Goal: Task Accomplishment & Management: Complete application form

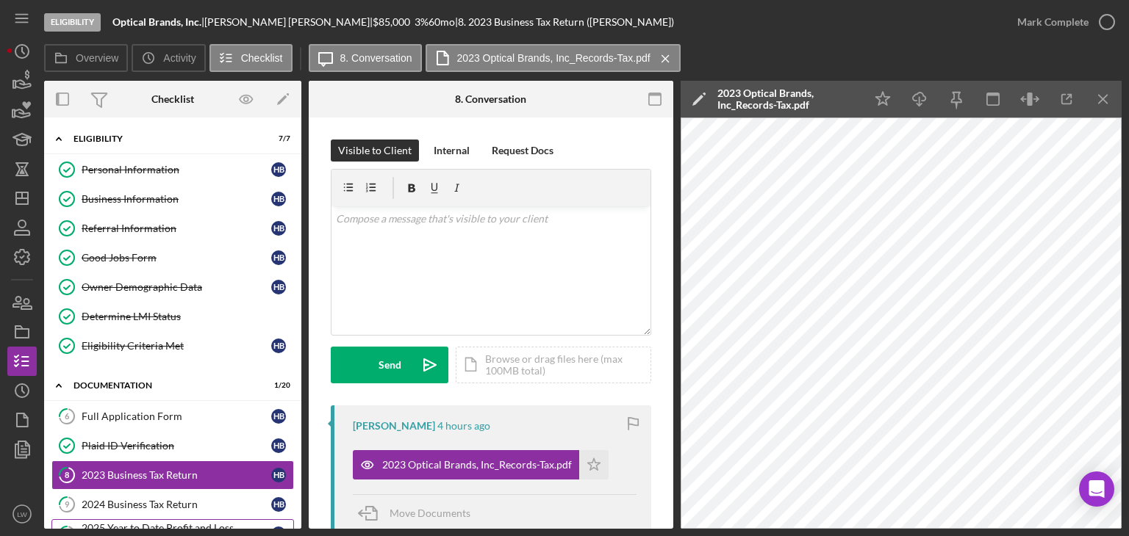
scroll to position [220, 0]
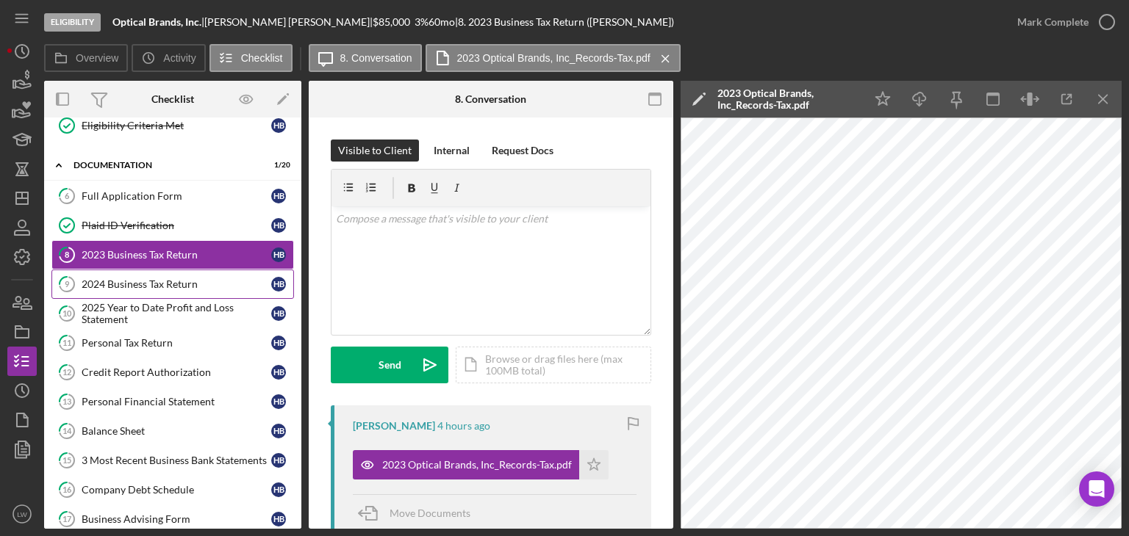
click at [180, 283] on div "2024 Business Tax Return" at bounding box center [177, 285] width 190 height 12
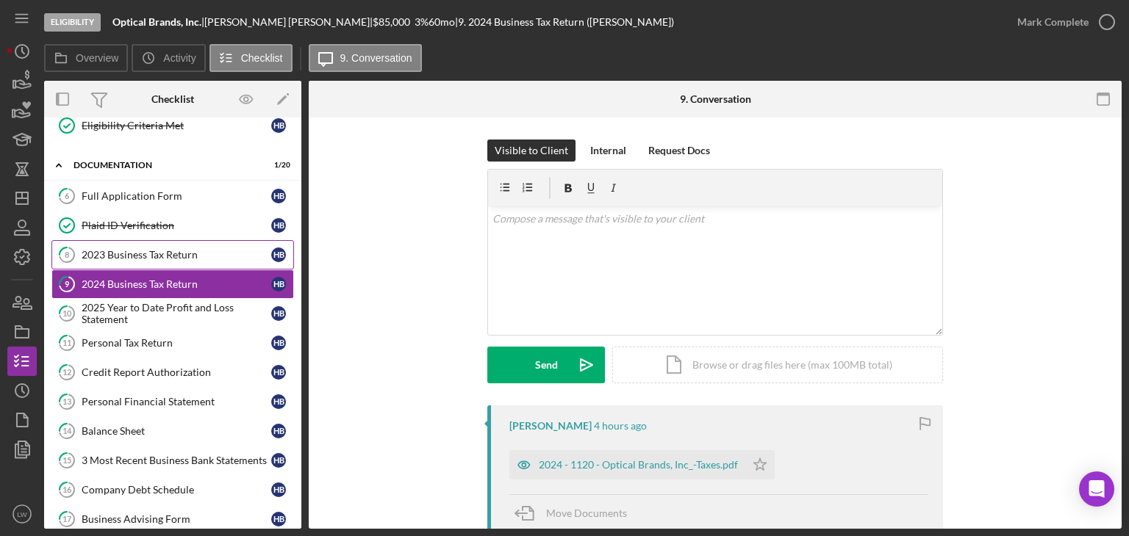
click at [156, 242] on link "8 2023 Business Tax Return H B" at bounding box center [172, 254] width 243 height 29
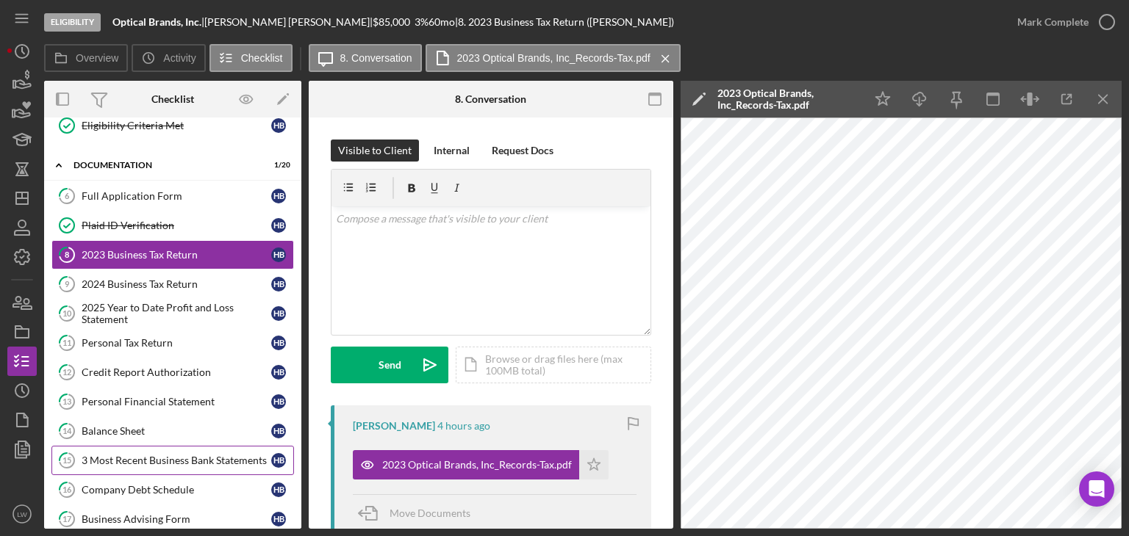
click at [203, 459] on div "3 Most Recent Business Bank Statements" at bounding box center [177, 461] width 190 height 12
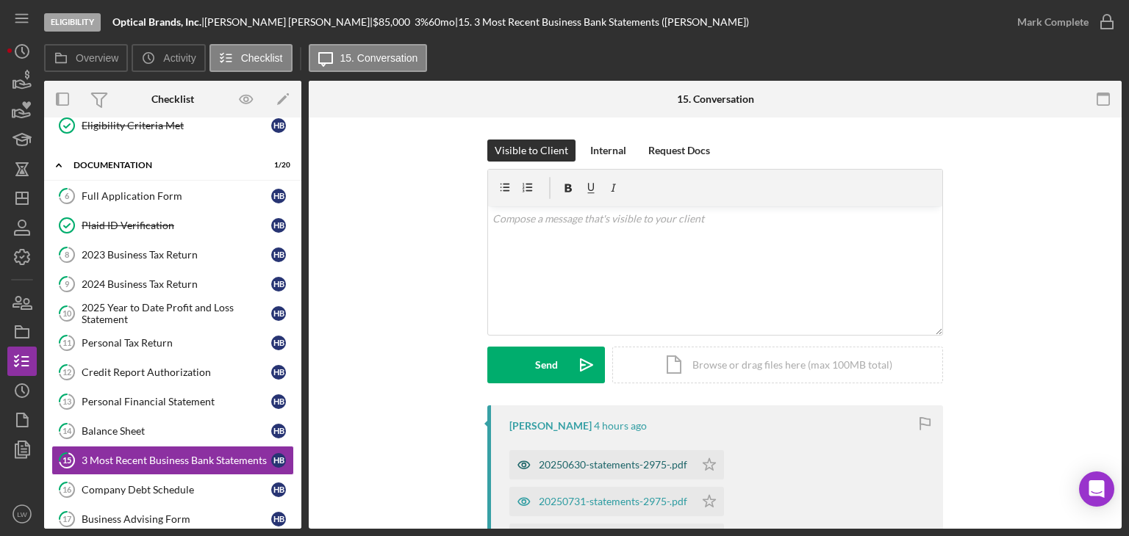
click at [621, 460] on div "20250630-statements-2975-.pdf" at bounding box center [613, 465] width 148 height 12
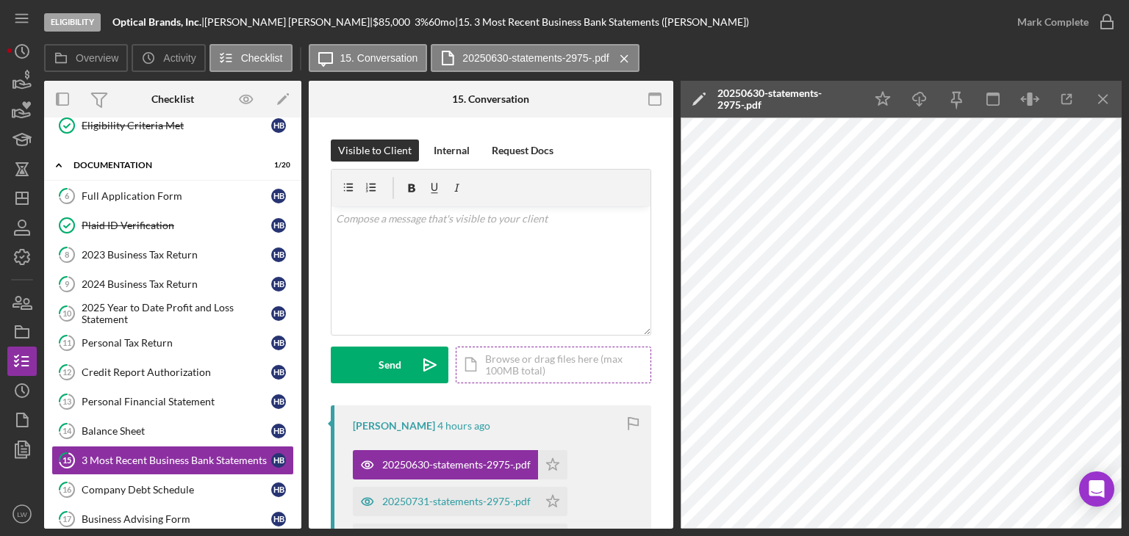
scroll to position [147, 0]
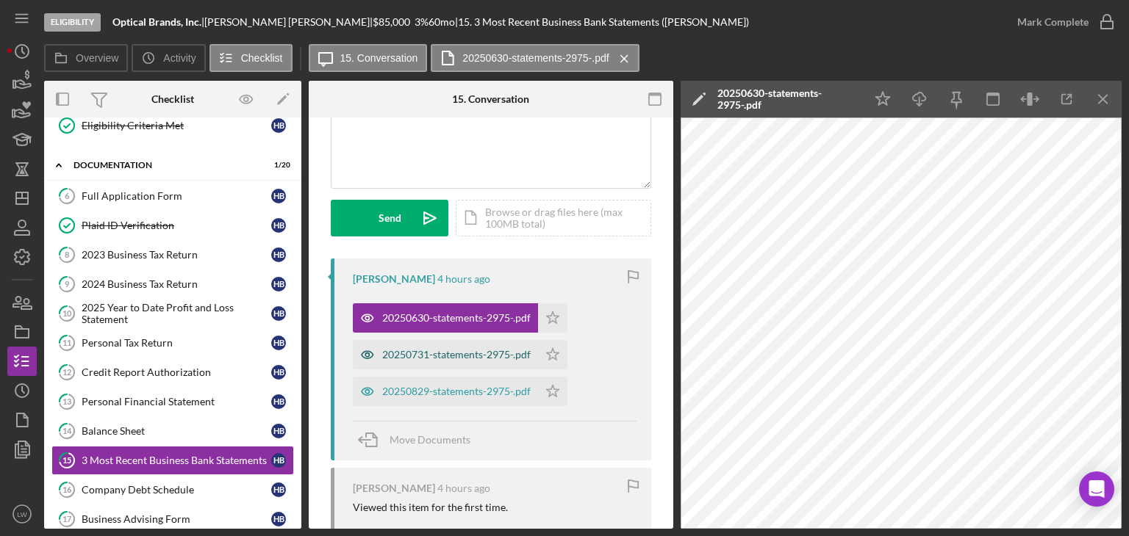
click at [459, 356] on div "20250731-statements-2975-.pdf" at bounding box center [456, 355] width 148 height 12
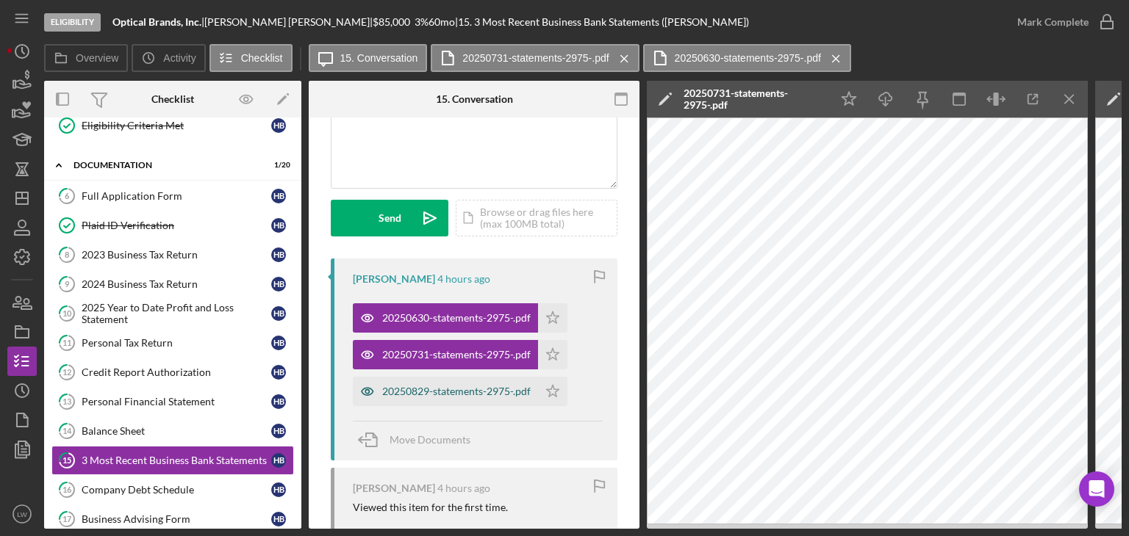
click at [472, 389] on div "20250829-statements-2975-.pdf" at bounding box center [456, 392] width 148 height 12
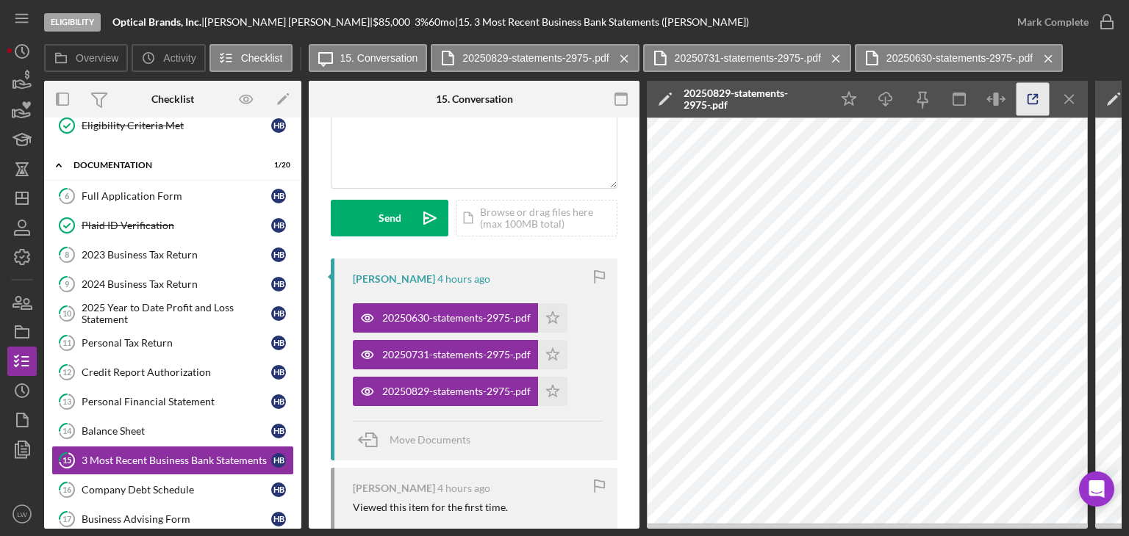
click at [1035, 98] on icon "button" at bounding box center [1032, 99] width 33 height 33
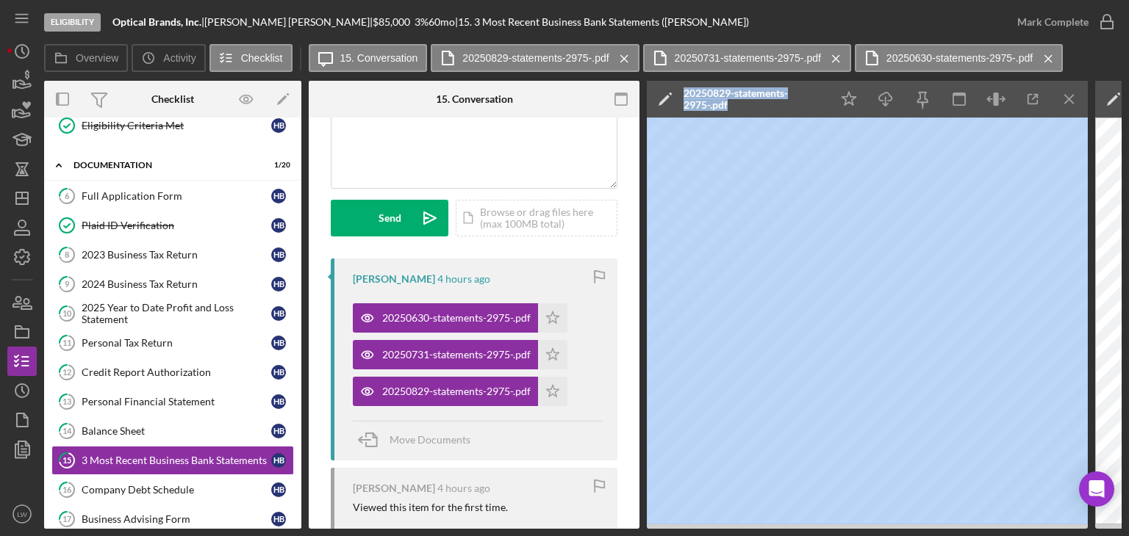
drag, startPoint x: 633, startPoint y: 530, endPoint x: 747, endPoint y: 525, distance: 114.7
click at [723, 530] on div "Eligibility Optical Brands, Inc. | Hector Barrera | $85,000 $17,000 3 % 60 mo |…" at bounding box center [564, 268] width 1129 height 536
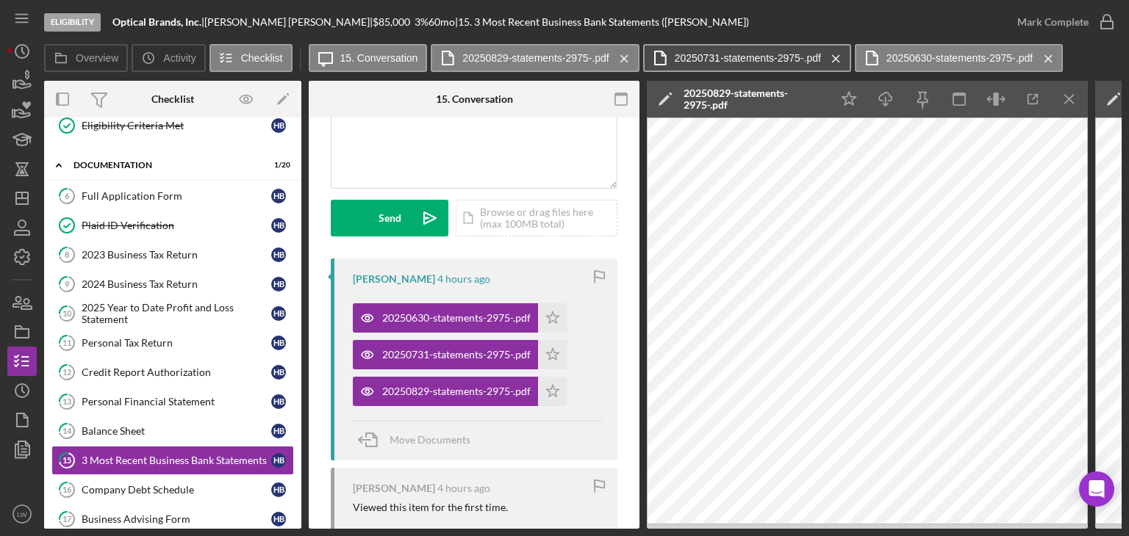
click at [723, 54] on label "20250731-statements-2975-.pdf" at bounding box center [748, 58] width 146 height 12
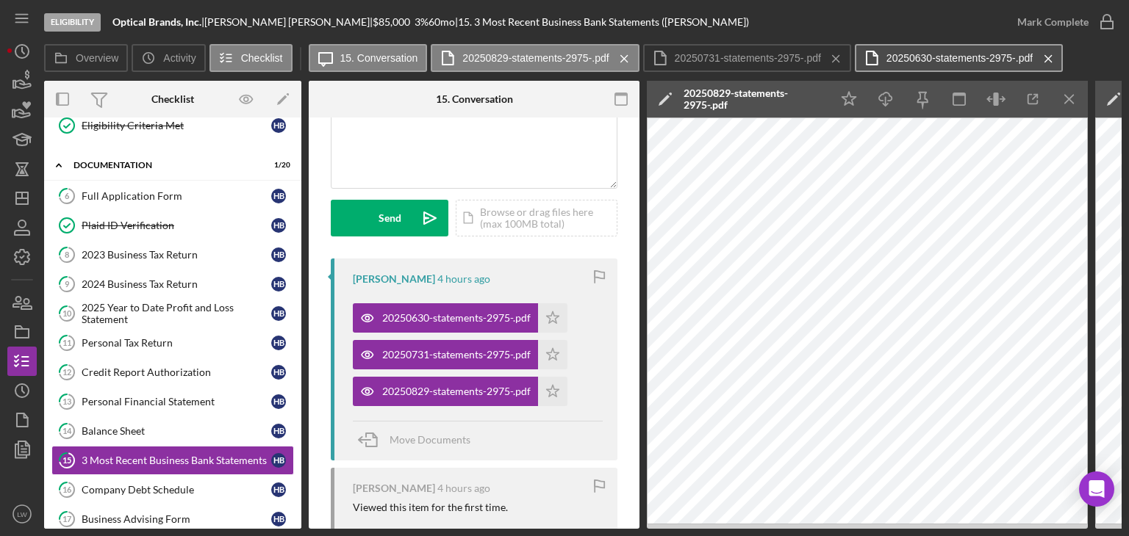
click at [905, 54] on label "20250630-statements-2975-.pdf" at bounding box center [959, 58] width 146 height 12
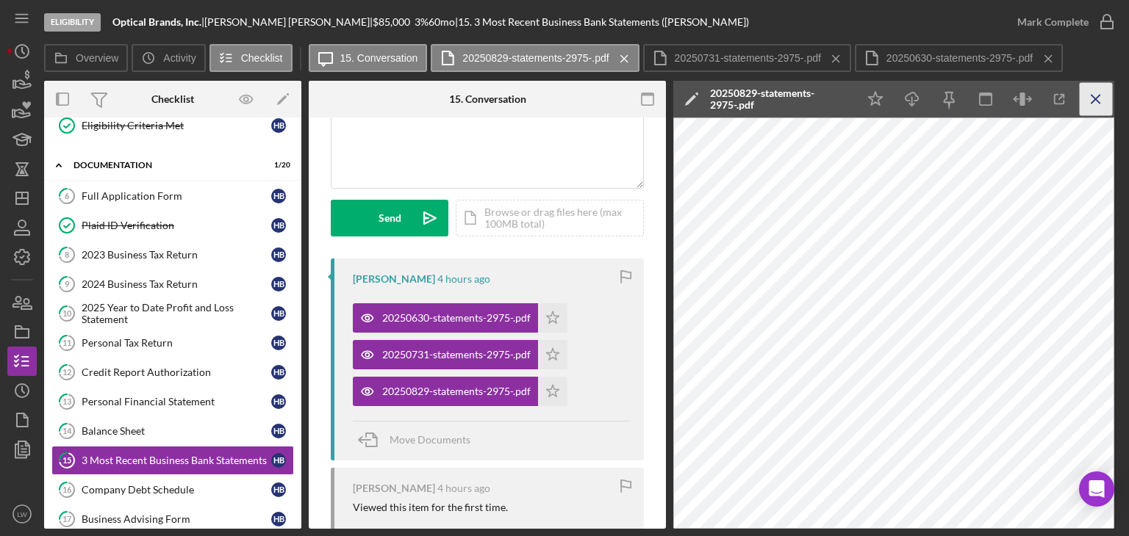
click at [1091, 102] on icon "Icon/Menu Close" at bounding box center [1096, 99] width 33 height 33
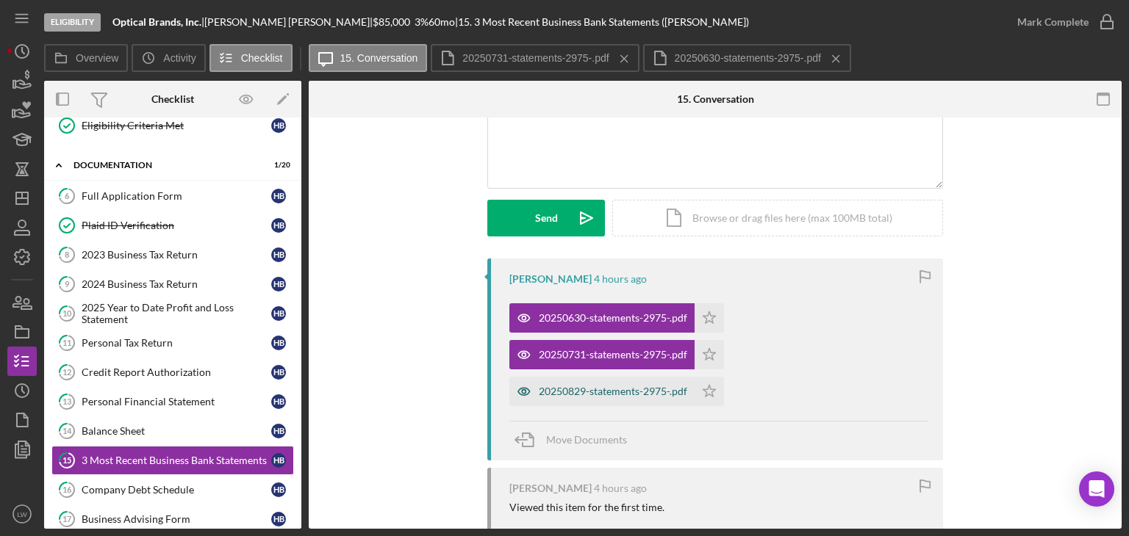
click at [619, 389] on div "20250829-statements-2975-.pdf" at bounding box center [613, 392] width 148 height 12
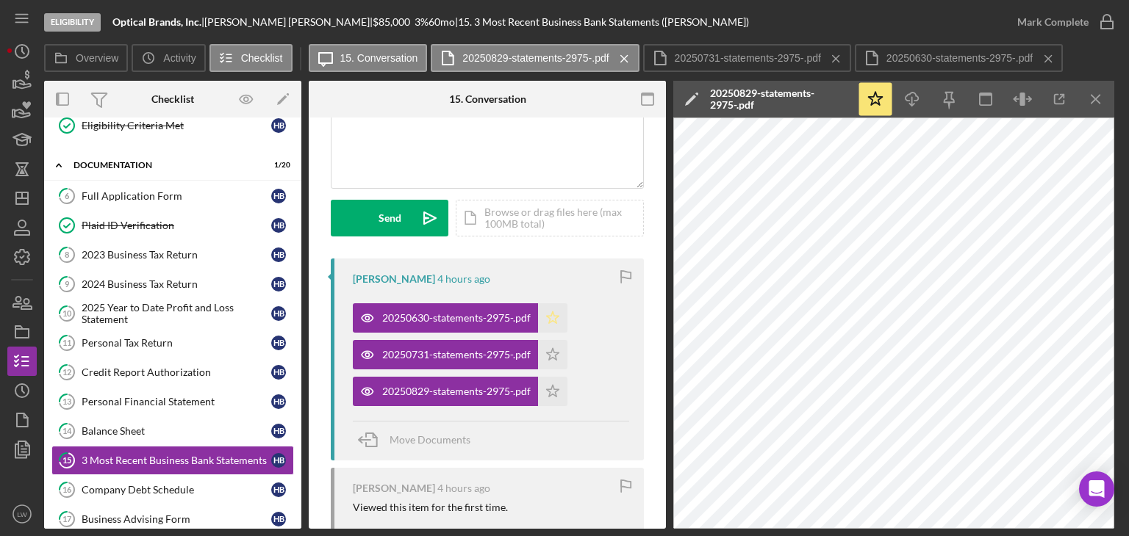
click at [553, 316] on icon "Icon/Star" at bounding box center [552, 318] width 29 height 29
click at [554, 358] on polygon "button" at bounding box center [553, 354] width 12 height 12
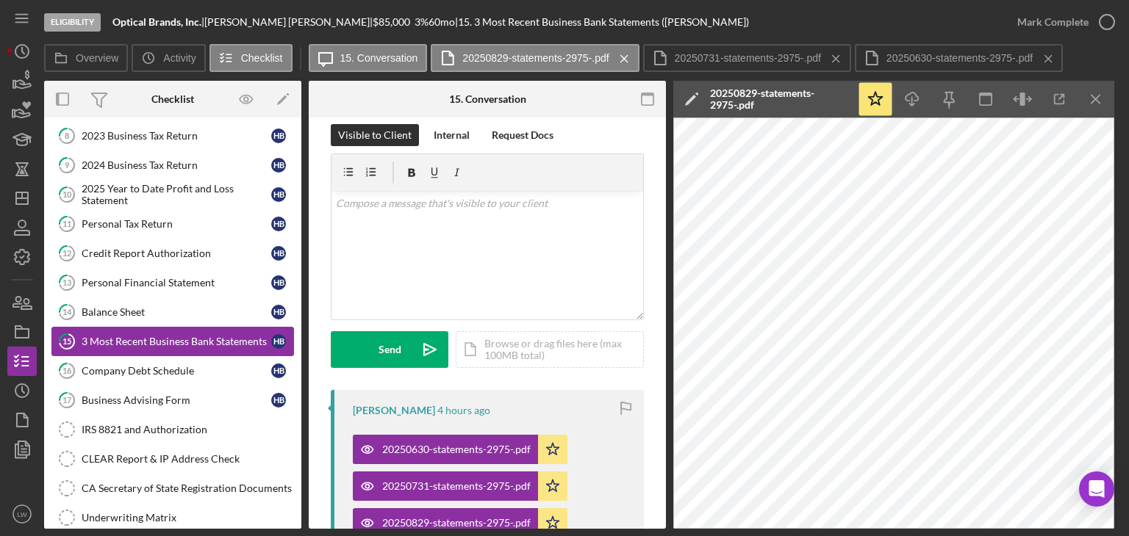
scroll to position [367, 0]
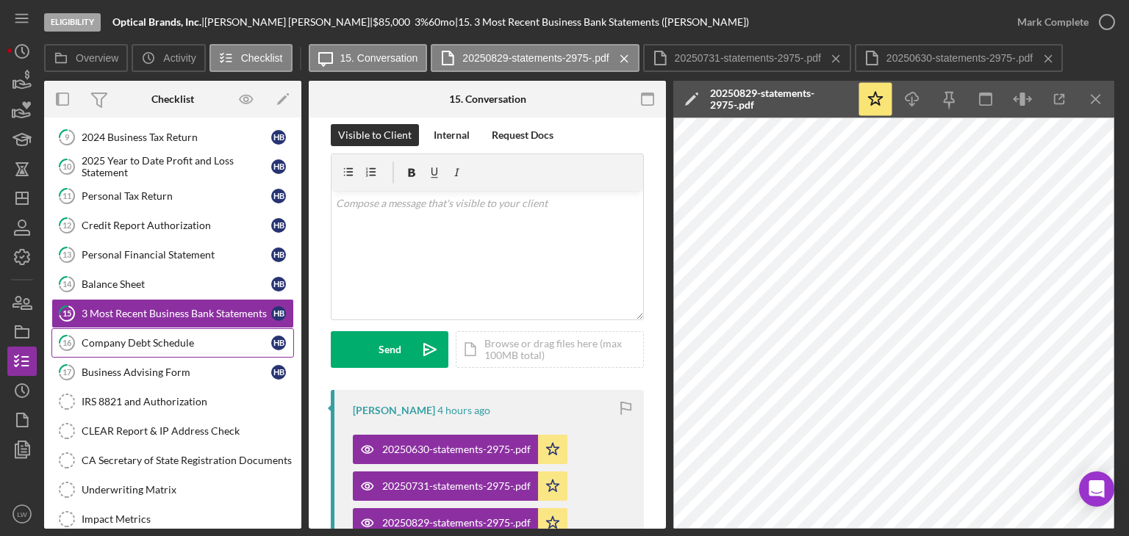
click at [177, 342] on div "Company Debt Schedule" at bounding box center [177, 343] width 190 height 12
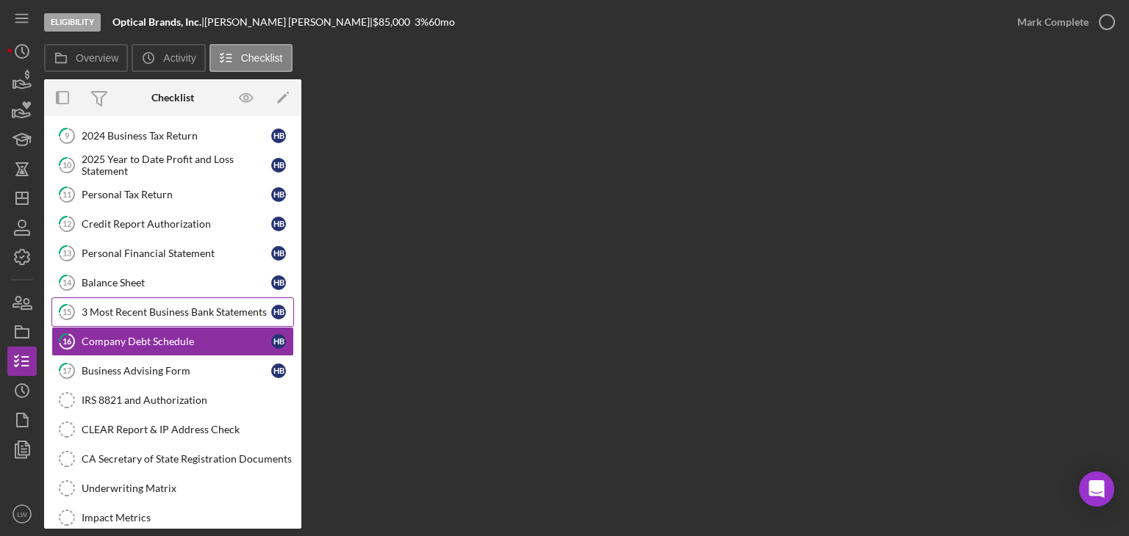
click at [139, 306] on div "3 Most Recent Business Bank Statements" at bounding box center [177, 312] width 190 height 12
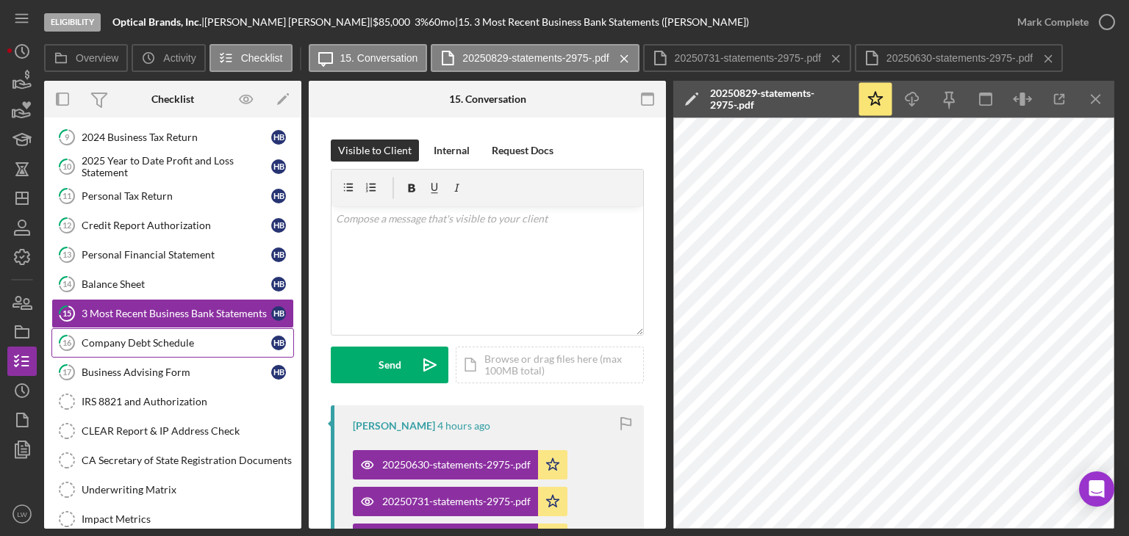
click at [169, 347] on link "16 Company Debt Schedule H B" at bounding box center [172, 343] width 243 height 29
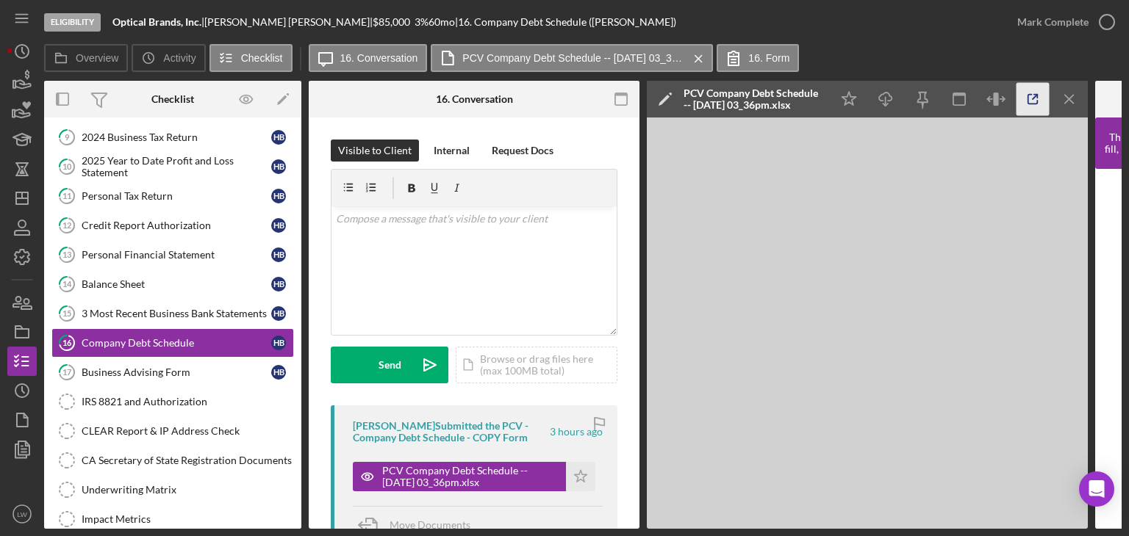
click at [1028, 98] on icon "button" at bounding box center [1033, 100] width 10 height 10
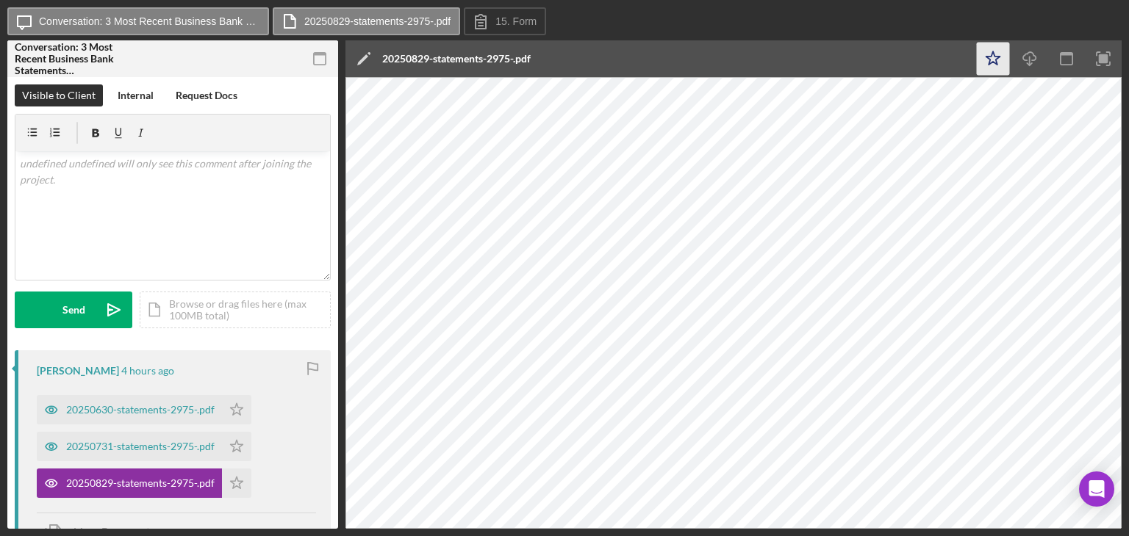
click at [986, 64] on icon "Icon/Star" at bounding box center [993, 59] width 33 height 33
click at [179, 406] on div "20250630-statements-2975-.pdf" at bounding box center [140, 410] width 148 height 12
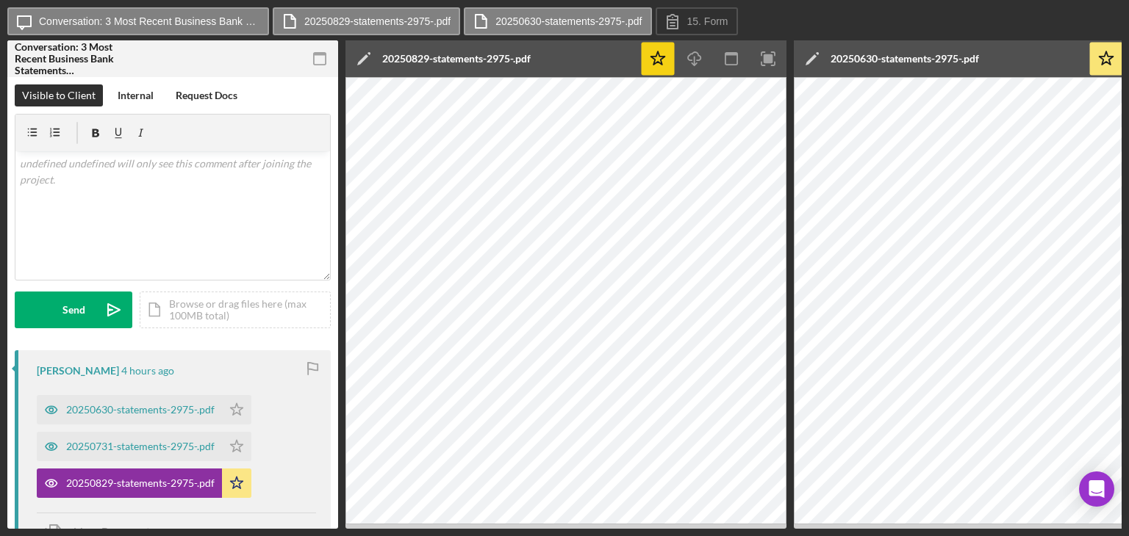
click at [934, 53] on div "20250630-statements-2975-.pdf" at bounding box center [904, 59] width 148 height 12
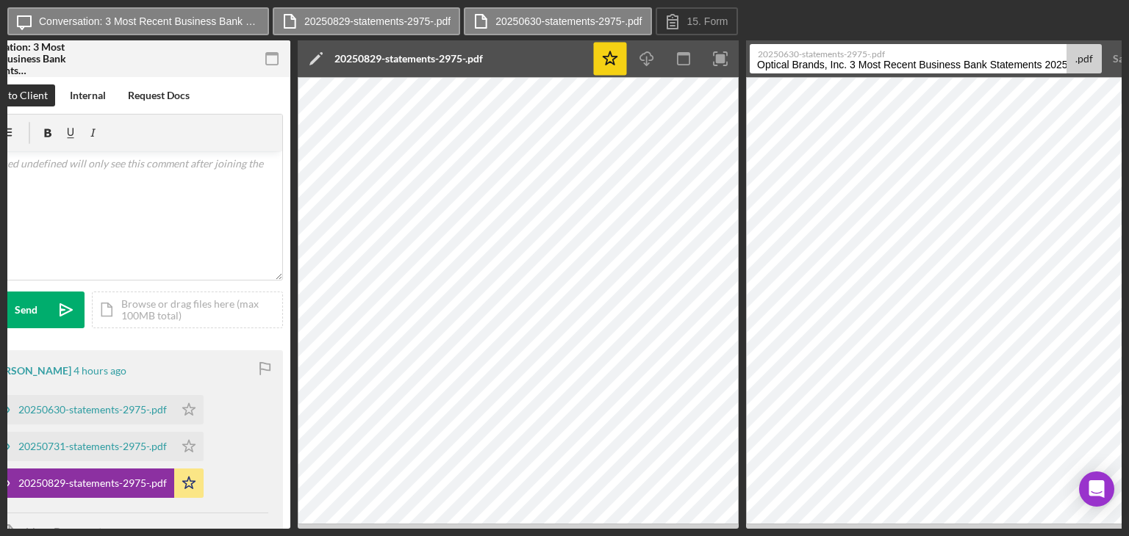
scroll to position [0, 112]
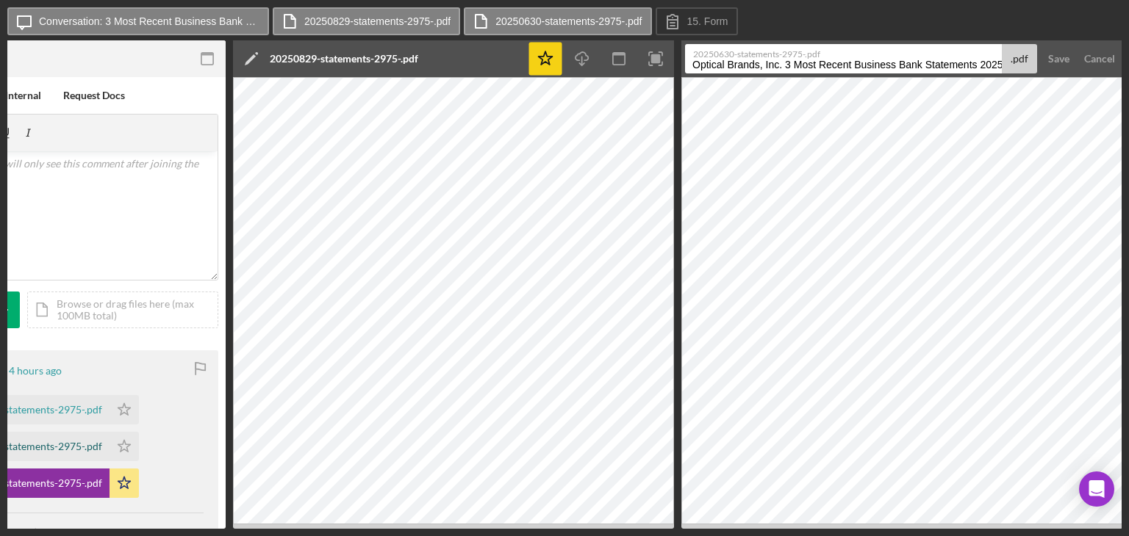
click at [62, 448] on div "20250731-statements-2975-.pdf" at bounding box center [28, 447] width 148 height 12
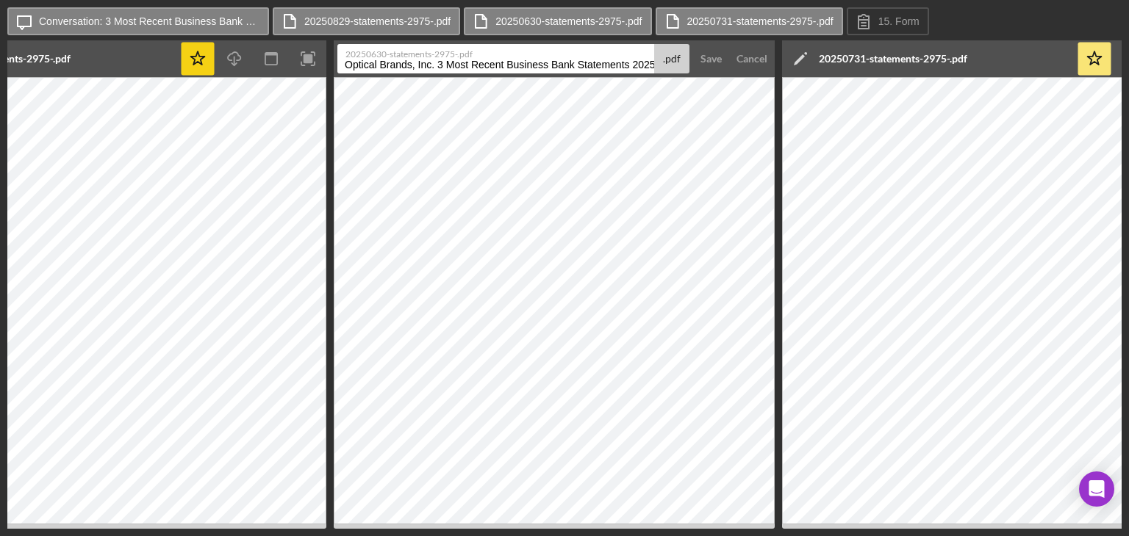
scroll to position [0, 561]
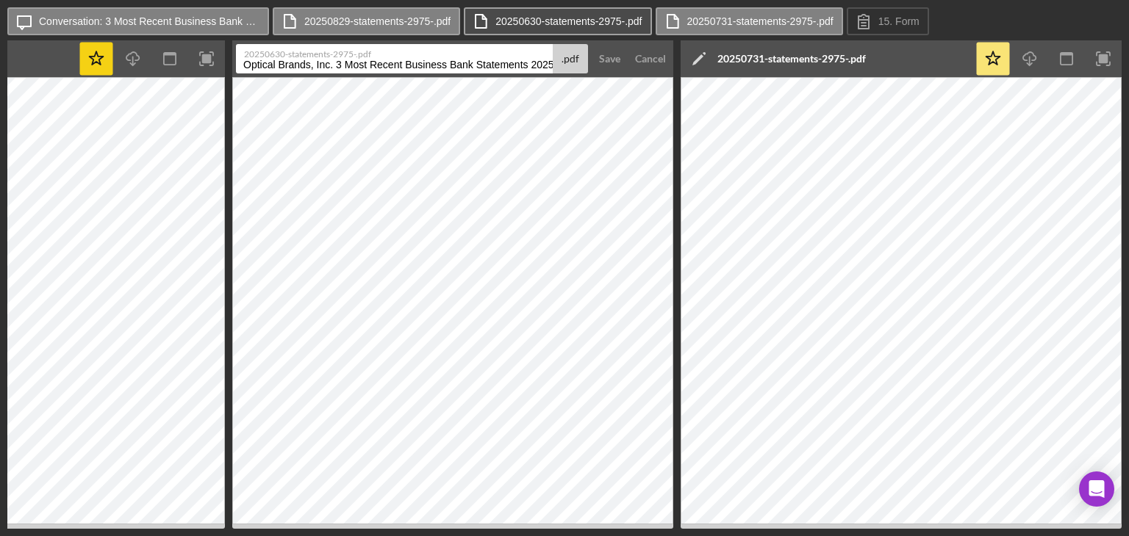
click at [576, 24] on label "20250630-statements-2975-.pdf" at bounding box center [568, 21] width 146 height 12
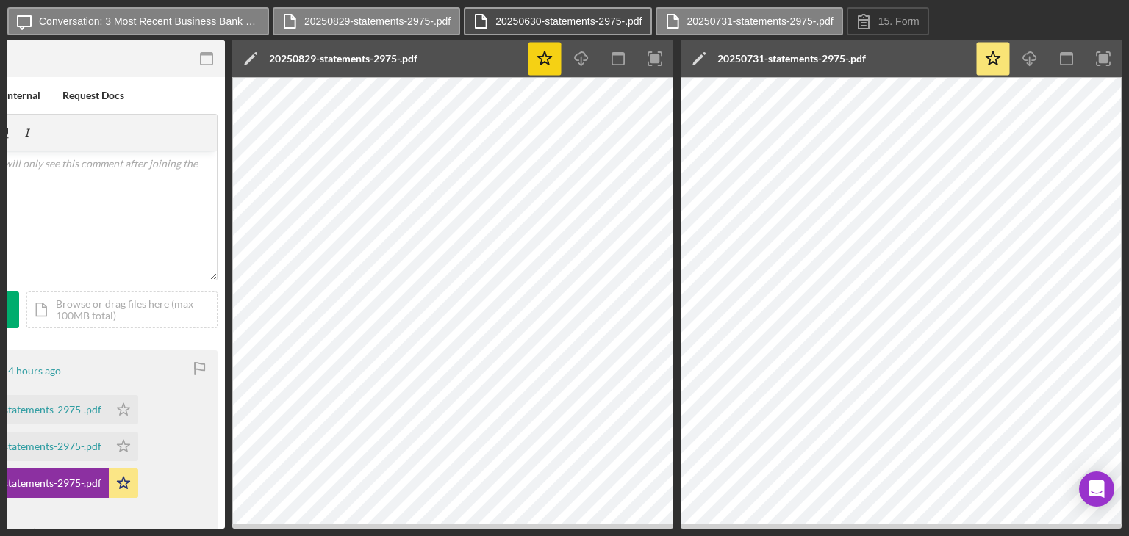
click at [576, 24] on label "20250630-statements-2975-.pdf" at bounding box center [568, 21] width 146 height 12
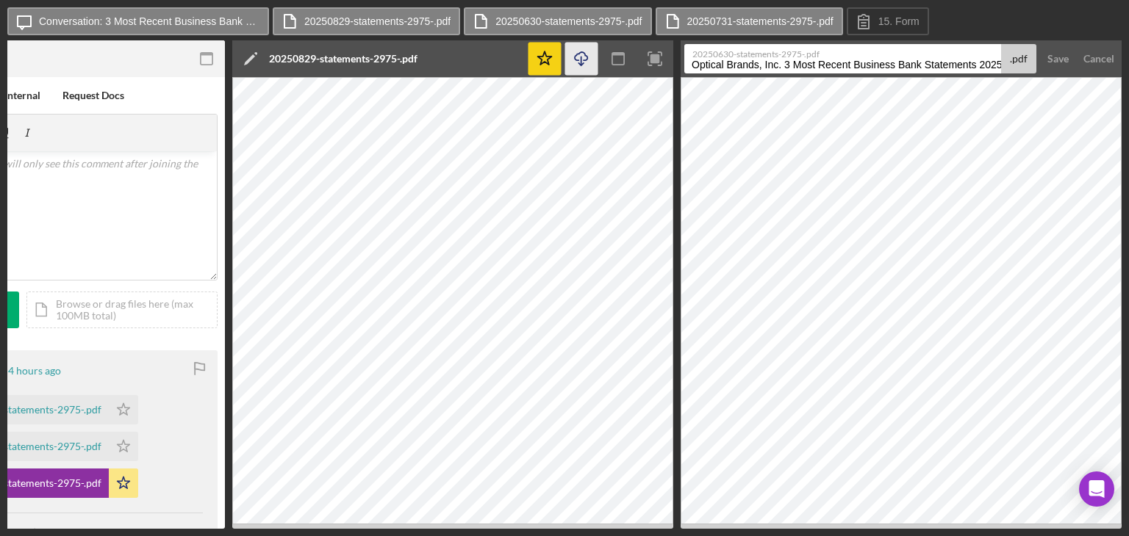
click at [584, 60] on icon "Icon/Download" at bounding box center [581, 59] width 33 height 33
drag, startPoint x: 735, startPoint y: 531, endPoint x: 794, endPoint y: 533, distance: 58.8
click at [794, 533] on div "Icon/Message Conversation: 3 Most Recent Business Bank Statements (Hector B.) 2…" at bounding box center [564, 268] width 1129 height 536
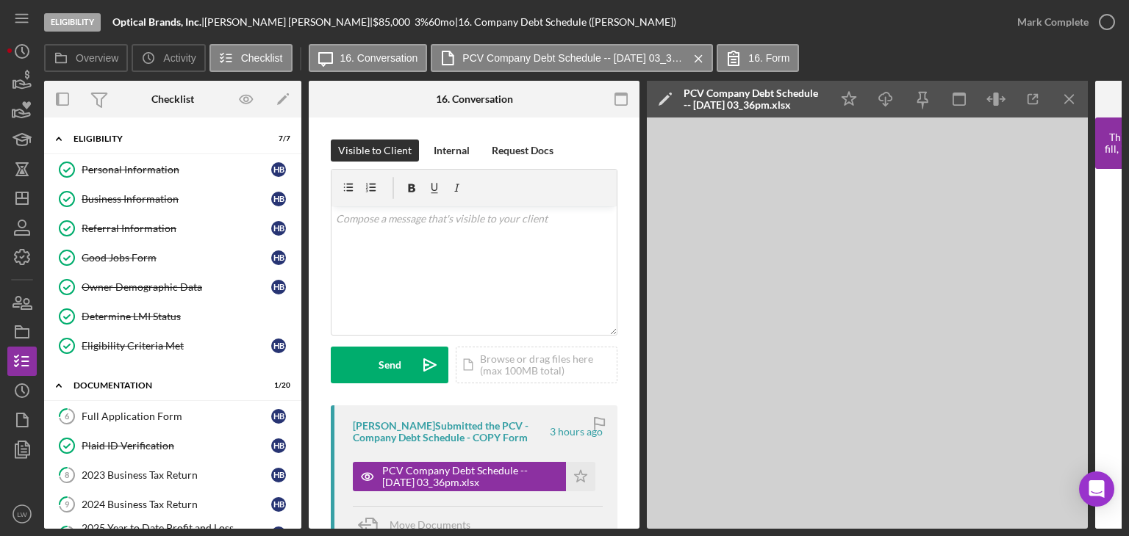
scroll to position [367, 0]
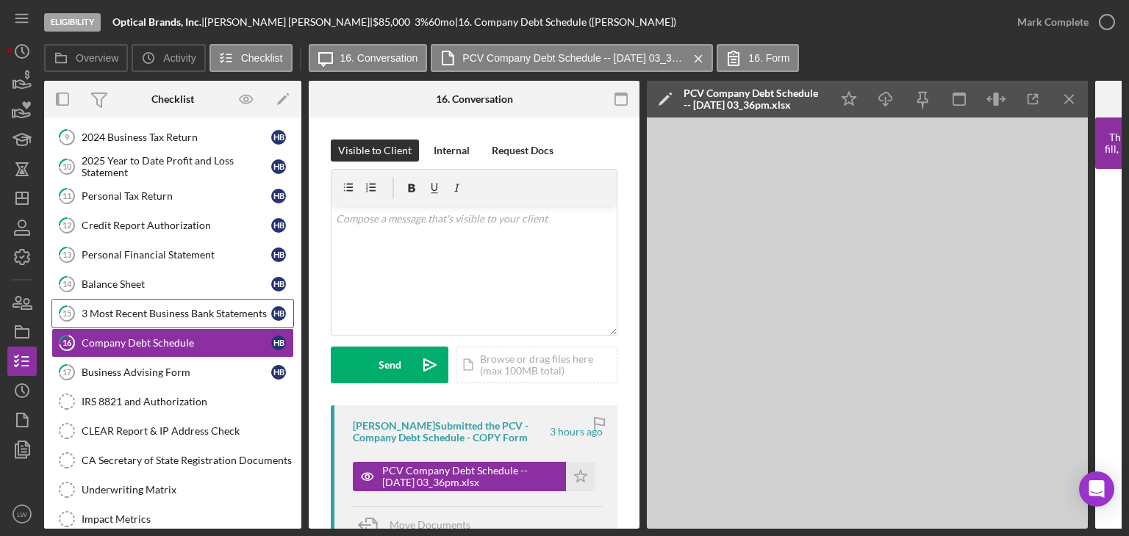
click at [143, 319] on link "15 3 Most Recent Business Bank Statements H B" at bounding box center [172, 313] width 243 height 29
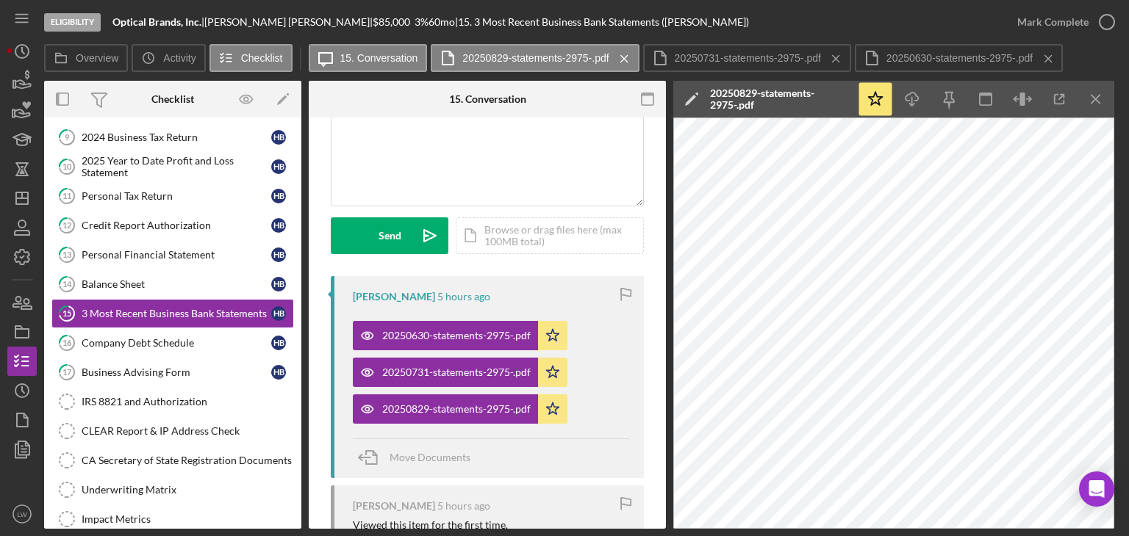
scroll to position [73, 0]
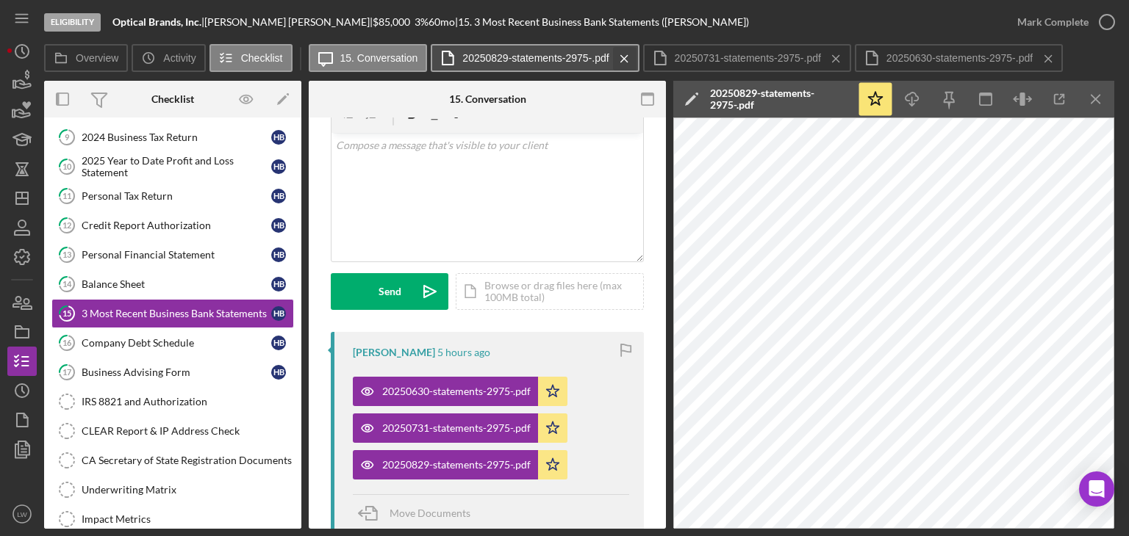
click at [617, 57] on icon "Icon/Menu Close" at bounding box center [624, 58] width 26 height 37
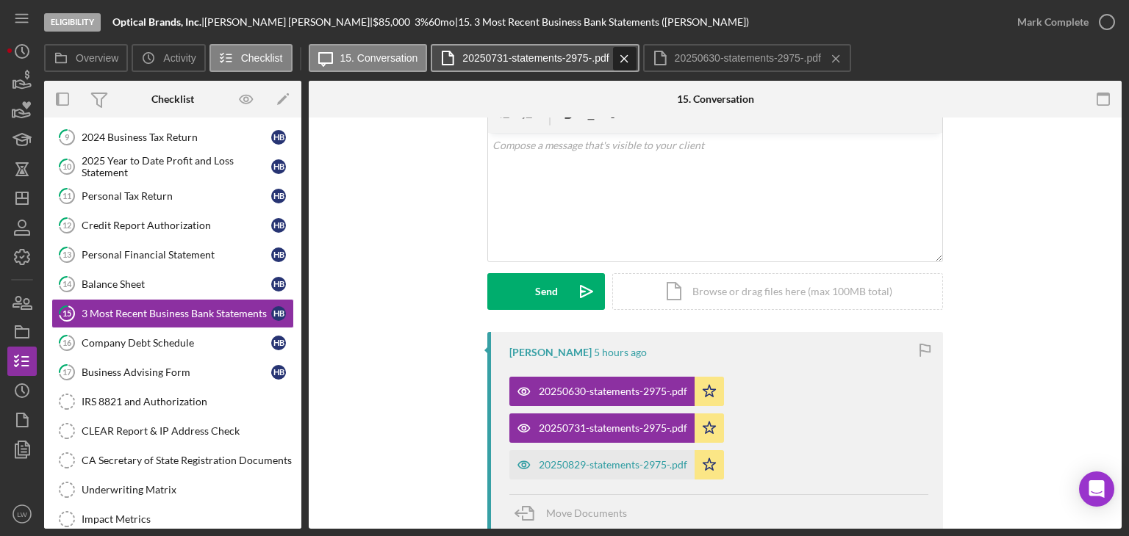
click at [618, 57] on icon "Icon/Menu Close" at bounding box center [624, 58] width 26 height 37
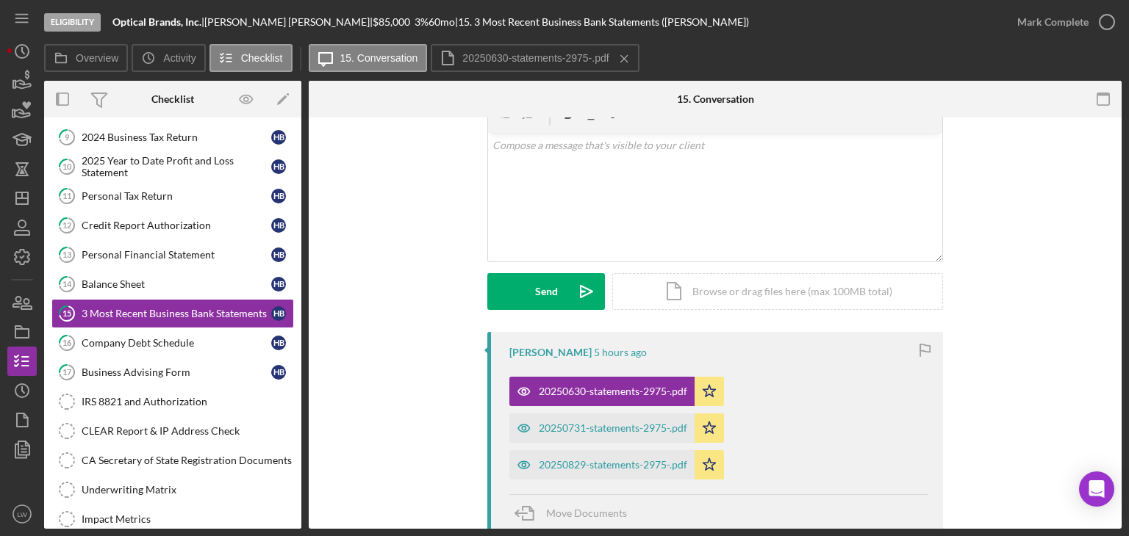
click at [618, 57] on icon "Icon/Menu Close" at bounding box center [624, 58] width 26 height 37
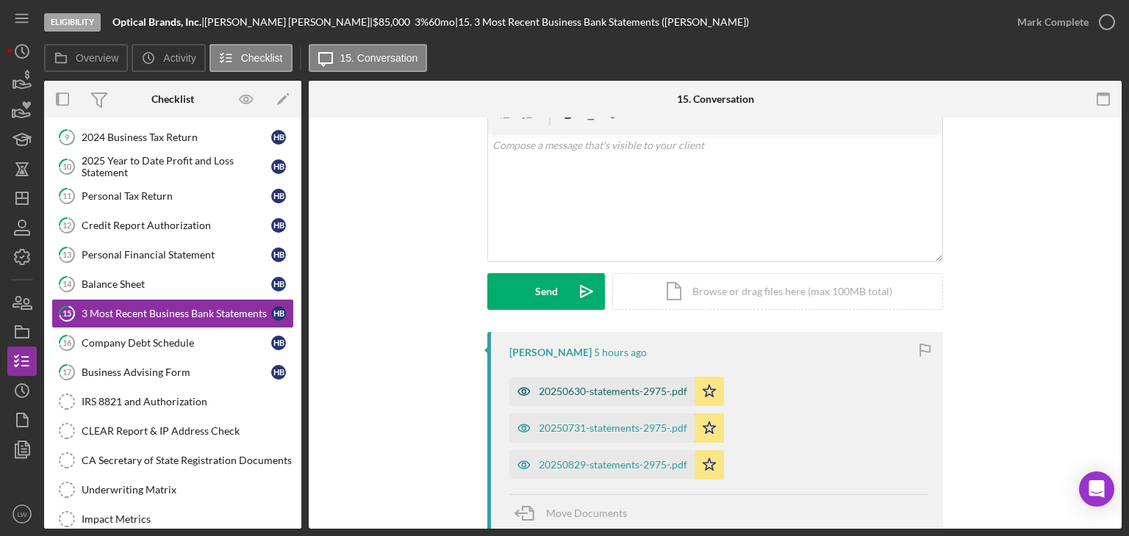
click at [608, 394] on div "20250630-statements-2975-.pdf" at bounding box center [613, 392] width 148 height 12
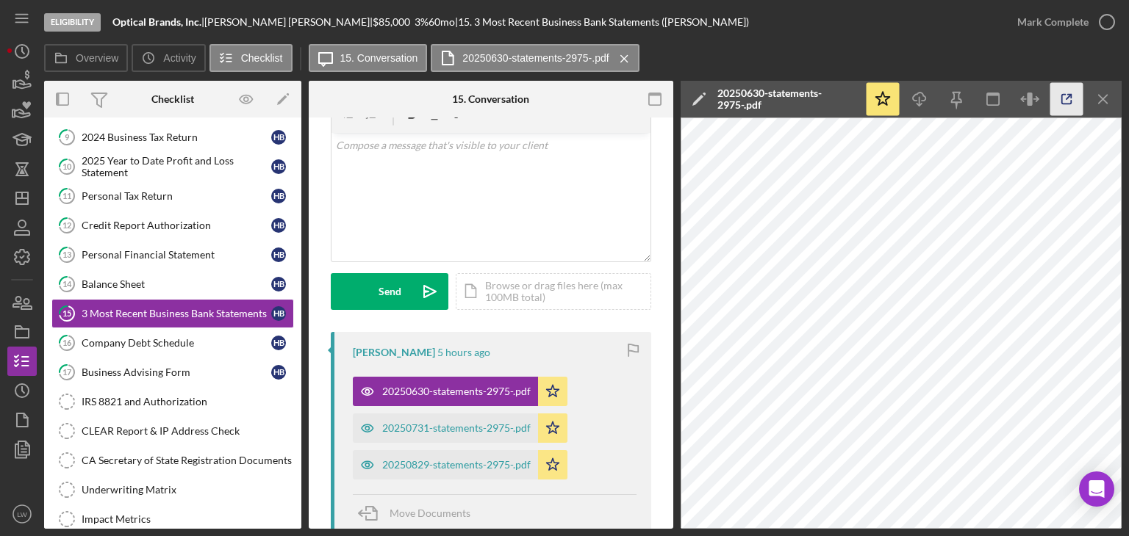
click at [1073, 101] on icon "button" at bounding box center [1066, 99] width 33 height 33
click at [464, 431] on div "20250731-statements-2975-.pdf" at bounding box center [456, 429] width 148 height 12
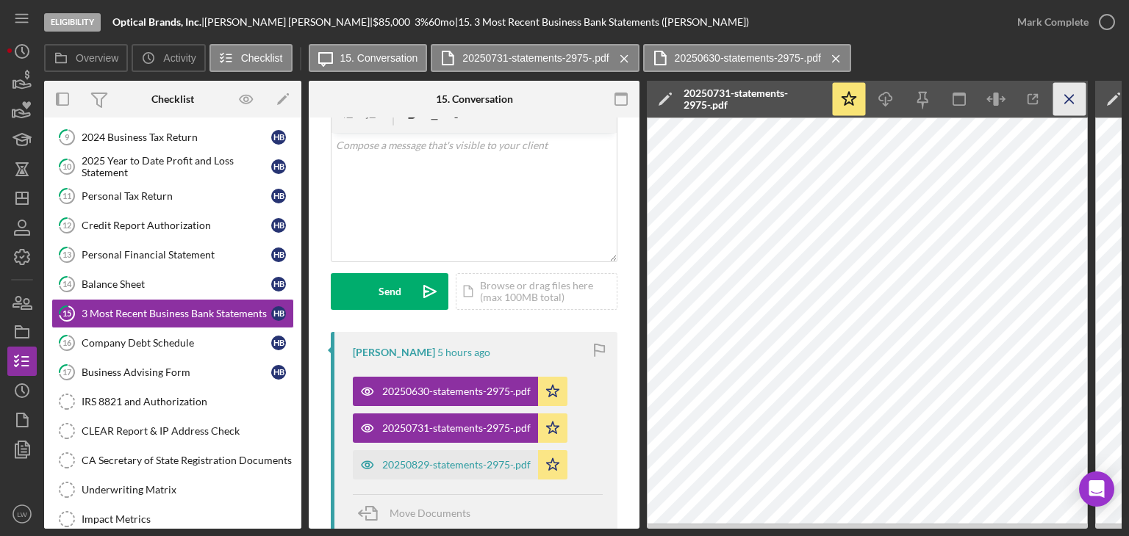
click at [1064, 101] on icon "Icon/Menu Close" at bounding box center [1069, 99] width 33 height 33
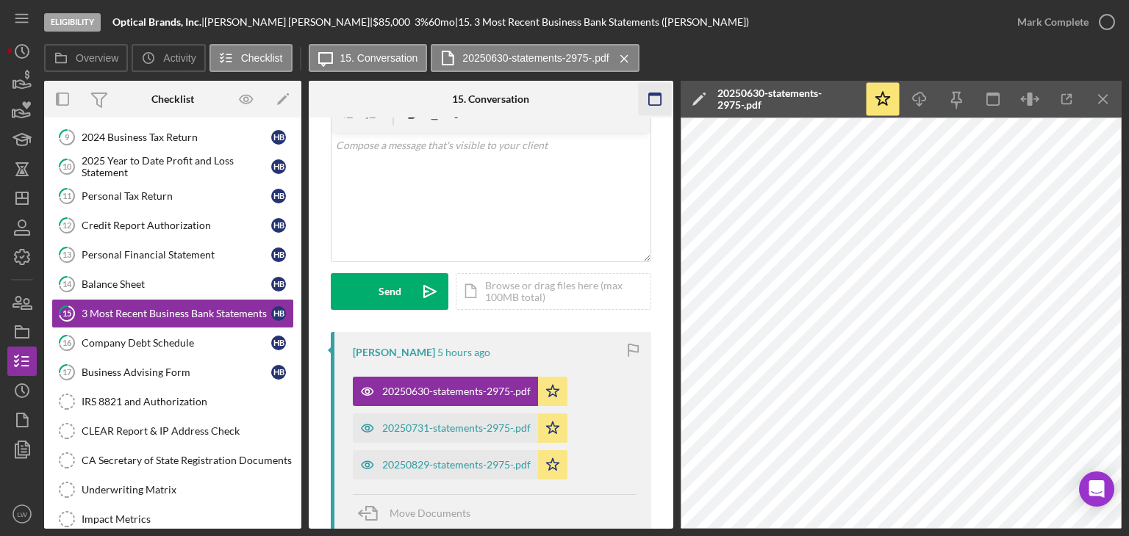
click at [1106, 93] on icon "Icon/Menu Close" at bounding box center [1103, 99] width 33 height 33
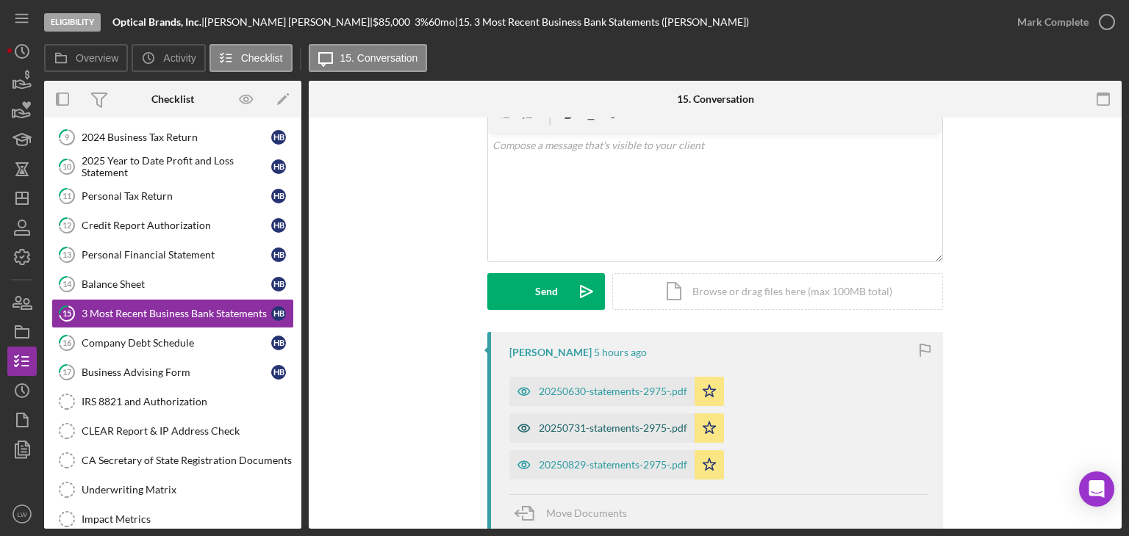
click at [615, 433] on div "20250731-statements-2975-.pdf" at bounding box center [613, 429] width 148 height 12
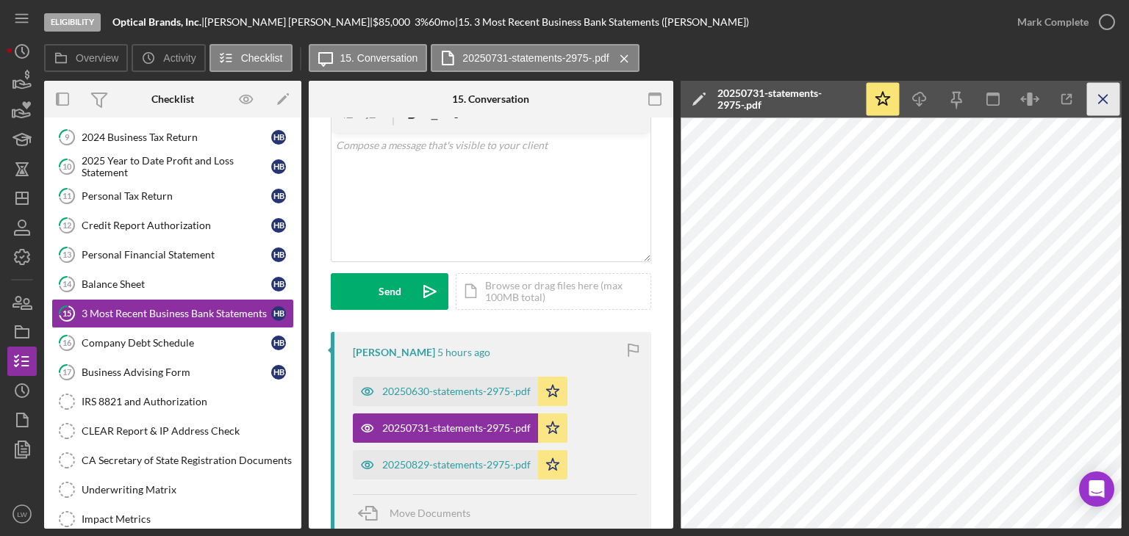
click at [1101, 104] on icon "Icon/Menu Close" at bounding box center [1103, 99] width 33 height 33
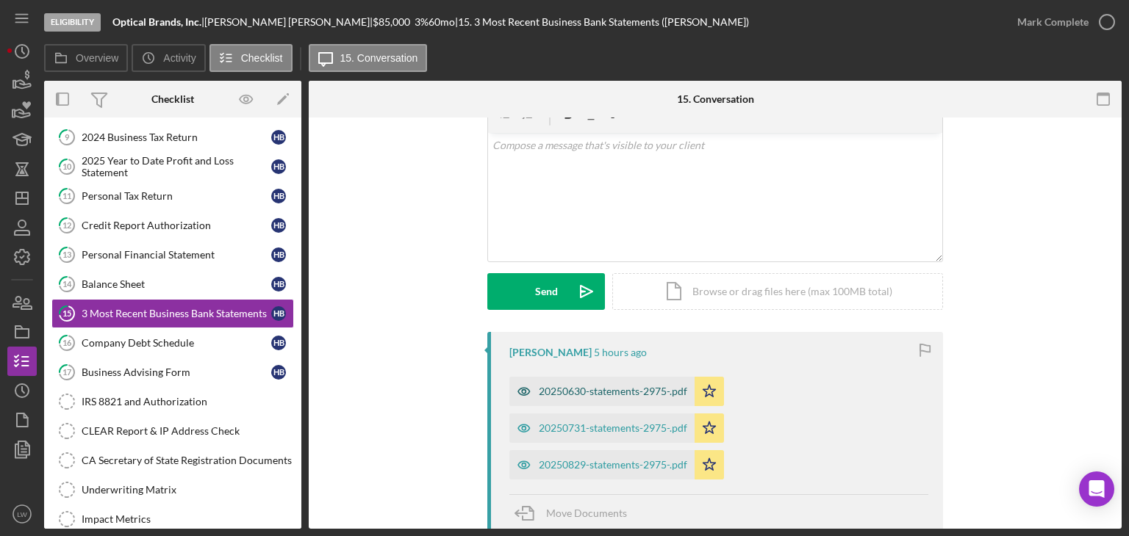
click at [627, 390] on div "20250630-statements-2975-.pdf" at bounding box center [613, 392] width 148 height 12
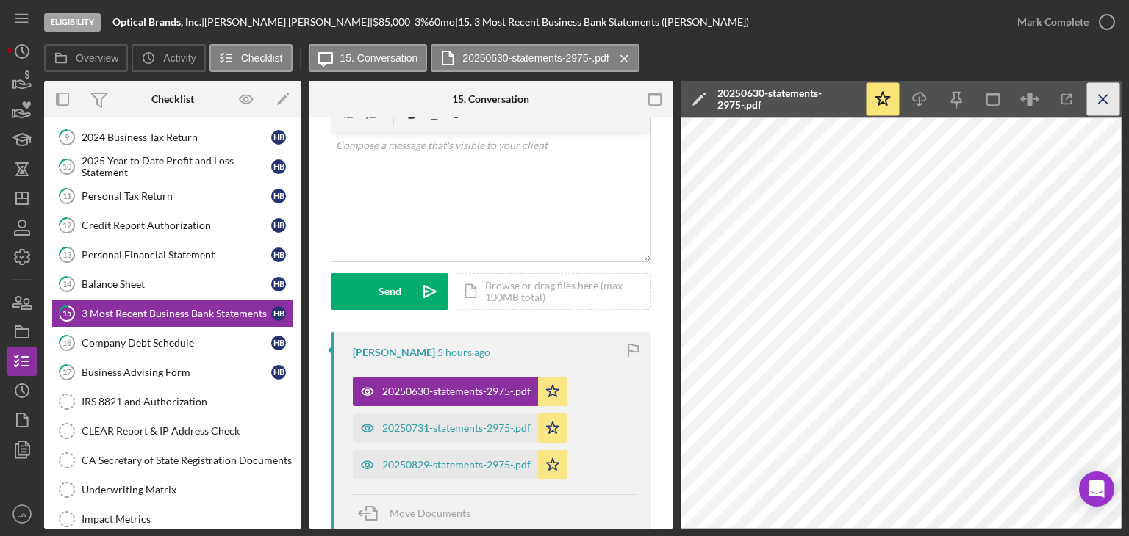
click at [1107, 101] on icon "Icon/Menu Close" at bounding box center [1103, 99] width 33 height 33
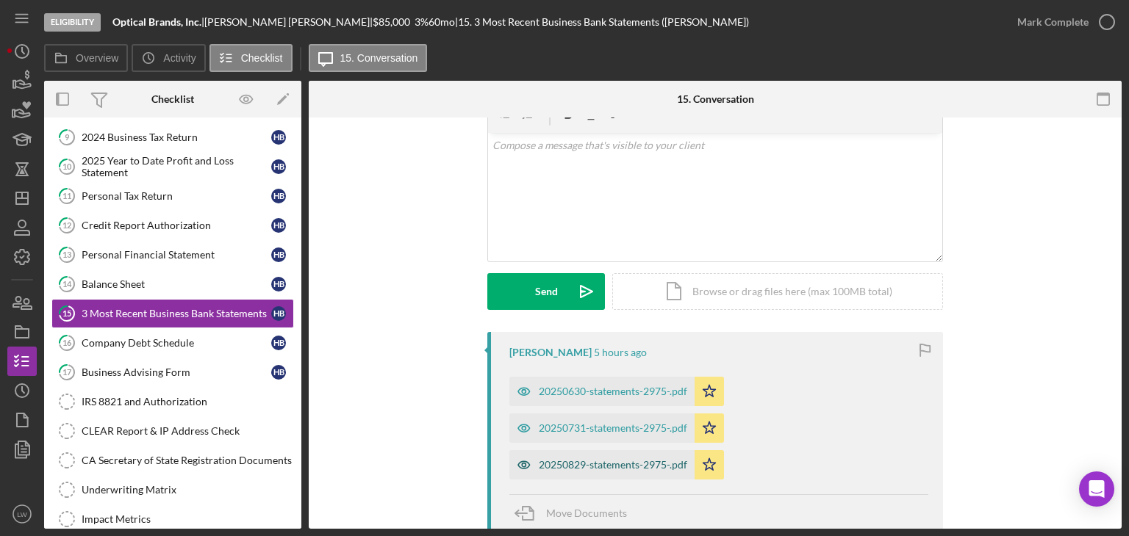
click at [658, 458] on div "20250829-statements-2975-.pdf" at bounding box center [601, 464] width 185 height 29
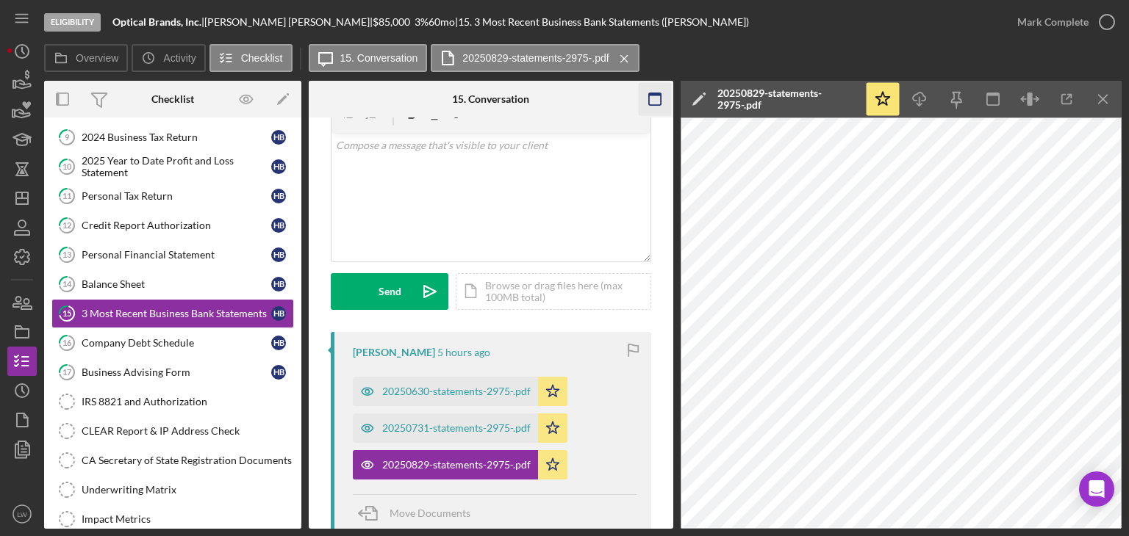
click at [1103, 96] on icon "Icon/Menu Close" at bounding box center [1103, 99] width 33 height 33
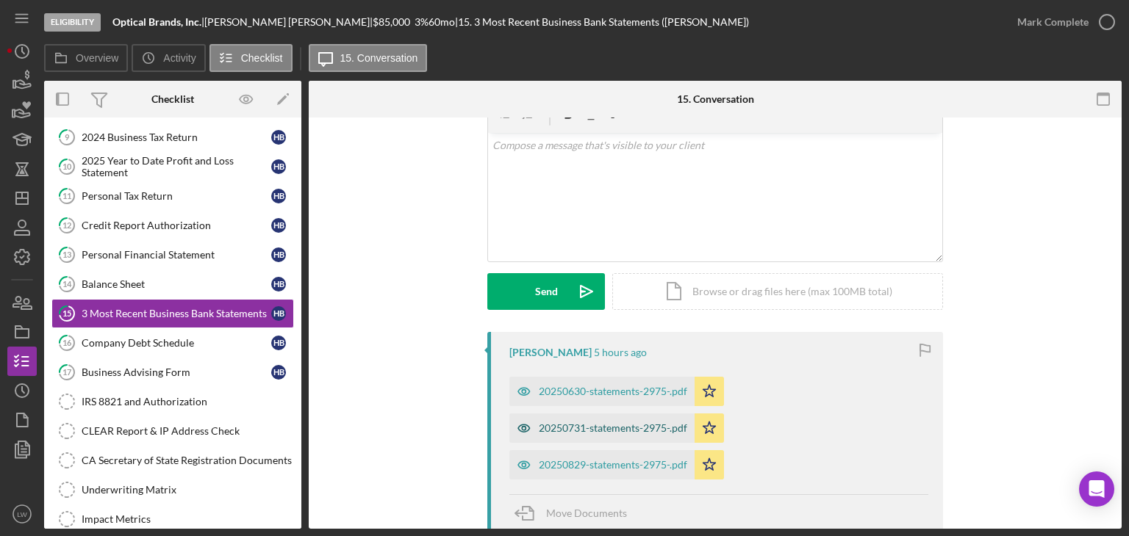
click at [626, 419] on div "20250731-statements-2975-.pdf" at bounding box center [601, 428] width 185 height 29
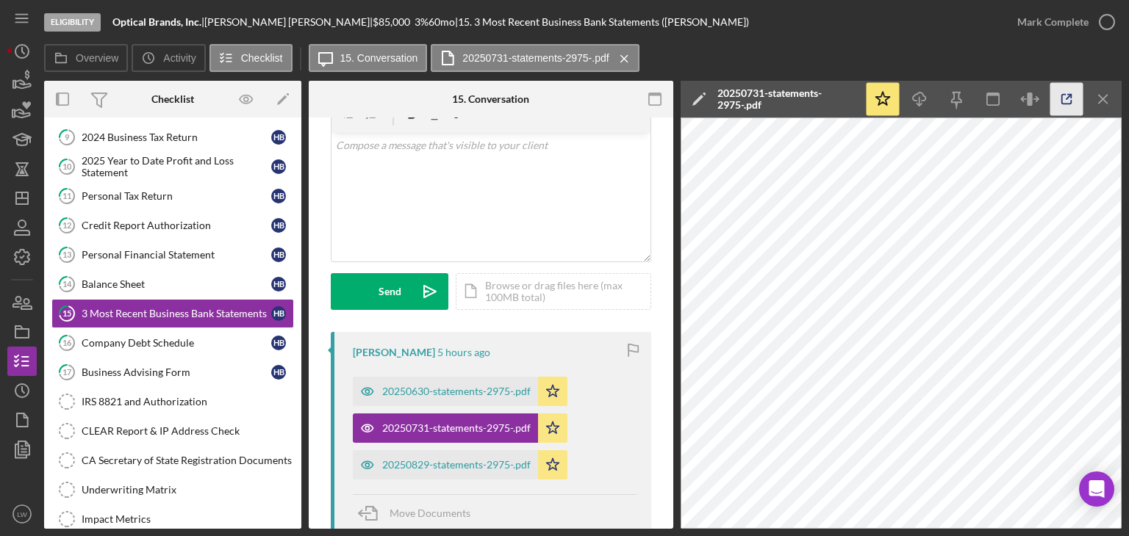
click at [1066, 100] on icon "button" at bounding box center [1066, 99] width 33 height 33
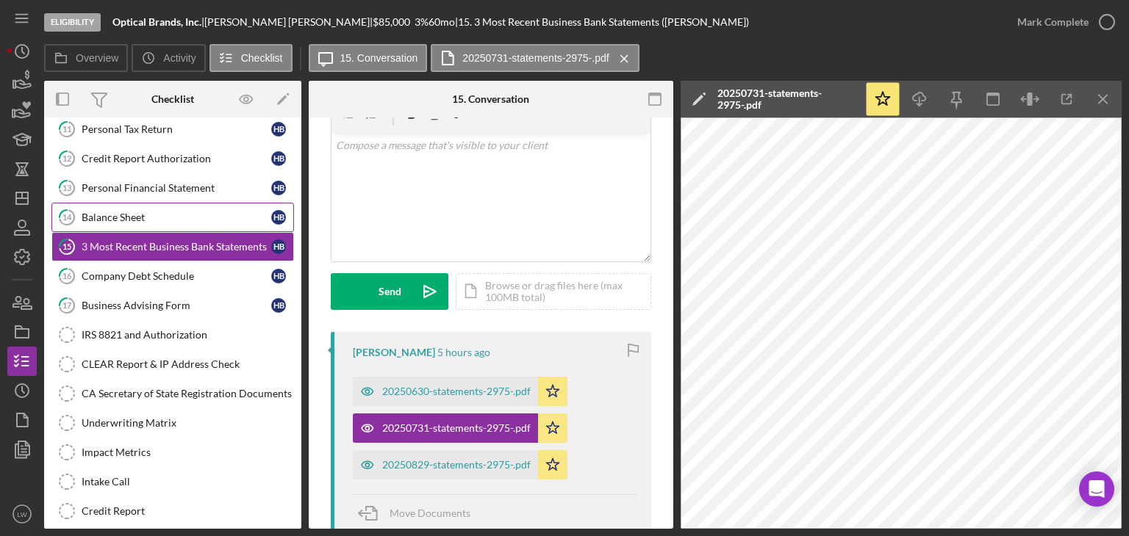
scroll to position [441, 0]
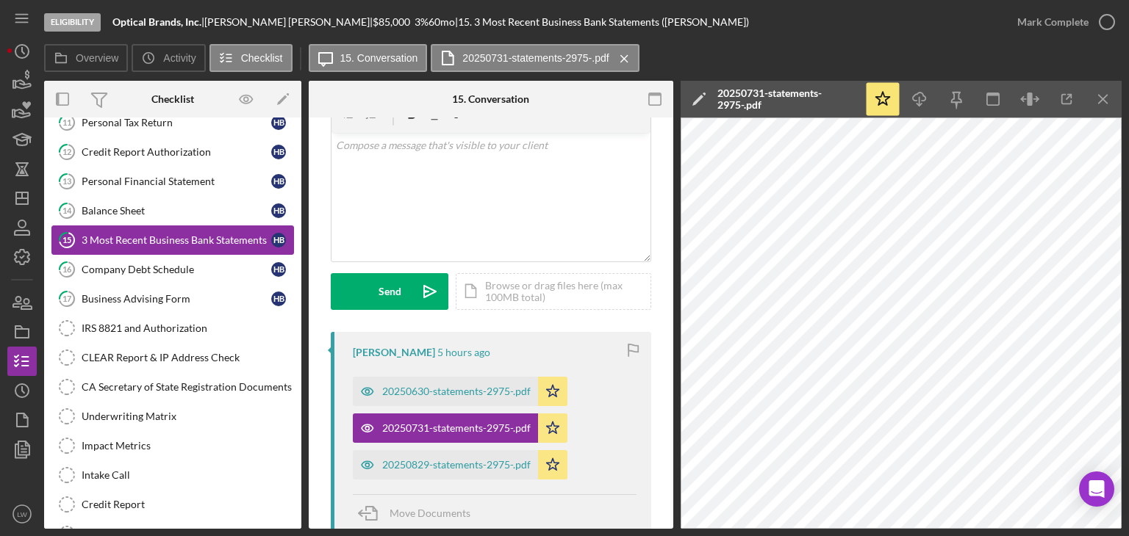
click at [199, 234] on div "3 Most Recent Business Bank Statements" at bounding box center [177, 240] width 190 height 12
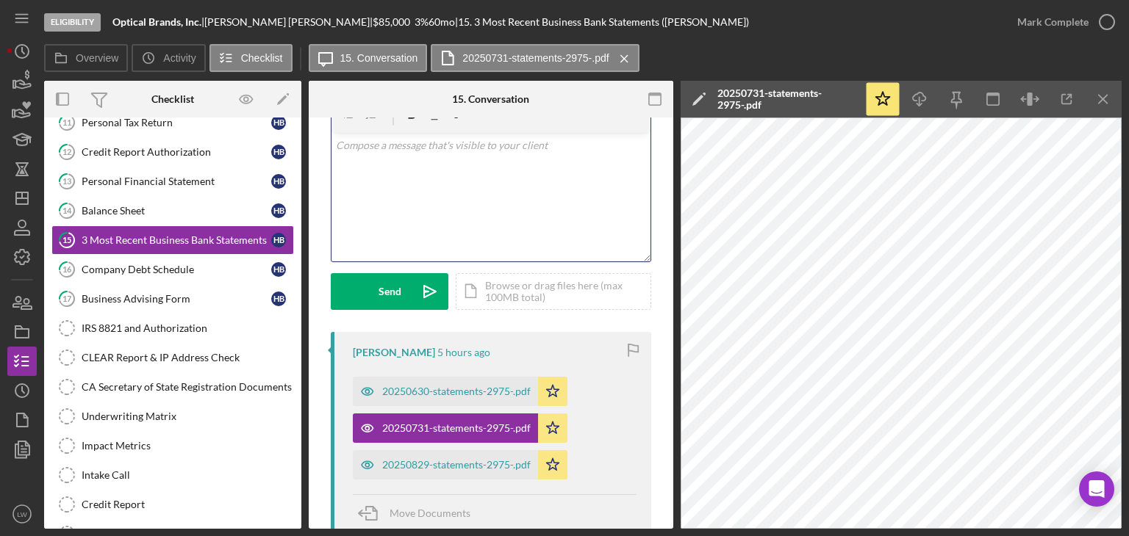
click at [365, 143] on p at bounding box center [491, 145] width 311 height 16
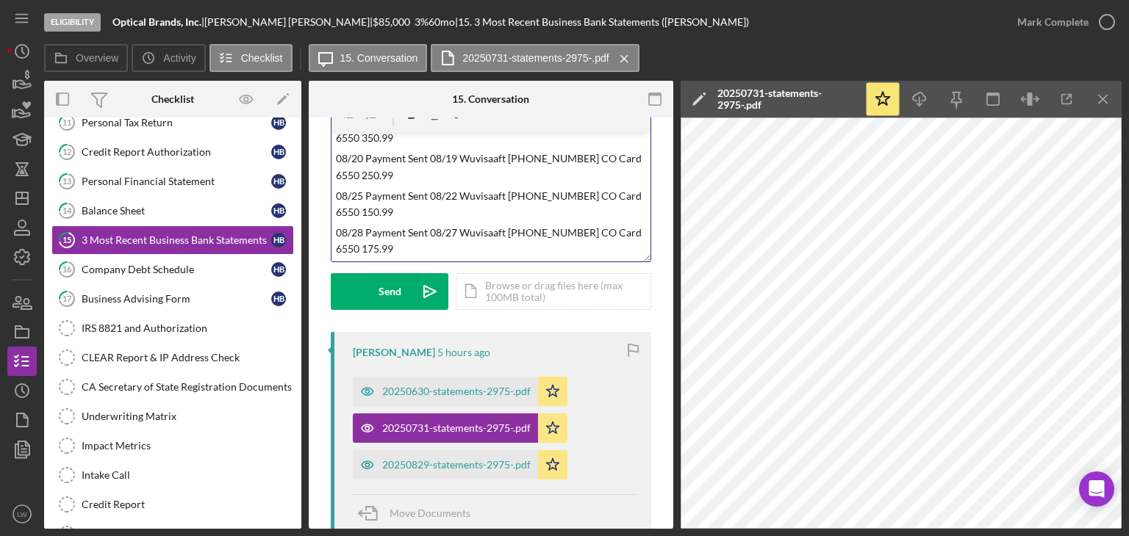
scroll to position [0, 0]
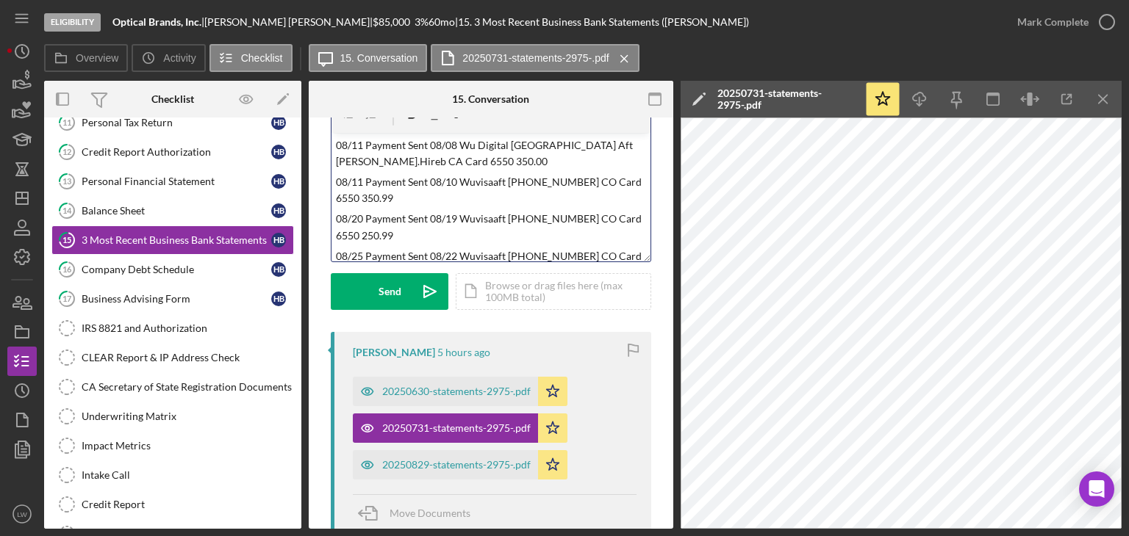
click at [334, 142] on div "v Color teal Color pink Remove color Add row above Add row below Add column bef…" at bounding box center [490, 197] width 319 height 129
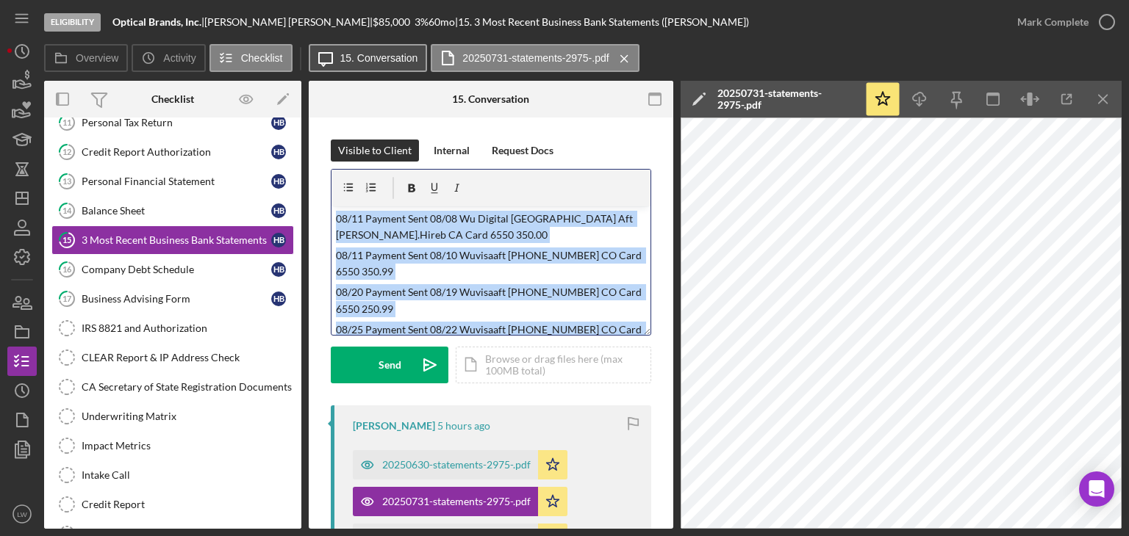
drag, startPoint x: 400, startPoint y: 248, endPoint x: 306, endPoint y: 66, distance: 204.4
click at [312, 65] on div "Overview Icon/History Activity Checklist Icon/Message 15. Conversation 20250731…" at bounding box center [582, 286] width 1077 height 485
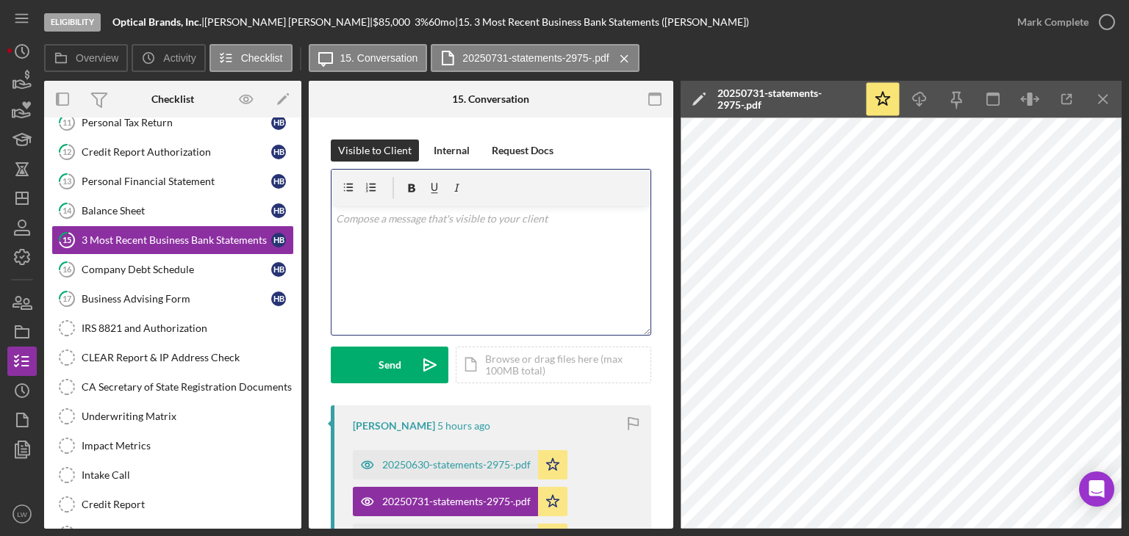
click at [503, 272] on div "v Color teal Color pink Remove color Add row above Add row below Add column bef…" at bounding box center [490, 271] width 319 height 129
click at [497, 251] on div "v Color teal Color pink Remove color Add row above Add row below Add column bef…" at bounding box center [490, 271] width 319 height 129
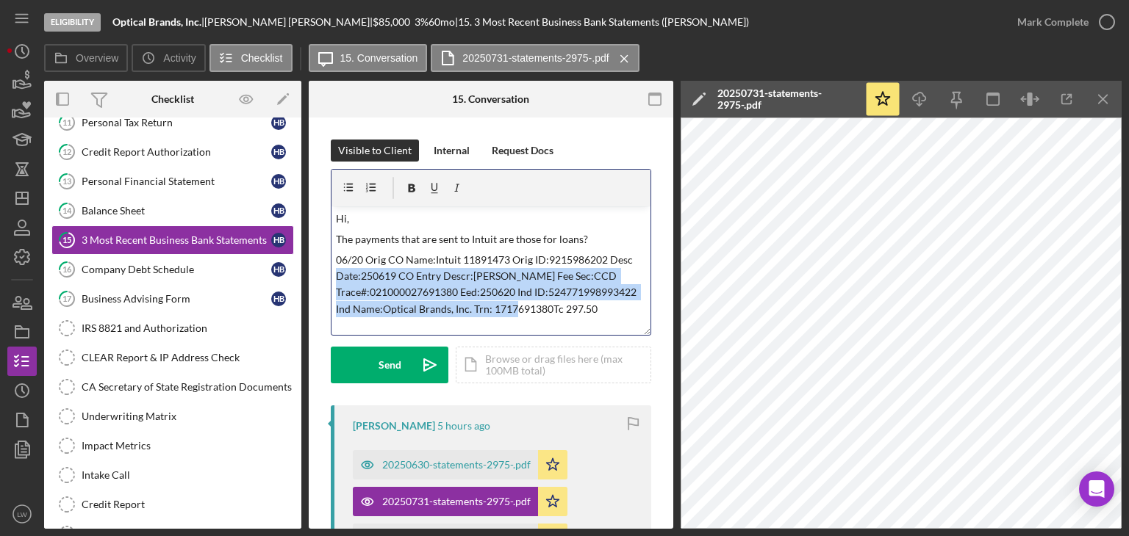
drag, startPoint x: 406, startPoint y: 324, endPoint x: 338, endPoint y: 272, distance: 85.4
click at [338, 271] on p "06/20 Orig CO Name:Intuit 11891473 Orig ID:9215986202 Desc Date:250619 CO Entry…" at bounding box center [491, 285] width 311 height 66
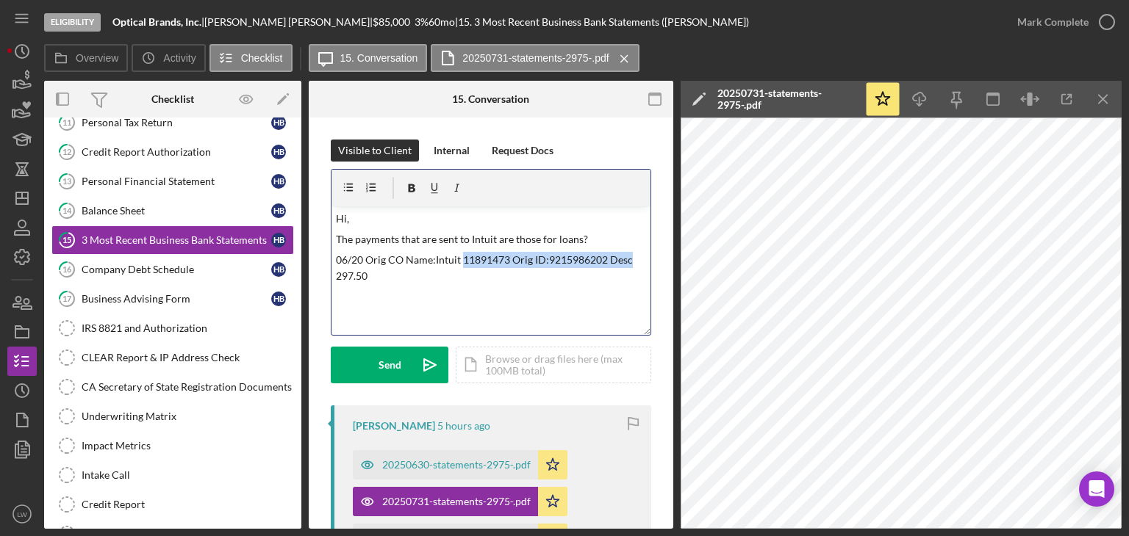
drag, startPoint x: 630, startPoint y: 259, endPoint x: 464, endPoint y: 259, distance: 165.4
click at [464, 259] on p "06/20 Orig CO Name:Intuit 11891473 Orig ID:9215986202 Desc 297.50" at bounding box center [491, 268] width 311 height 33
click at [553, 264] on p "06/20 Orig CO Name:Intuit $297.50" at bounding box center [491, 260] width 311 height 16
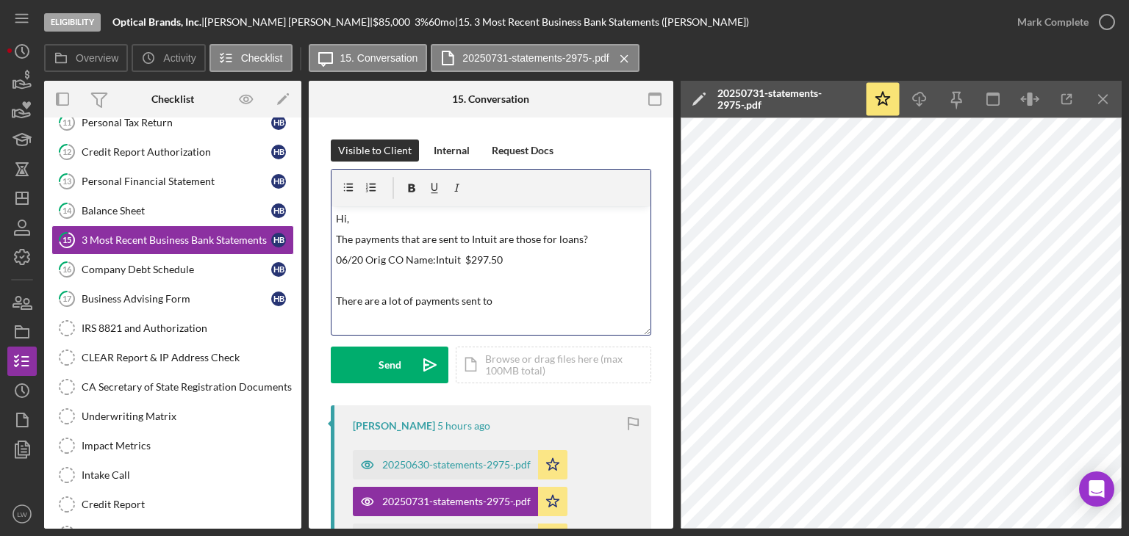
click at [523, 309] on div "v Color teal Color pink Remove color Add row above Add row below Add column bef…" at bounding box center [490, 271] width 319 height 129
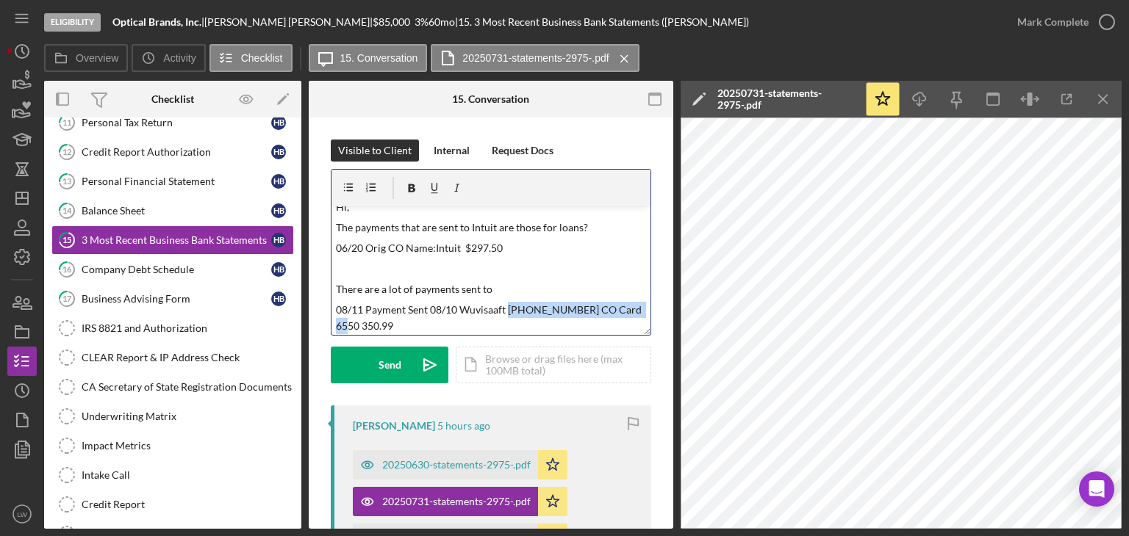
drag, startPoint x: 359, startPoint y: 324, endPoint x: 506, endPoint y: 301, distance: 148.8
click at [506, 302] on p "08/11 Payment Sent 08/10 Wuvisaaft 800-325-6000 CO Card 6550 350.99" at bounding box center [491, 318] width 311 height 33
click at [377, 320] on p "08/11 Payment Sent 08/10 Wuvisaaft 800-325-6000 CO Card 6550 350.99" at bounding box center [491, 318] width 311 height 33
click at [362, 326] on p "08/11 Payment Sent 08/10 Wuvisaaft 800-325-6000 CO Card 6550 350.99" at bounding box center [491, 318] width 311 height 33
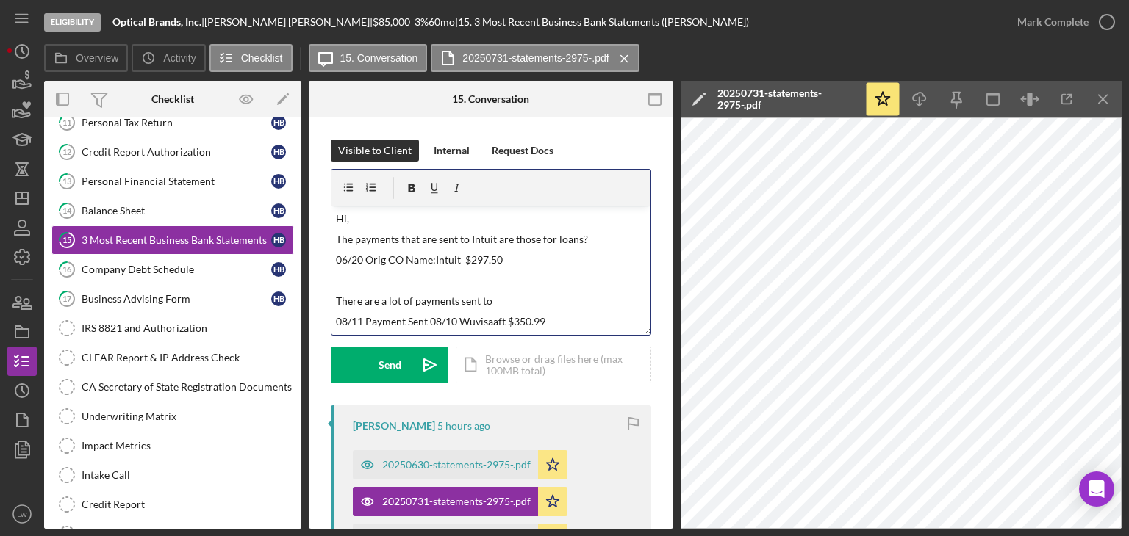
click at [602, 319] on p "08/11 Payment Sent 08/10 Wuvisaaft $350.99" at bounding box center [491, 322] width 311 height 16
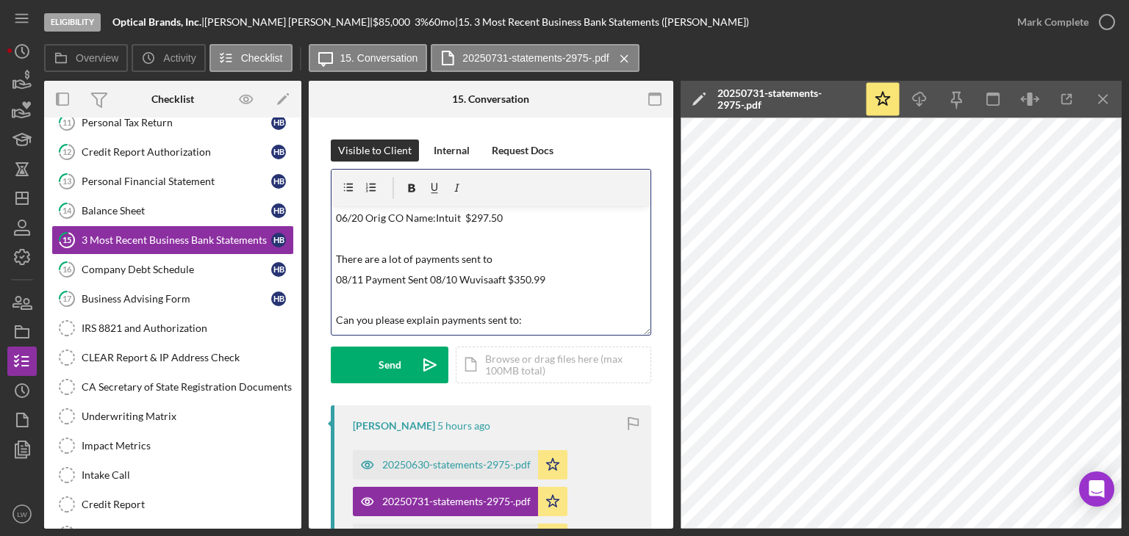
scroll to position [82, 0]
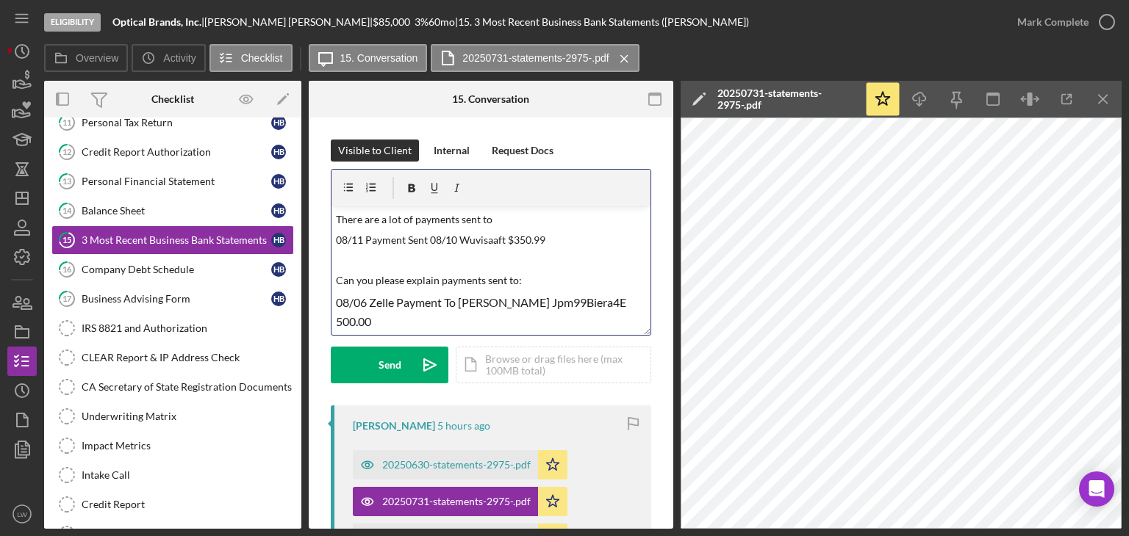
click at [474, 276] on p "Can you please explain payments sent to:" at bounding box center [491, 281] width 311 height 16
copy p "Can you please explain payments sent to:"
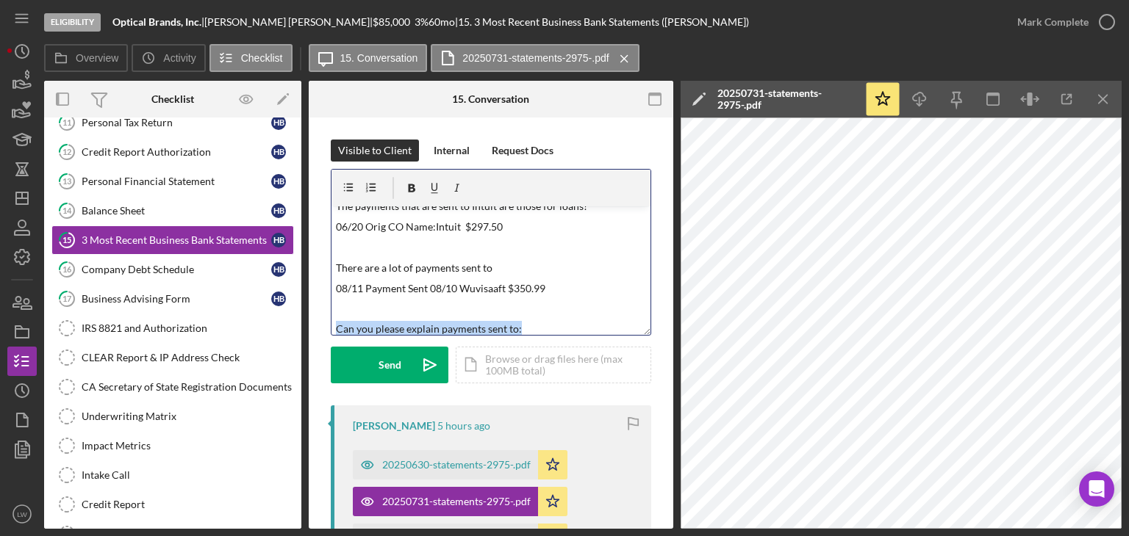
scroll to position [8, 0]
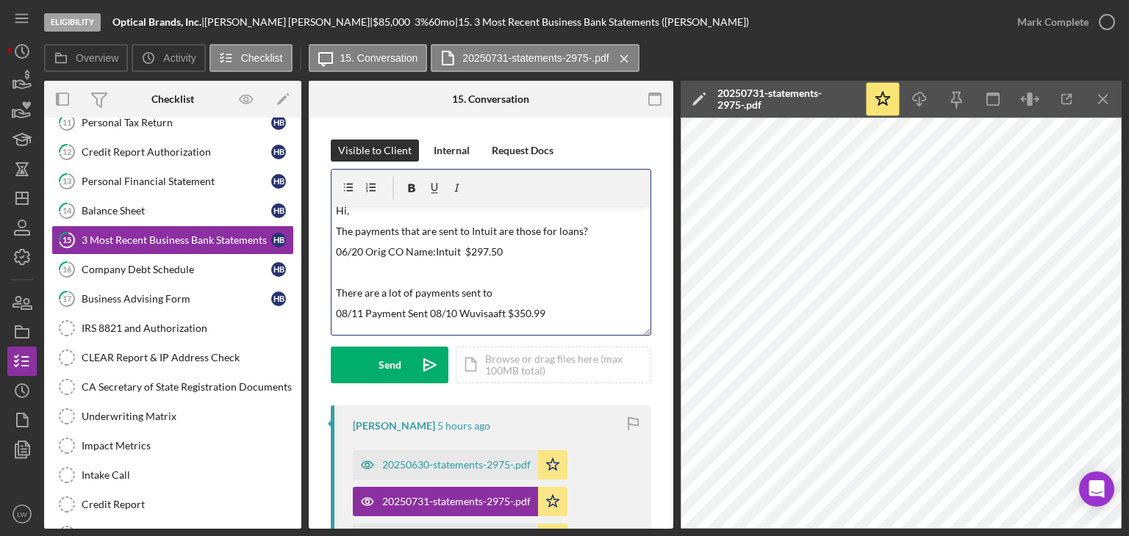
click at [453, 291] on p "There are a lot of payments sent to" at bounding box center [491, 293] width 311 height 16
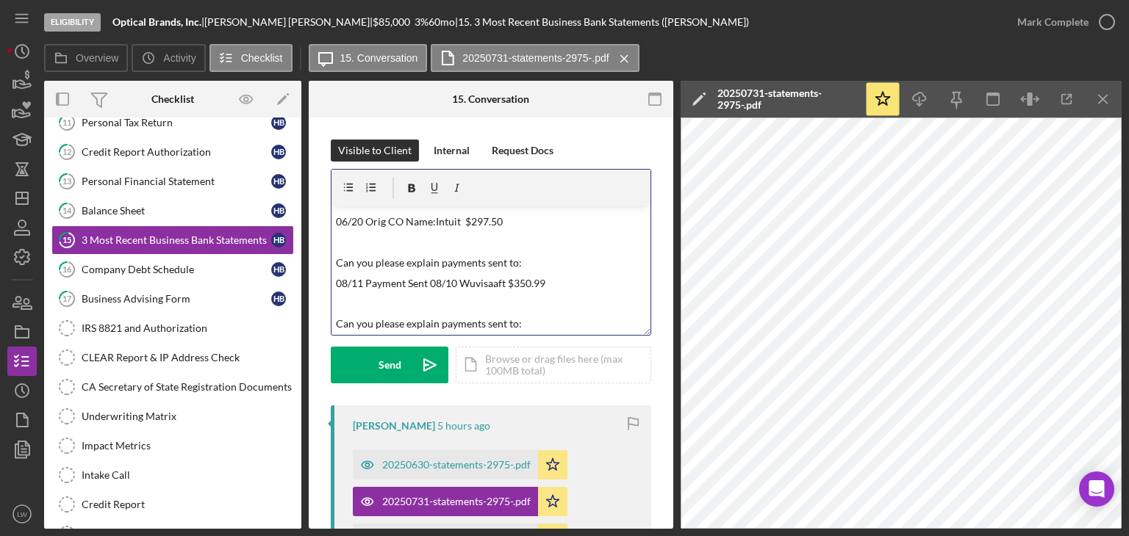
scroll to position [0, 0]
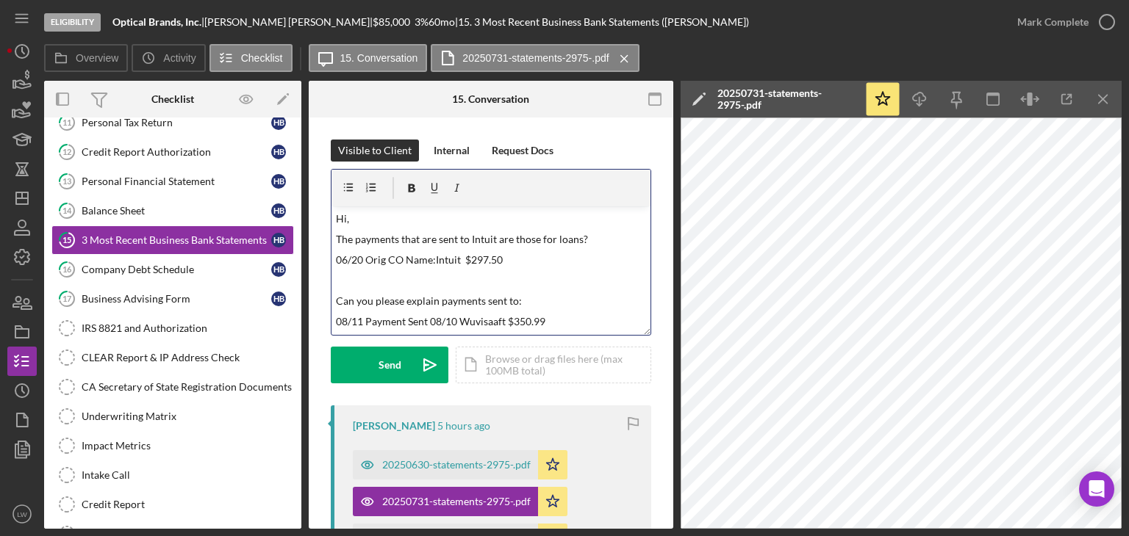
click at [570, 316] on p "08/11 Payment Sent 08/10 Wuvisaaft $350.99" at bounding box center [491, 322] width 311 height 16
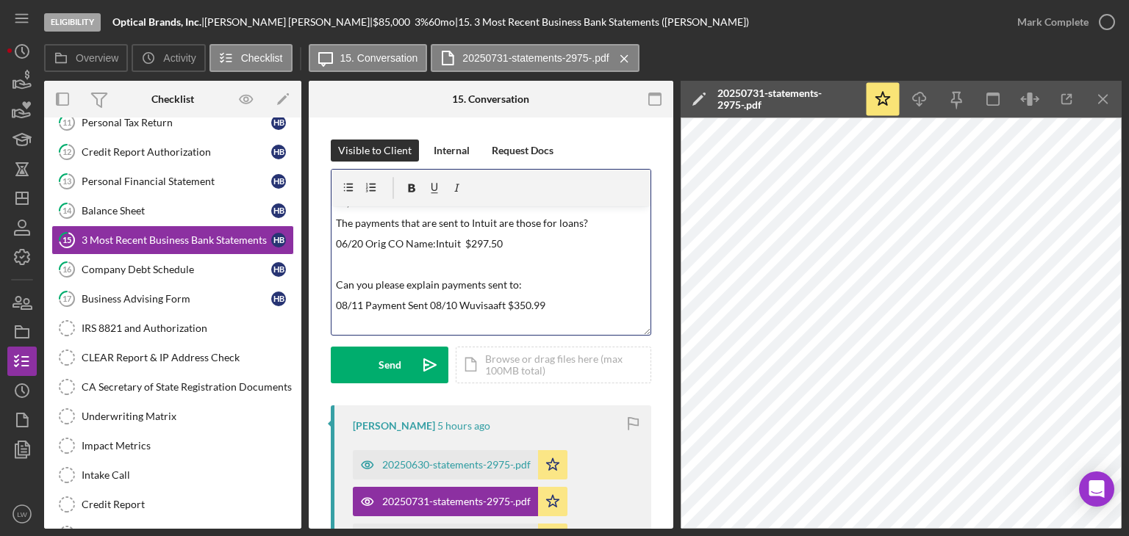
scroll to position [82, 0]
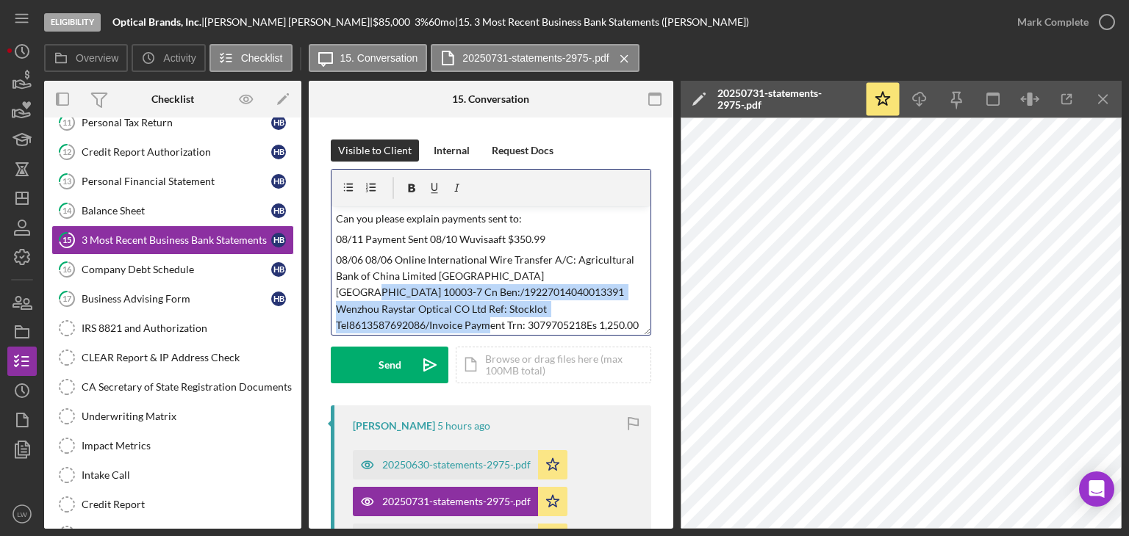
drag, startPoint x: 336, startPoint y: 292, endPoint x: 638, endPoint y: 302, distance: 302.2
click at [638, 302] on div "v Color teal Color pink Remove color Add row above Add row below Add column bef…" at bounding box center [490, 271] width 319 height 129
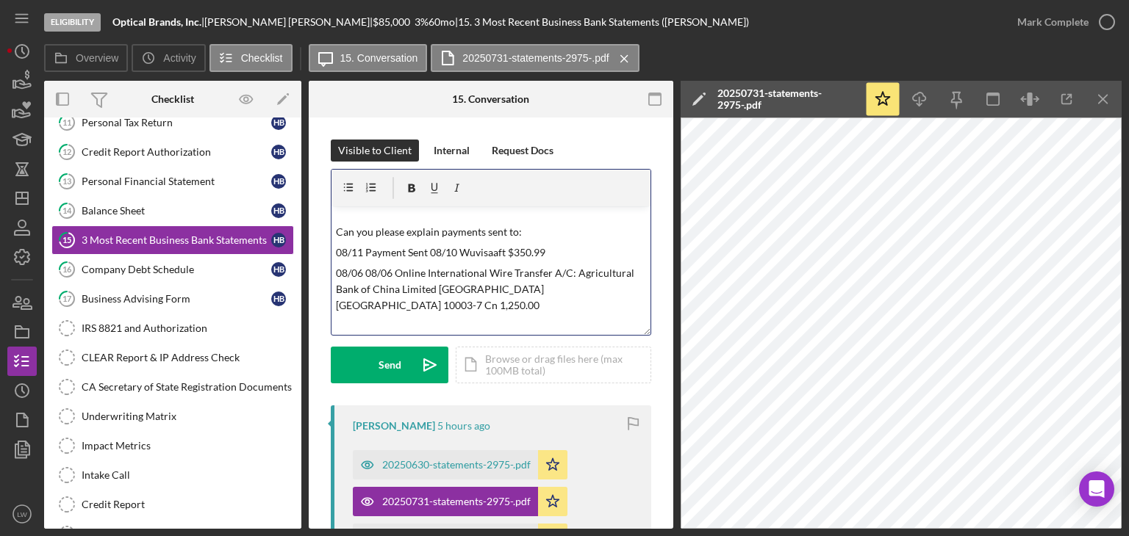
scroll to position [45, 0]
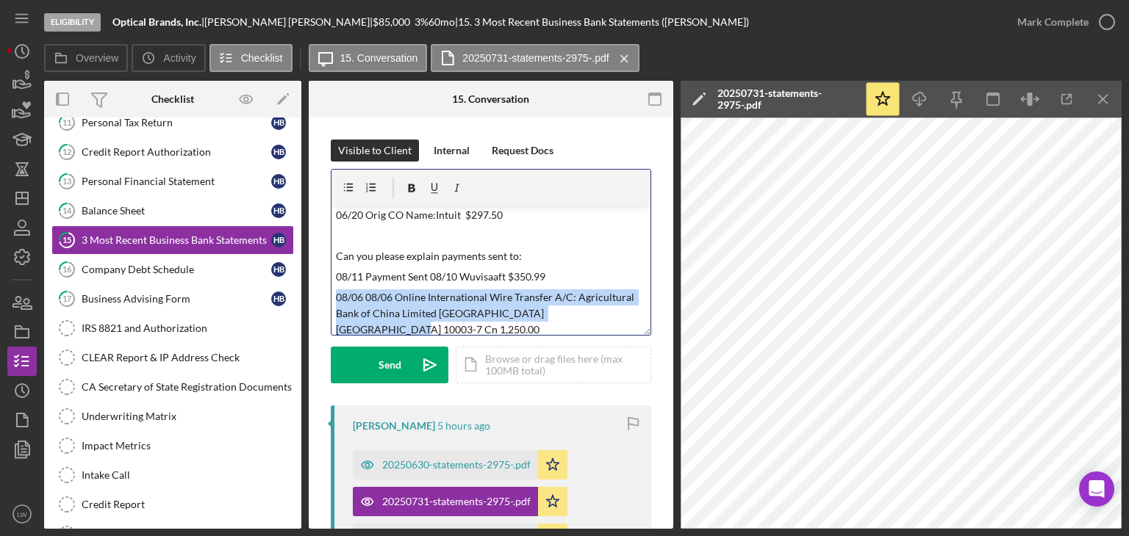
drag, startPoint x: 602, startPoint y: 314, endPoint x: 332, endPoint y: 299, distance: 270.1
click at [332, 299] on div "v Color teal Color pink Remove color Add row above Add row below Add column bef…" at bounding box center [490, 271] width 319 height 129
copy p "08/06 08/06 Online International Wire Transfer A/C: Agricultural Bank of China …"
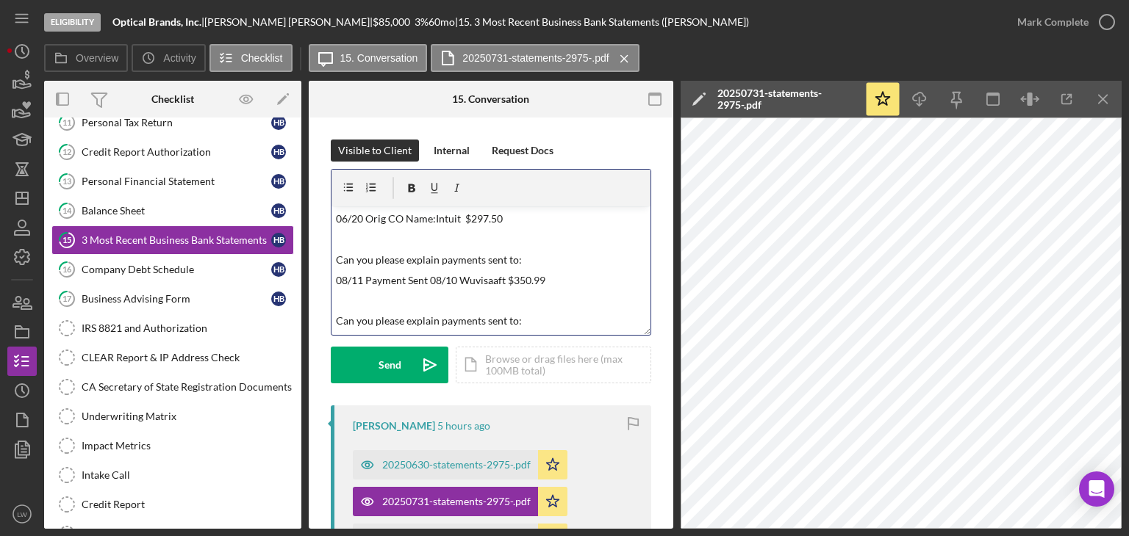
scroll to position [82, 0]
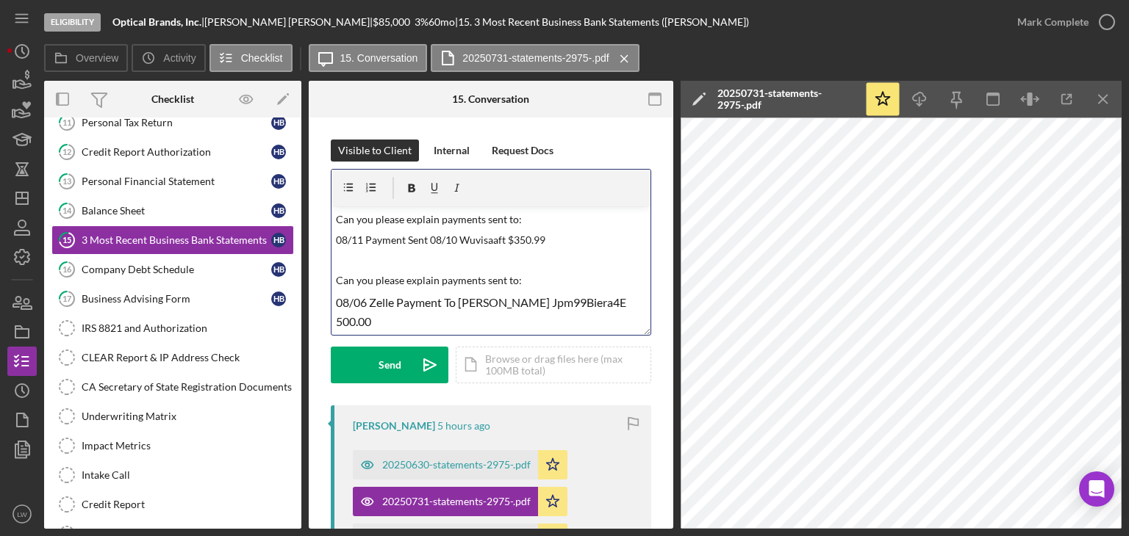
click at [431, 322] on p "08/06 Zelle Payment To Hector Capone Jpm99Biera4E 500.00" at bounding box center [491, 311] width 311 height 37
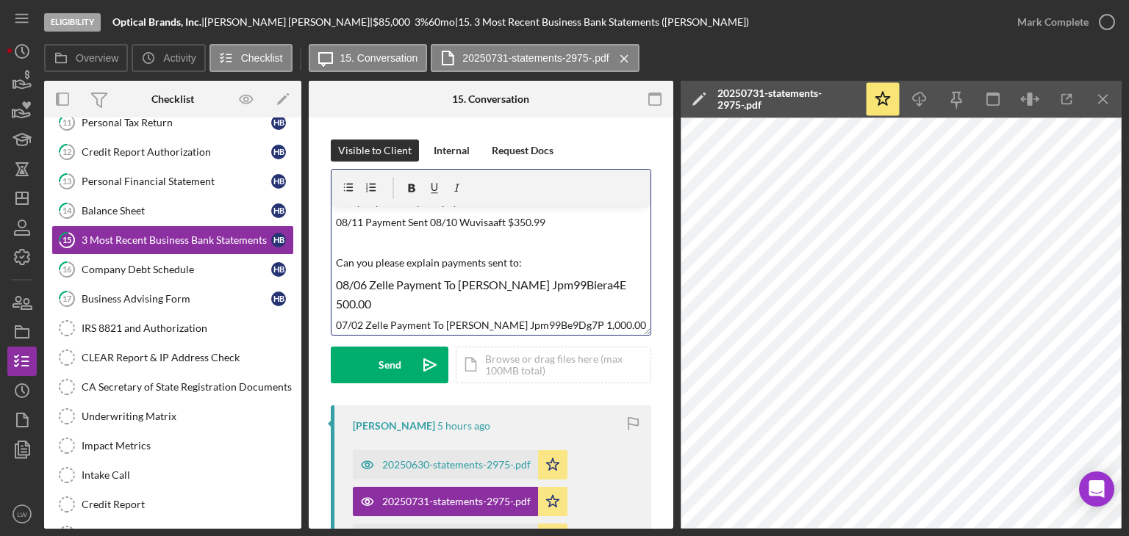
scroll to position [102, 0]
drag, startPoint x: 591, startPoint y: 323, endPoint x: 515, endPoint y: 328, distance: 75.8
click at [515, 328] on p "07/02 Zelle Payment To Geovana Garcia Jpm99Be9Dg7P 1,000.00" at bounding box center [491, 323] width 311 height 16
click at [600, 328] on p "07/02 Zelle Payment To Geovana Garcia $1,000.00" at bounding box center [491, 323] width 311 height 16
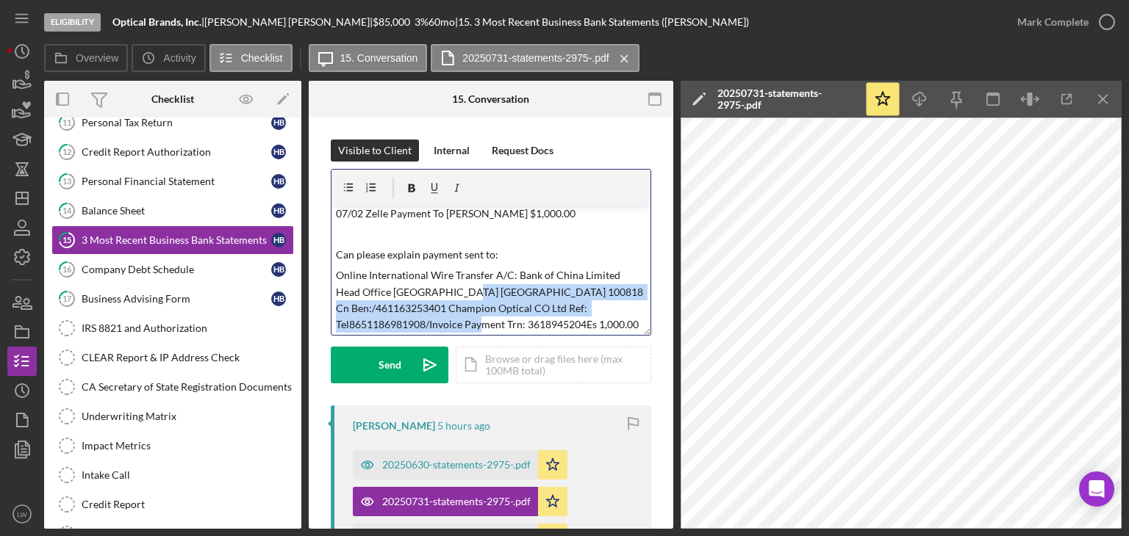
scroll to position [213, 0]
drag, startPoint x: 454, startPoint y: 292, endPoint x: 466, endPoint y: 329, distance: 38.6
click at [466, 329] on p "Online International Wire Transfer A/C: Bank of China Limited Head Office Beiji…" at bounding box center [491, 298] width 311 height 66
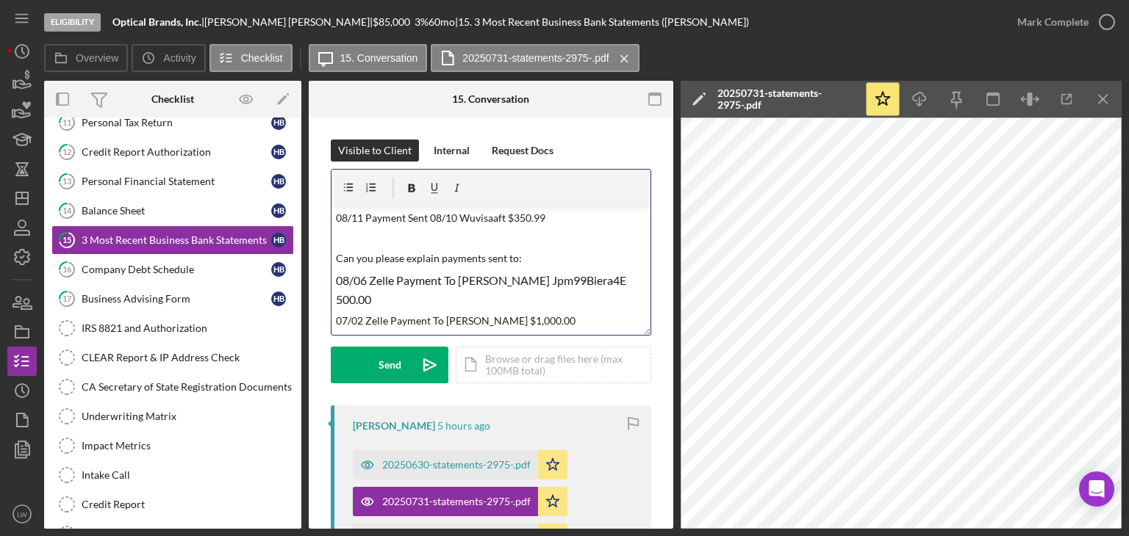
scroll to position [180, 0]
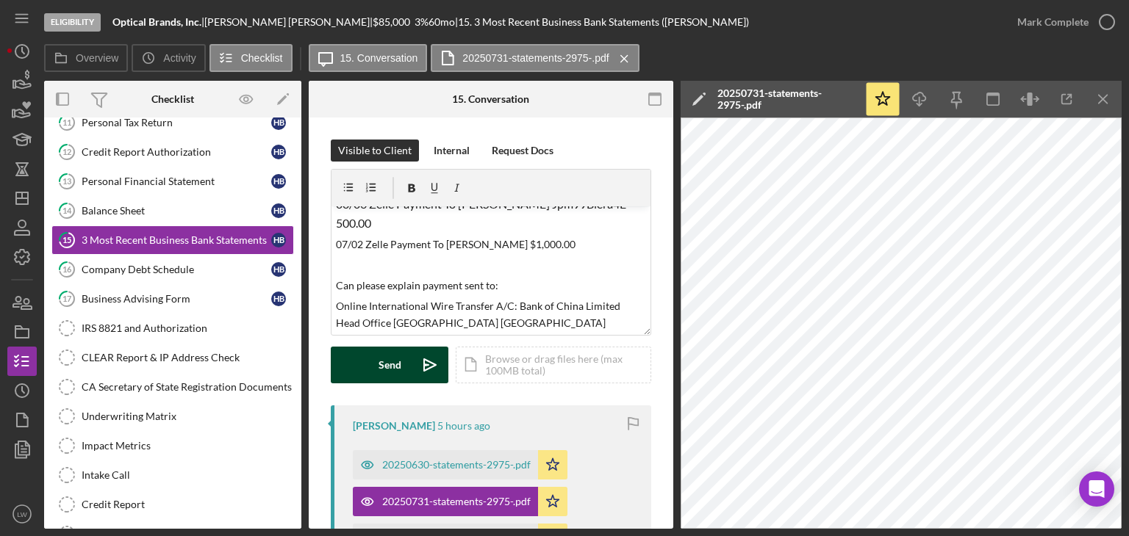
click at [415, 383] on div "Send Icon/icon-invite-send Icon/Document Browse or drag files here (max 100MB t…" at bounding box center [491, 365] width 320 height 37
click at [414, 384] on div "Visible to Client Internal Request Docs v Color teal Color pink Remove color Ad…" at bounding box center [491, 273] width 320 height 266
click at [411, 367] on button "Send Icon/icon-invite-send" at bounding box center [390, 365] width 118 height 37
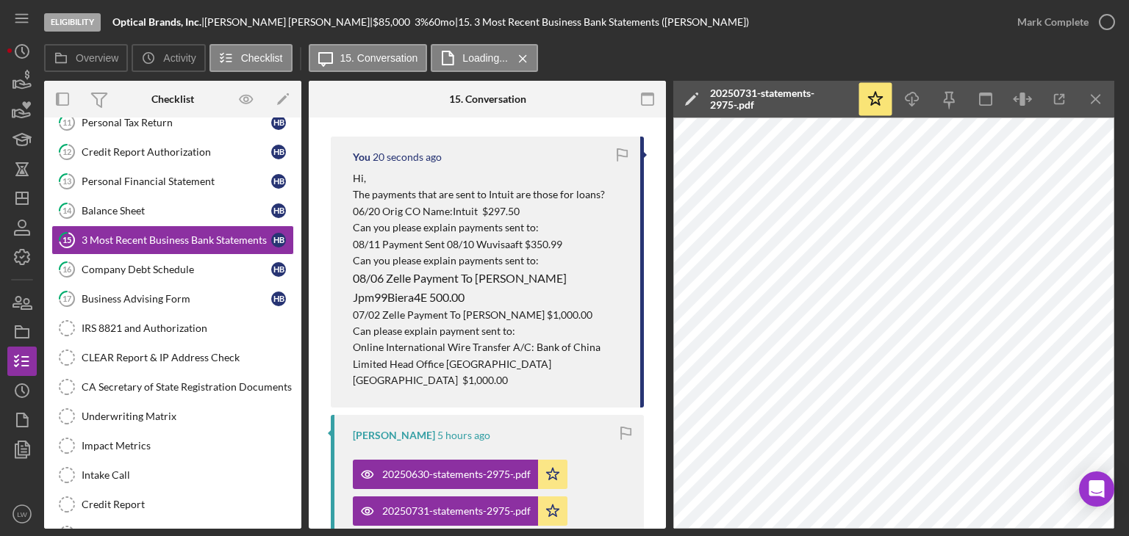
scroll to position [131, 0]
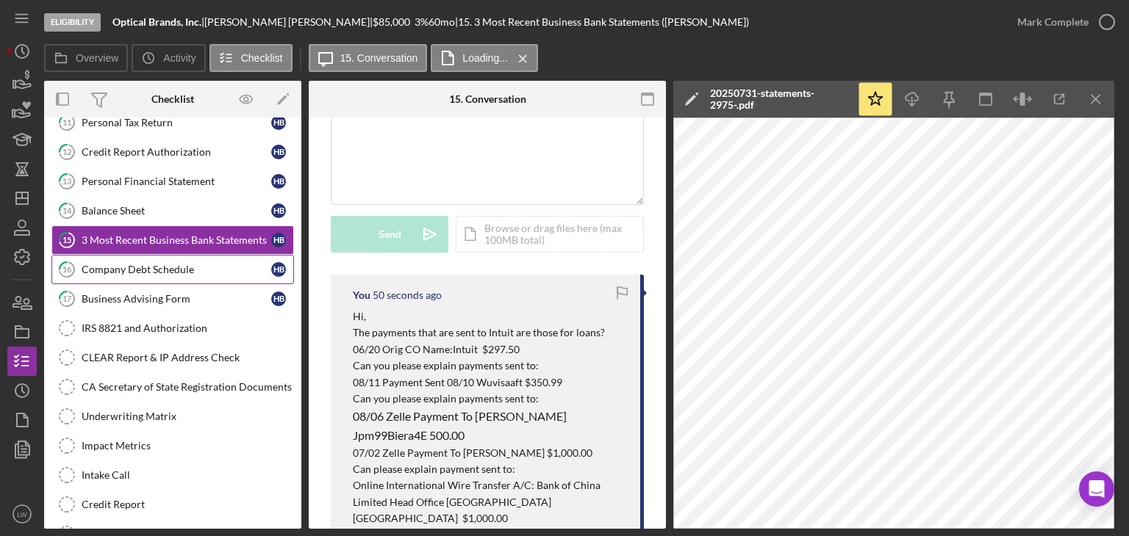
click at [151, 264] on div "Company Debt Schedule" at bounding box center [177, 270] width 190 height 12
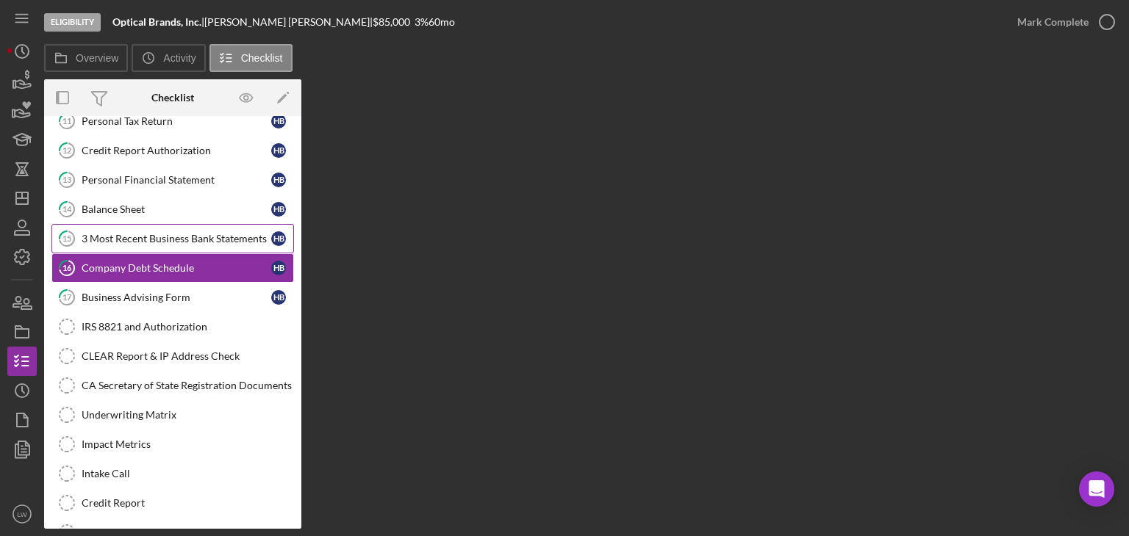
click at [165, 233] on div "3 Most Recent Business Bank Statements" at bounding box center [177, 239] width 190 height 12
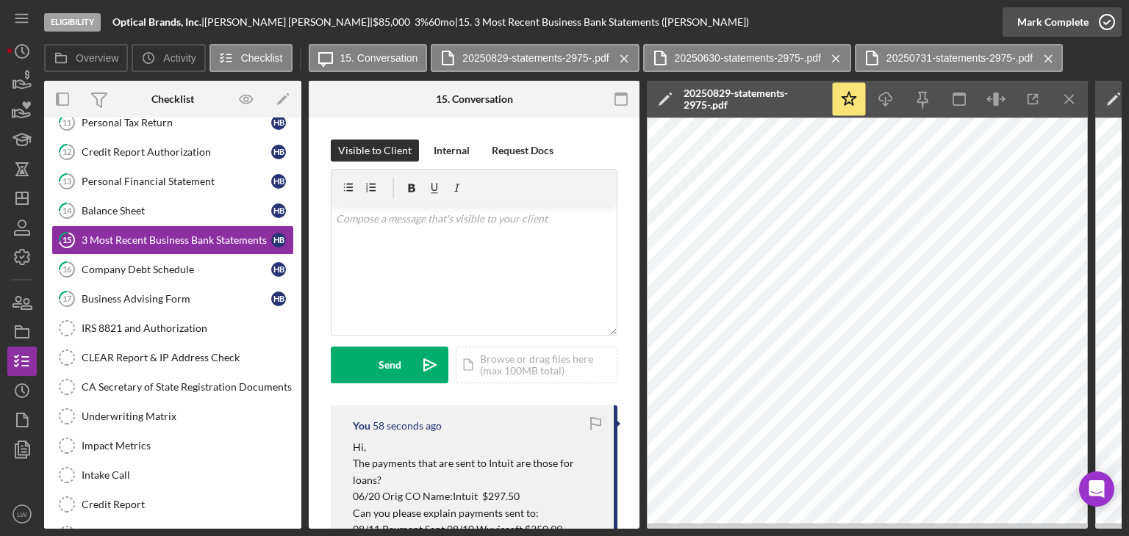
click at [1079, 26] on div "Mark Complete" at bounding box center [1052, 21] width 71 height 29
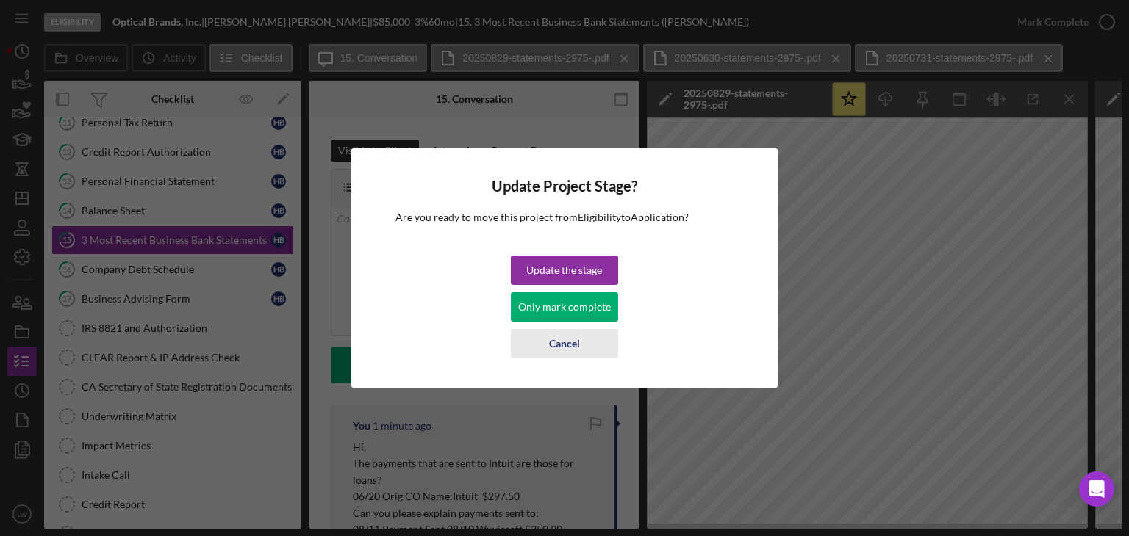
click at [573, 342] on div "Cancel" at bounding box center [564, 343] width 31 height 29
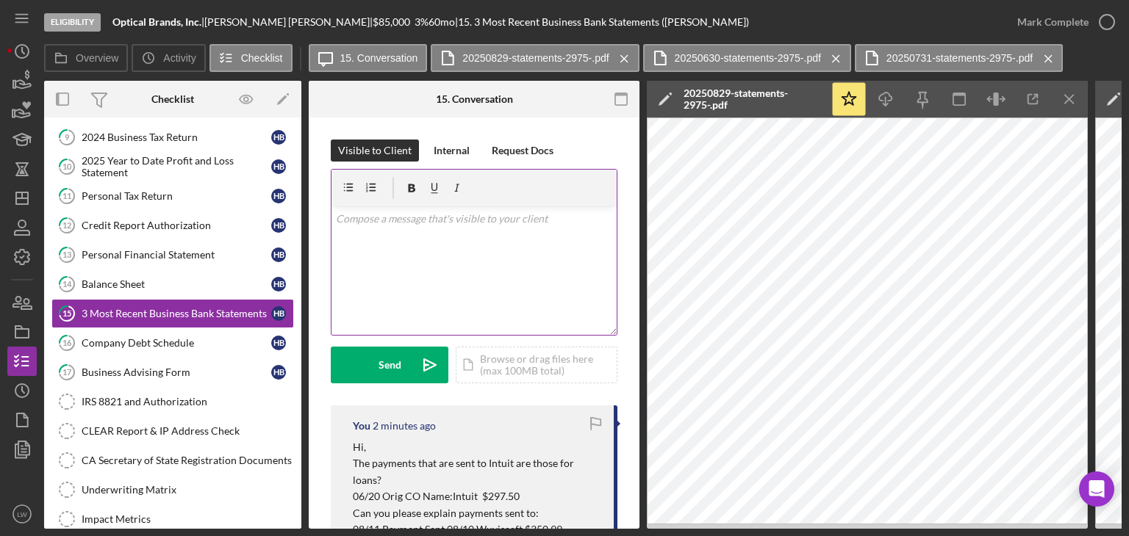
click at [429, 251] on div "v Color teal Color pink Remove color Add row above Add row below Add column bef…" at bounding box center [473, 271] width 285 height 129
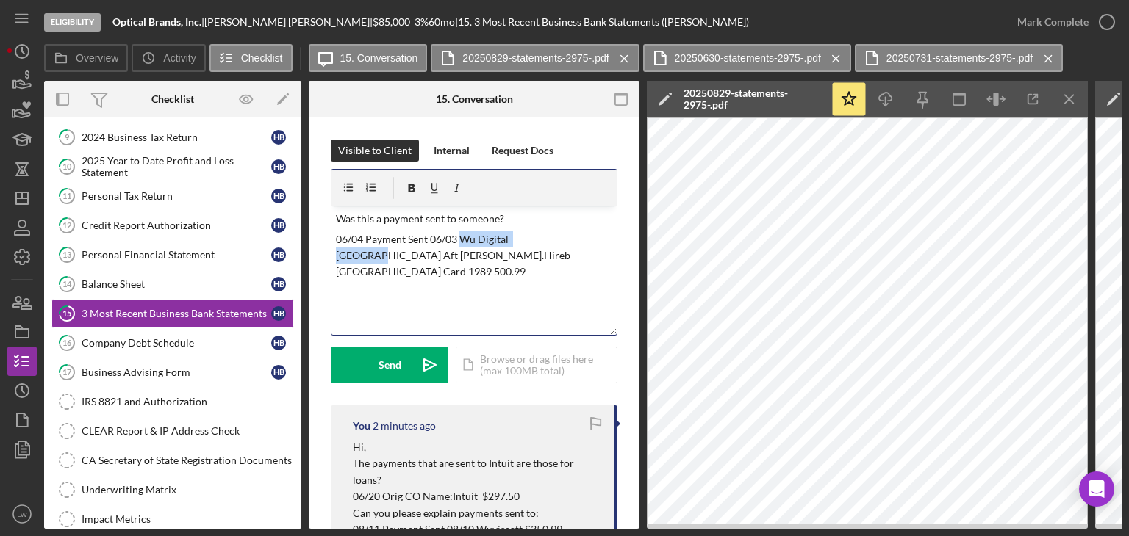
drag, startPoint x: 548, startPoint y: 238, endPoint x: 462, endPoint y: 237, distance: 86.0
click at [462, 237] on p "06/04 Payment Sent 06/03 Wu Digital USA Aft Nandish.Hireb CA Card 1989 500.99" at bounding box center [474, 255] width 277 height 49
click at [514, 256] on p "06/04 Payment Sent 06/03 Wu Digital USA Aft Nandish.Hireb CA Card 1989 500.99" at bounding box center [474, 255] width 277 height 49
drag, startPoint x: 464, startPoint y: 254, endPoint x: 423, endPoint y: 262, distance: 42.7
click at [421, 259] on p "06/04 Payment Sent 06/03 Wu Digital USA Aft Nandish.Hireb CA Card 1989 500.99" at bounding box center [474, 255] width 277 height 49
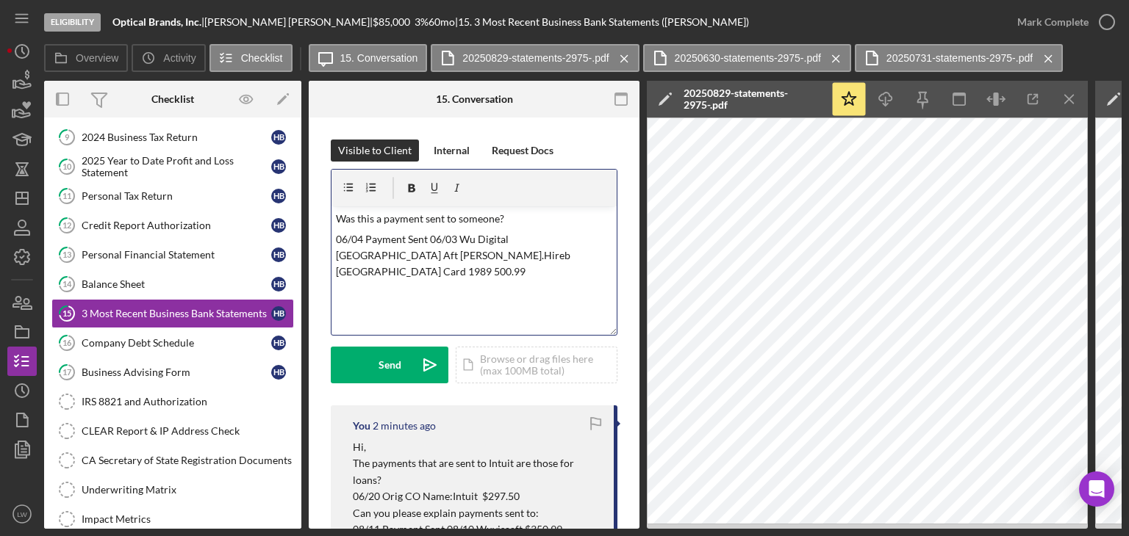
click at [544, 269] on div "v Color teal Color pink Remove color Add row above Add row below Add column bef…" at bounding box center [473, 271] width 285 height 129
click at [401, 363] on button "Send Icon/icon-invite-send" at bounding box center [390, 365] width 118 height 37
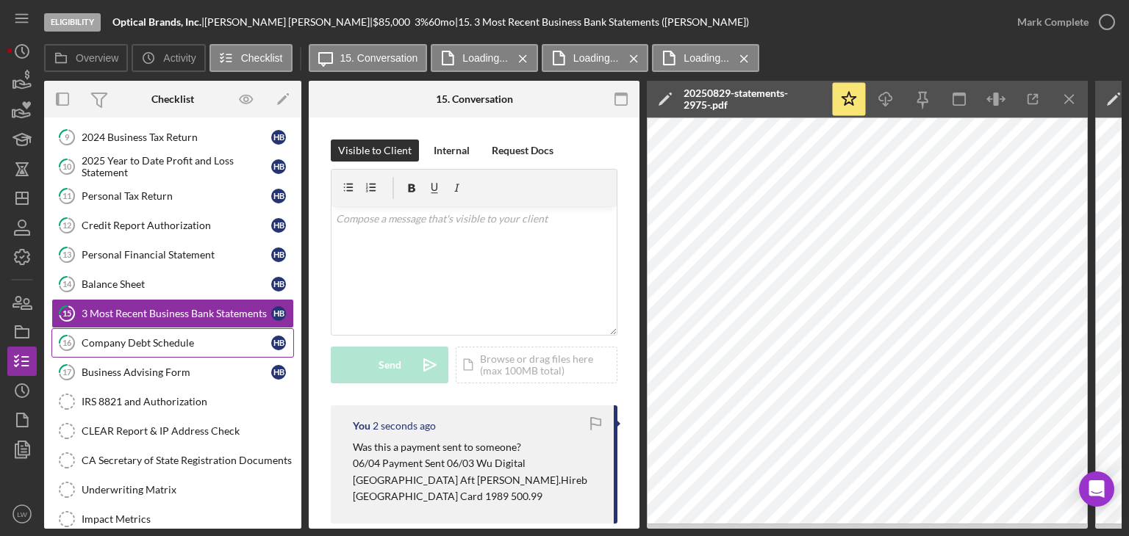
click at [157, 337] on div "Company Debt Schedule" at bounding box center [177, 343] width 190 height 12
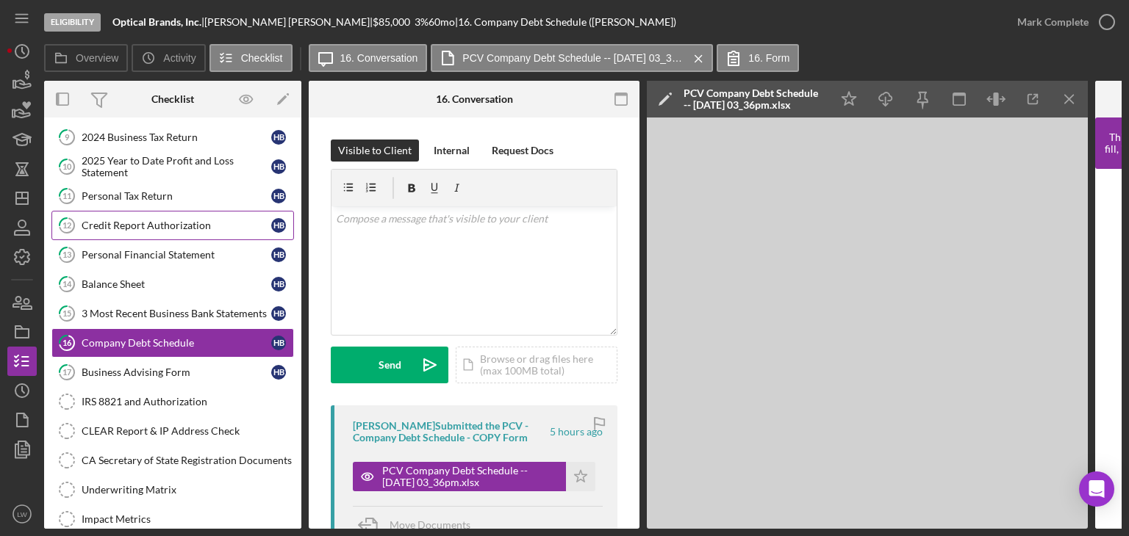
click at [144, 226] on div "Credit Report Authorization" at bounding box center [177, 226] width 190 height 12
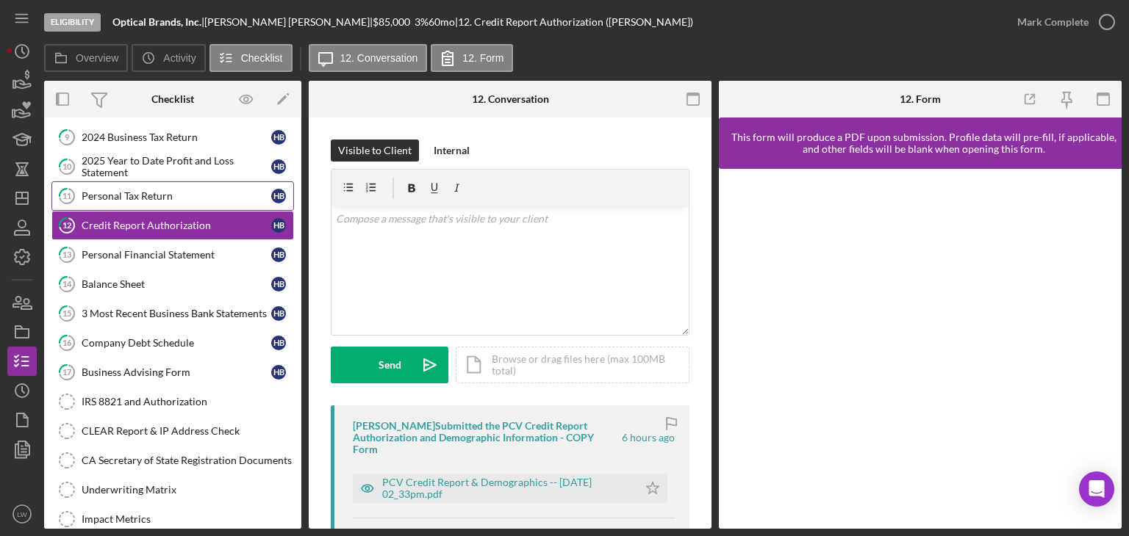
click at [125, 193] on div "Personal Tax Return" at bounding box center [177, 196] width 190 height 12
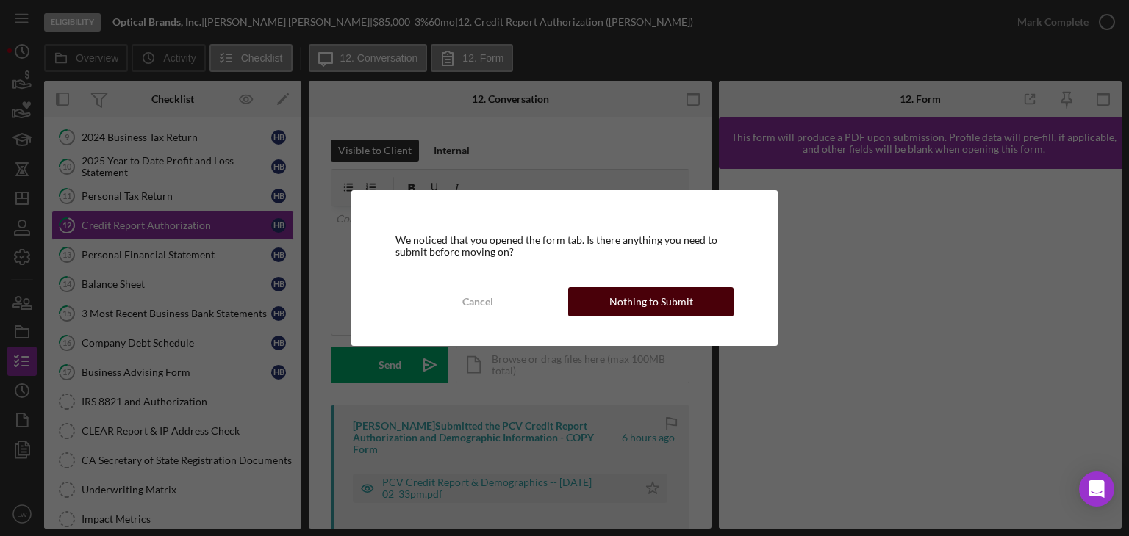
click at [608, 298] on button "Nothing to Submit" at bounding box center [650, 301] width 165 height 29
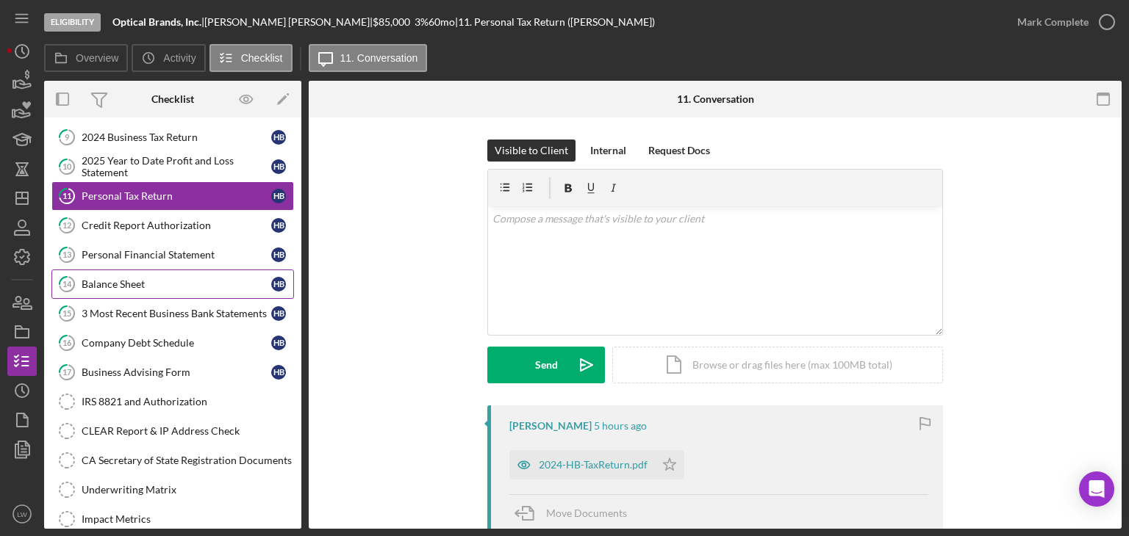
click at [137, 281] on div "Balance Sheet" at bounding box center [177, 285] width 190 height 12
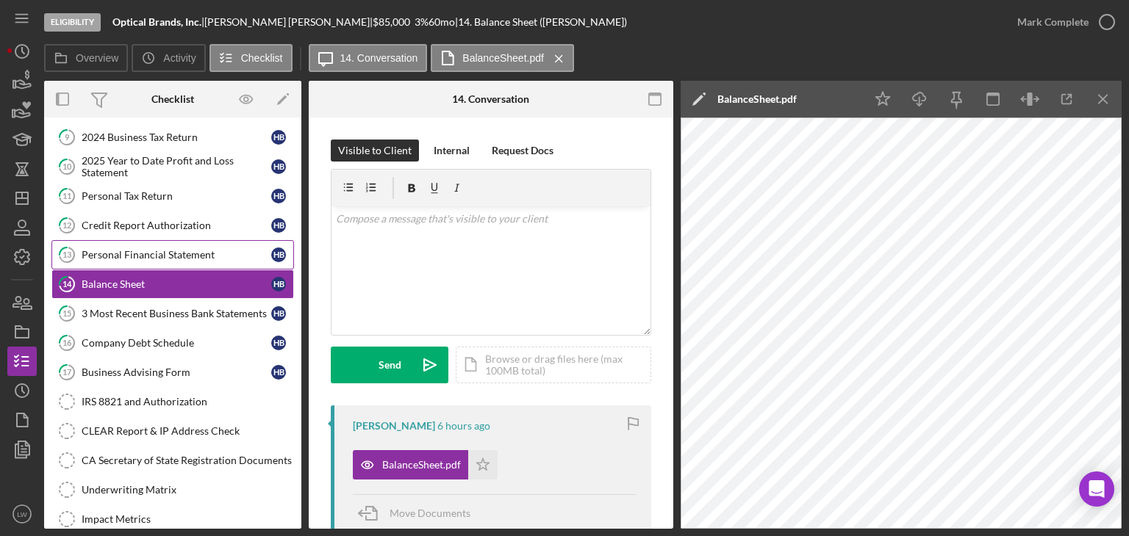
click at [190, 254] on div "Personal Financial Statement" at bounding box center [177, 255] width 190 height 12
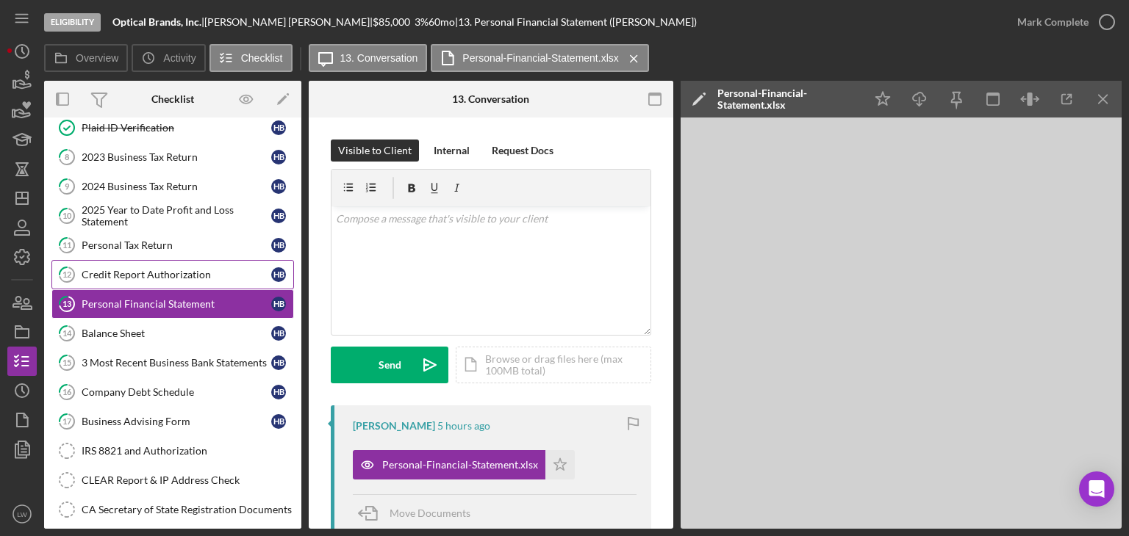
scroll to position [92, 0]
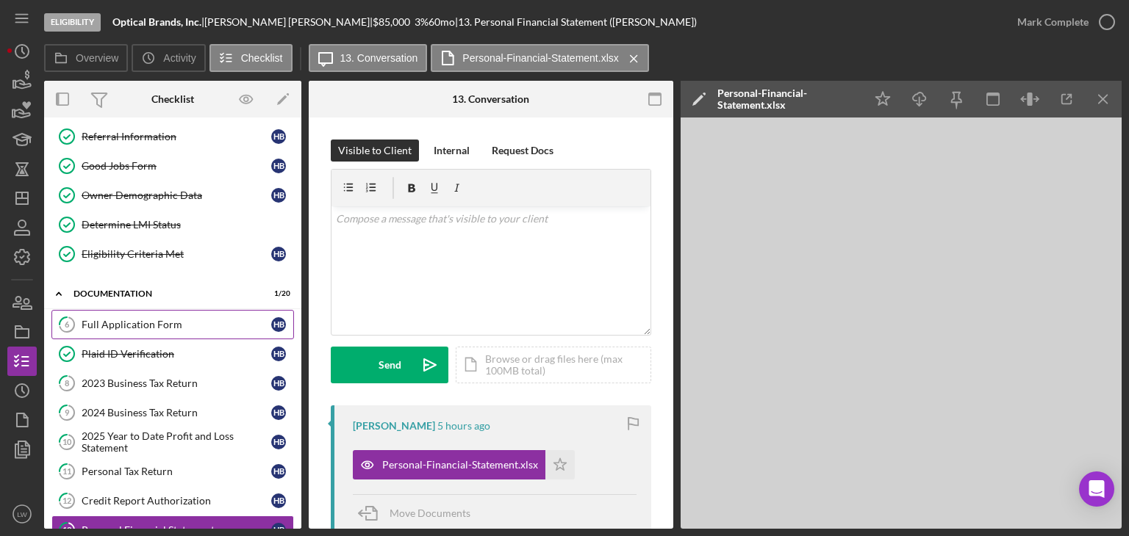
click at [206, 319] on div "Full Application Form" at bounding box center [177, 325] width 190 height 12
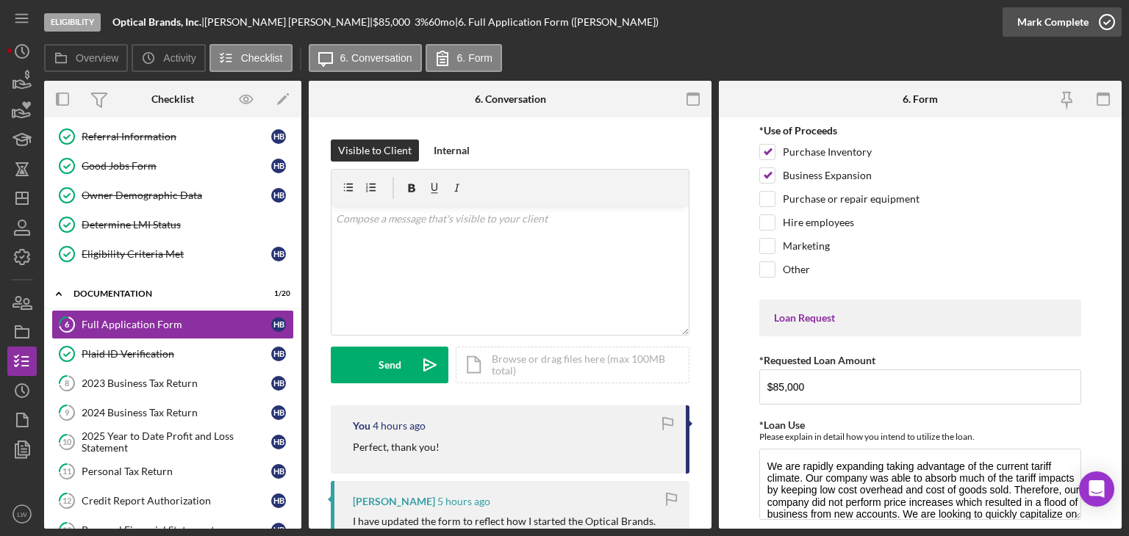
click at [1085, 21] on div "Mark Complete" at bounding box center [1052, 21] width 71 height 29
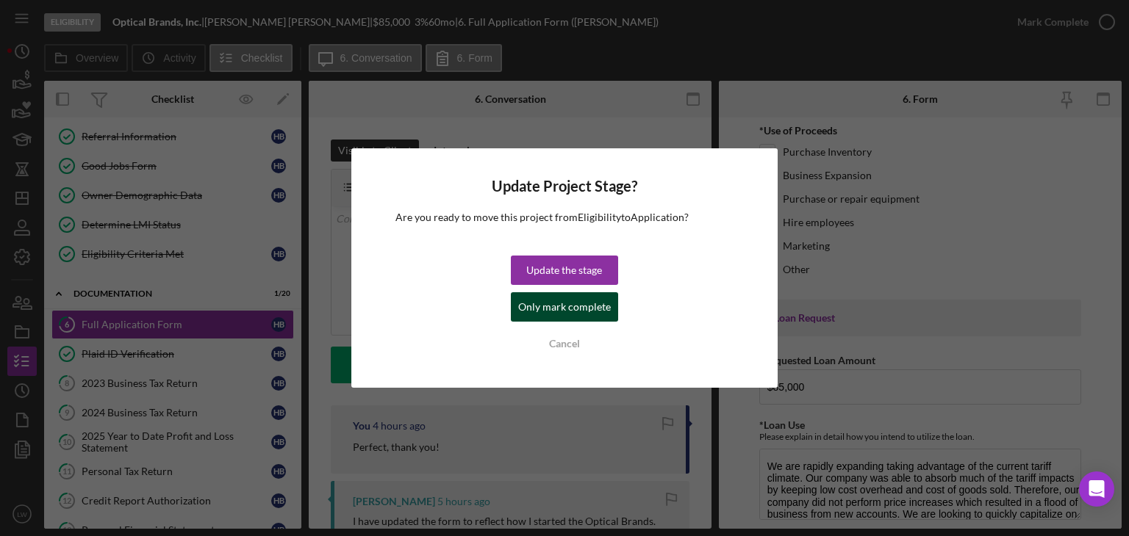
click at [587, 306] on div "Only mark complete" at bounding box center [564, 306] width 93 height 29
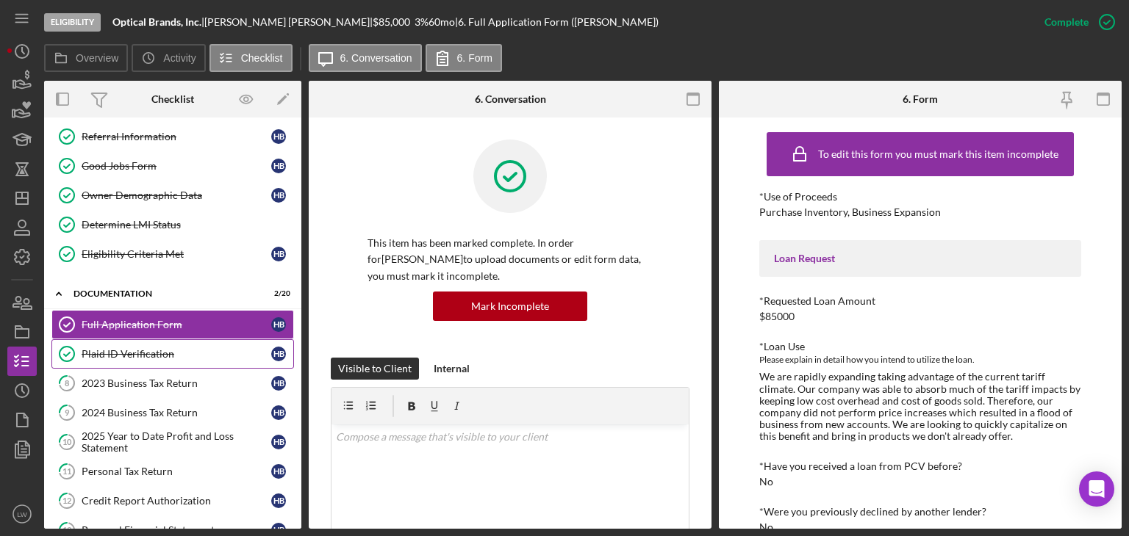
click at [203, 348] on div "Plaid ID Verification" at bounding box center [177, 354] width 190 height 12
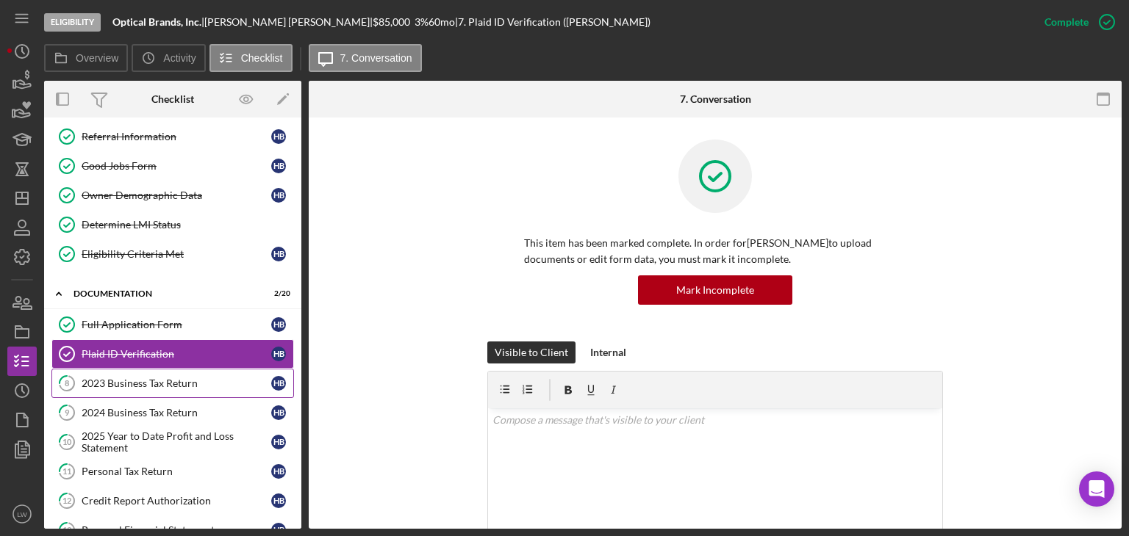
click at [184, 378] on div "2023 Business Tax Return" at bounding box center [177, 384] width 190 height 12
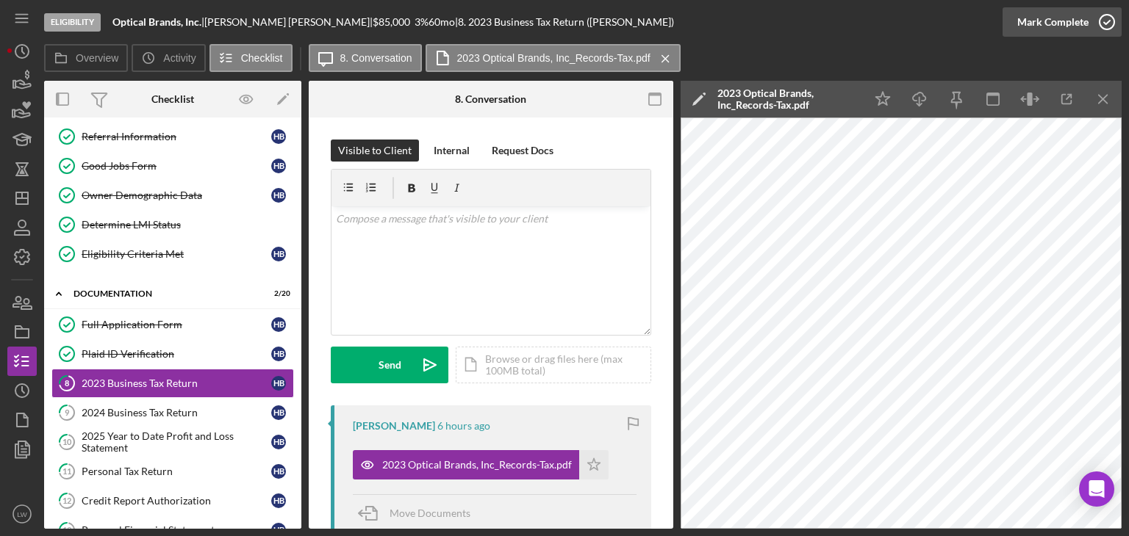
click at [1069, 22] on div "Mark Complete" at bounding box center [1052, 21] width 71 height 29
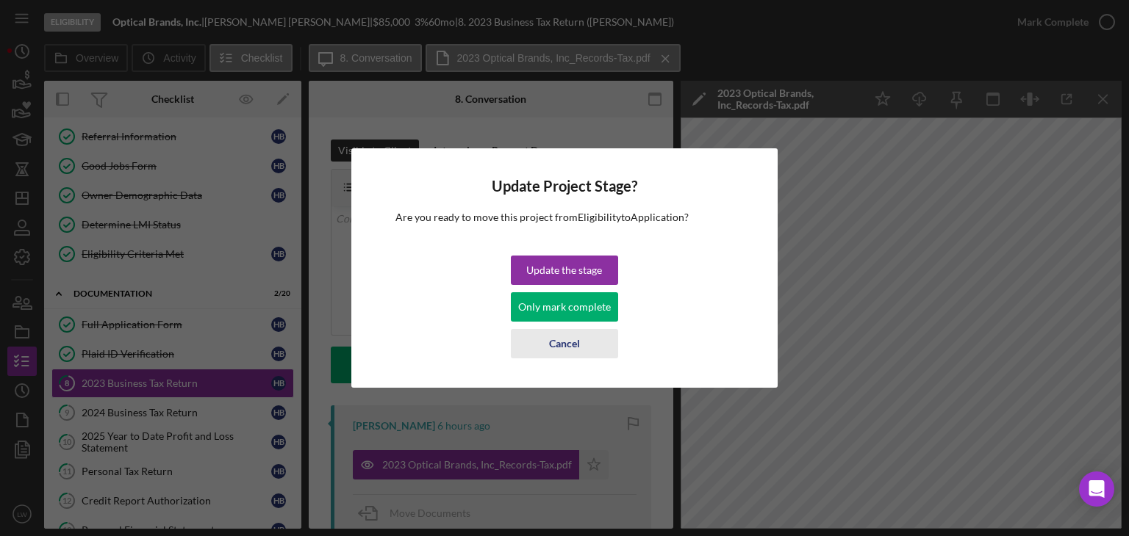
click at [576, 343] on div "Cancel" at bounding box center [564, 343] width 31 height 29
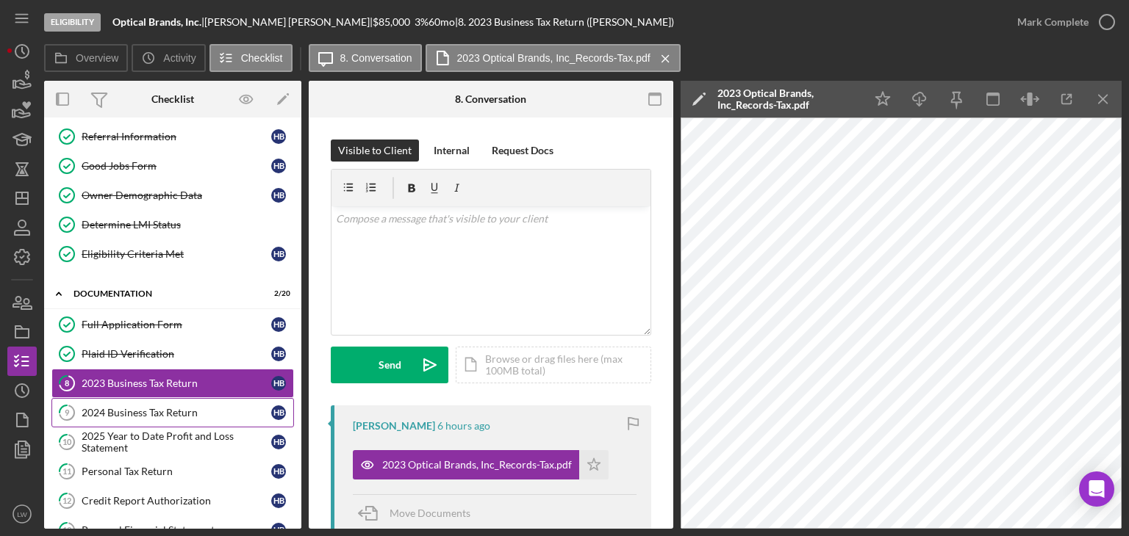
click at [206, 407] on div "2024 Business Tax Return" at bounding box center [177, 413] width 190 height 12
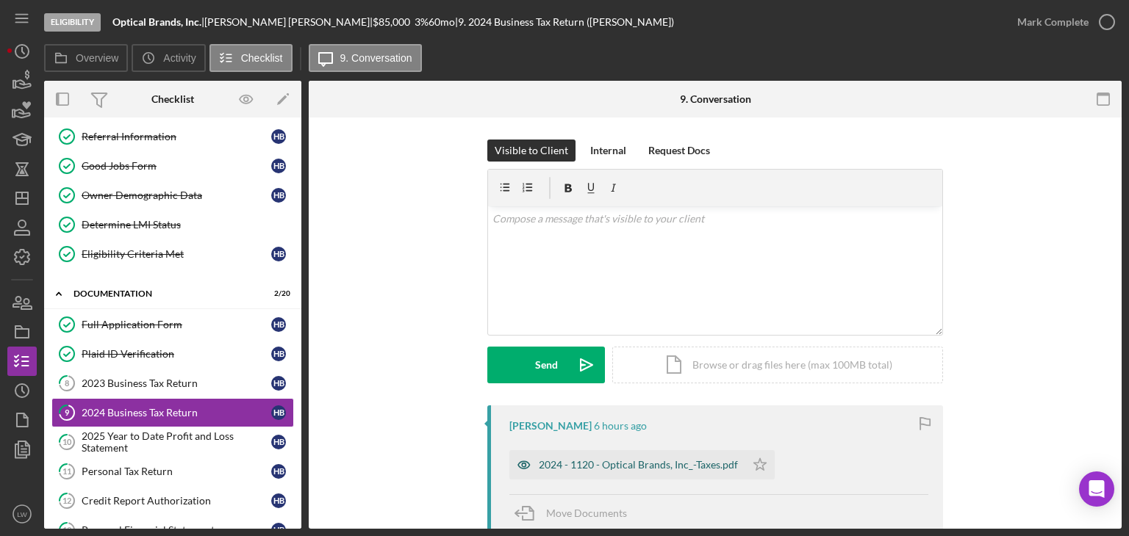
click at [624, 464] on div "2024 - 1120 - Optical Brands, Inc_-Taxes.pdf" at bounding box center [638, 465] width 199 height 12
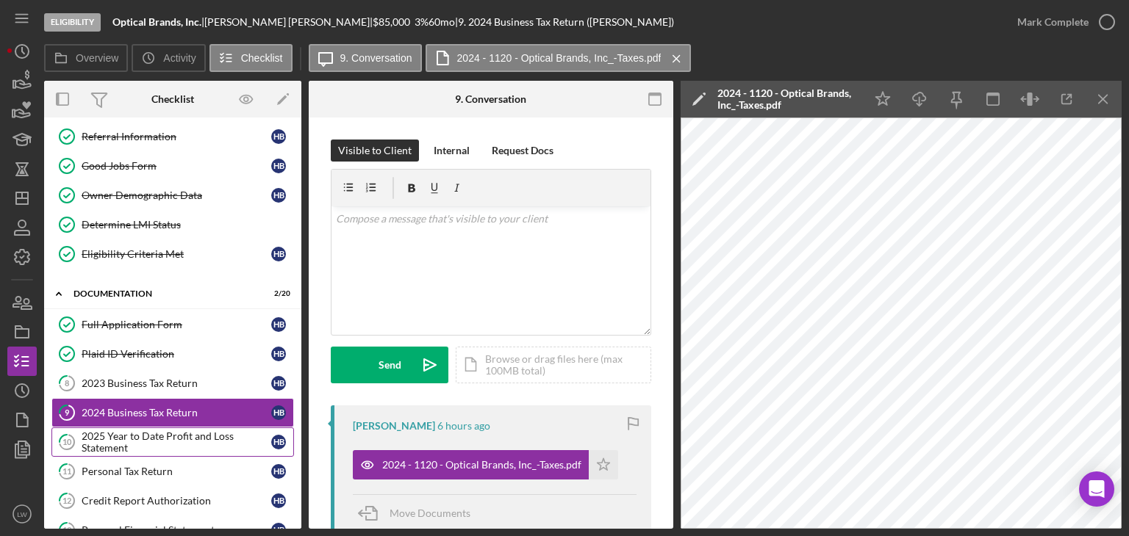
click at [158, 437] on div "2025 Year to Date Profit and Loss Statement" at bounding box center [177, 443] width 190 height 24
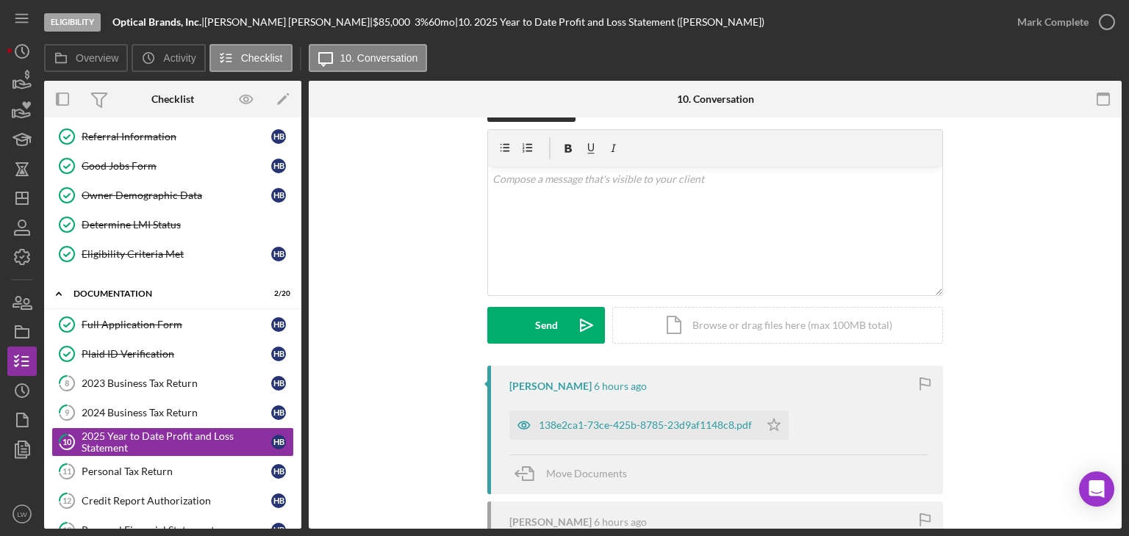
scroll to position [73, 0]
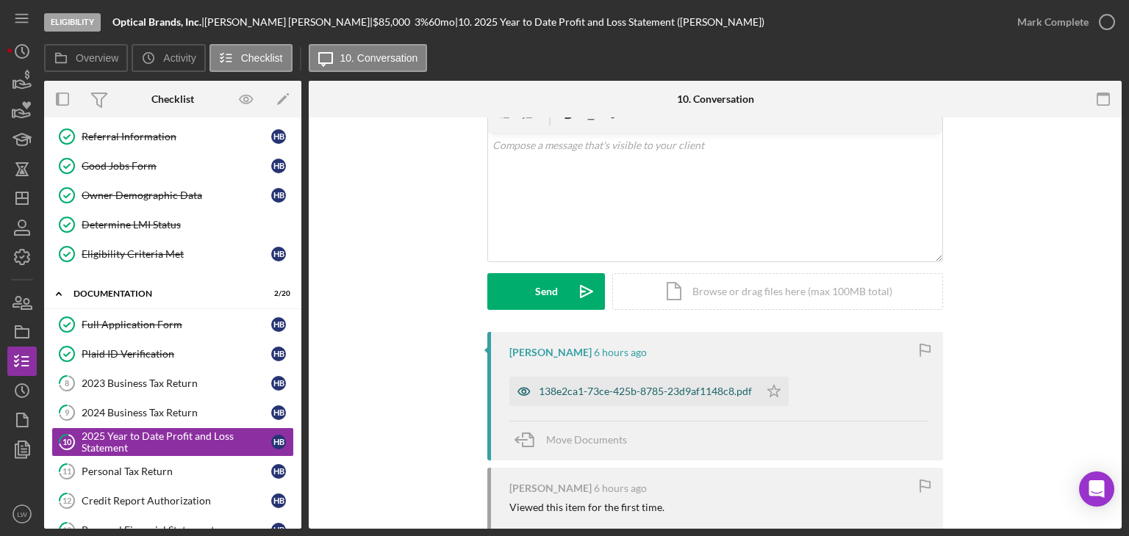
click at [588, 395] on div "138e2ca1-73ce-425b-8785-23d9af1148c8.pdf" at bounding box center [645, 392] width 213 height 12
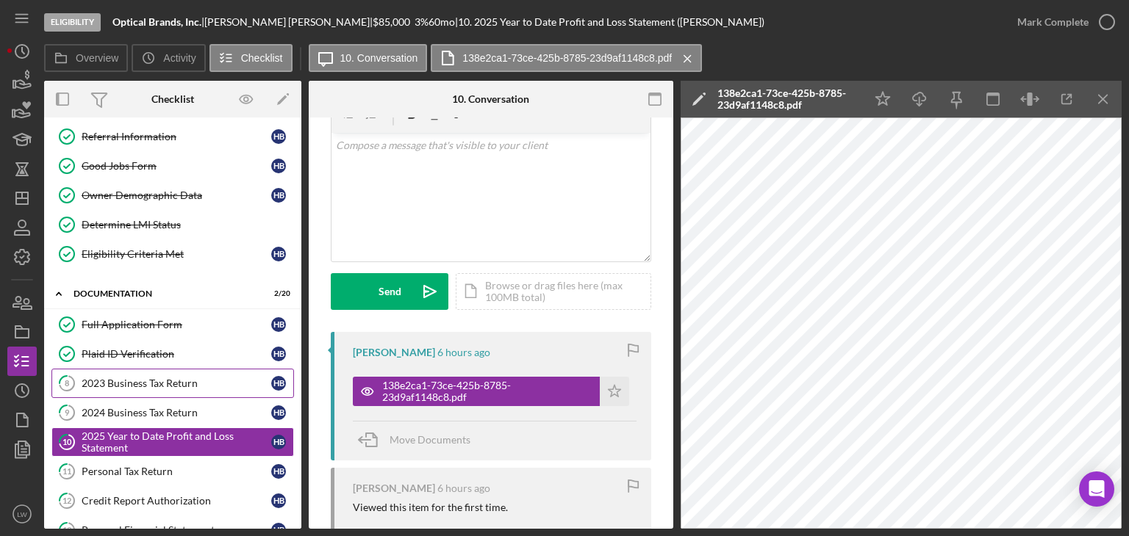
click at [196, 378] on div "2023 Business Tax Return" at bounding box center [177, 384] width 190 height 12
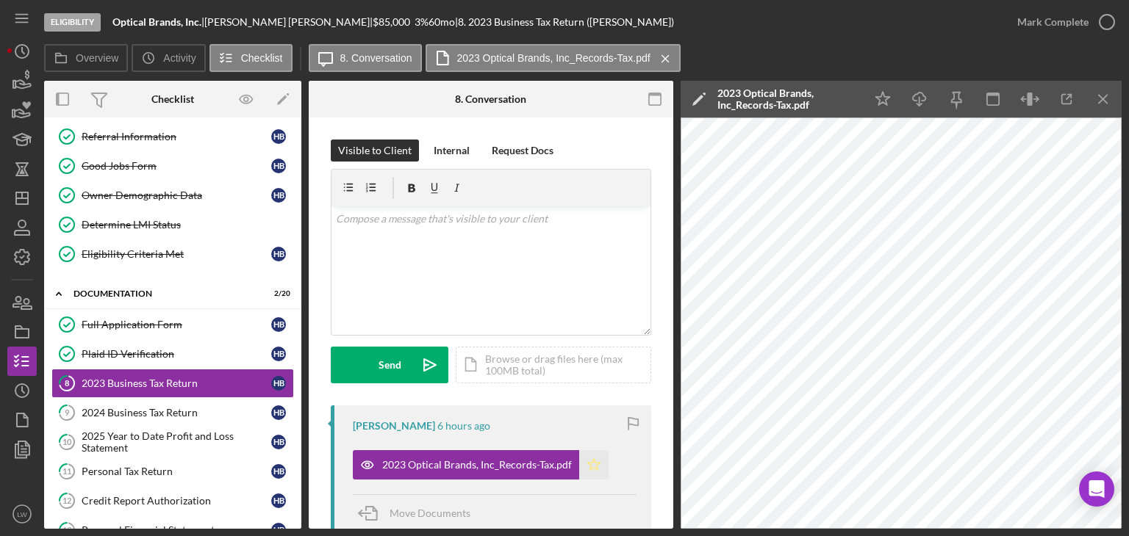
click at [602, 462] on icon "Icon/Star" at bounding box center [593, 464] width 29 height 29
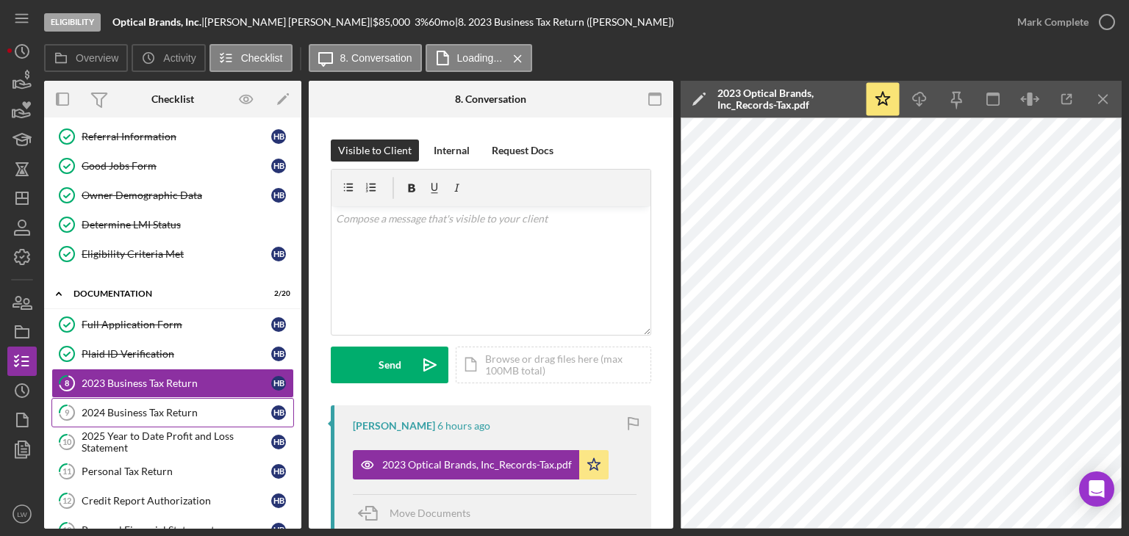
click at [193, 402] on link "9 2024 Business Tax Return H B" at bounding box center [172, 412] width 243 height 29
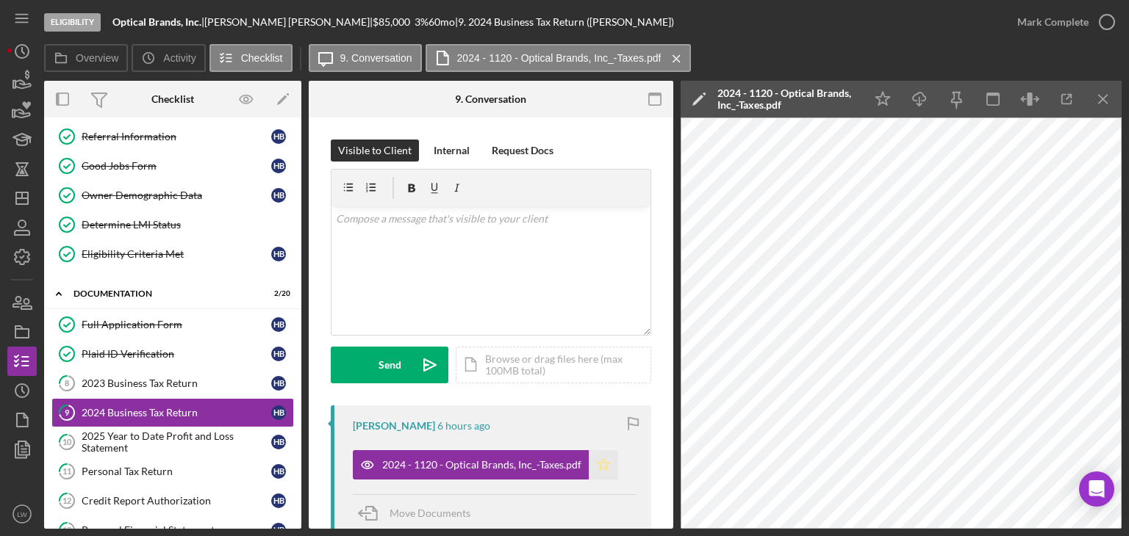
click at [603, 469] on polygon "button" at bounding box center [603, 465] width 12 height 12
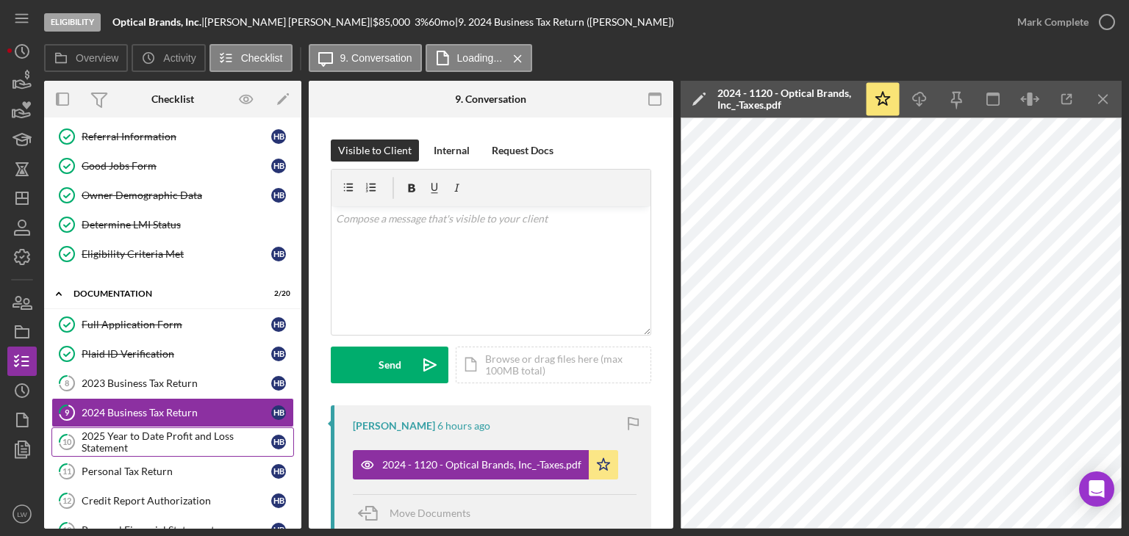
click at [185, 431] on div "2025 Year to Date Profit and Loss Statement" at bounding box center [177, 443] width 190 height 24
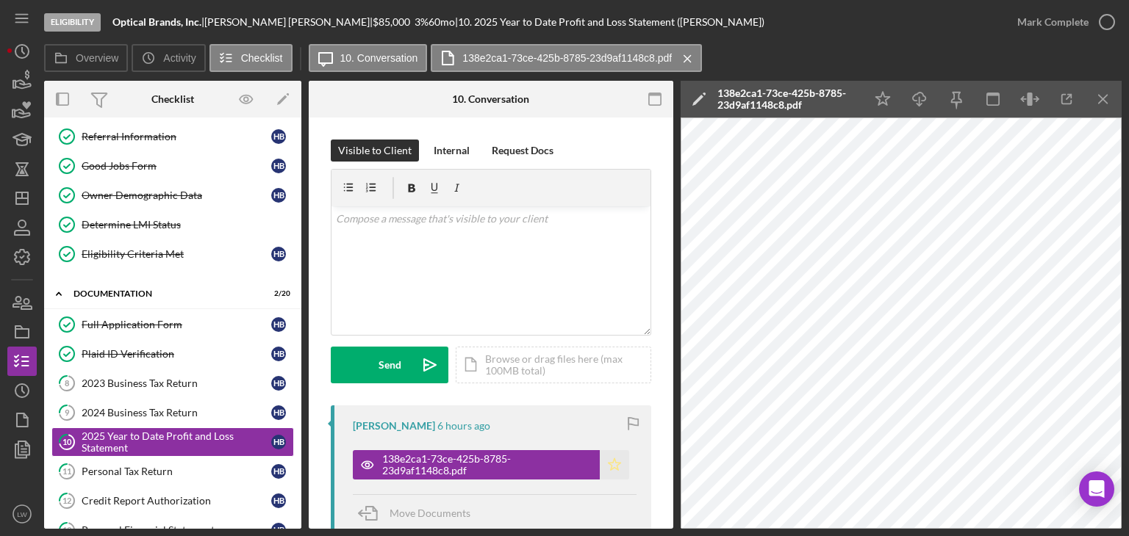
click at [614, 466] on icon "Icon/Star" at bounding box center [614, 464] width 29 height 29
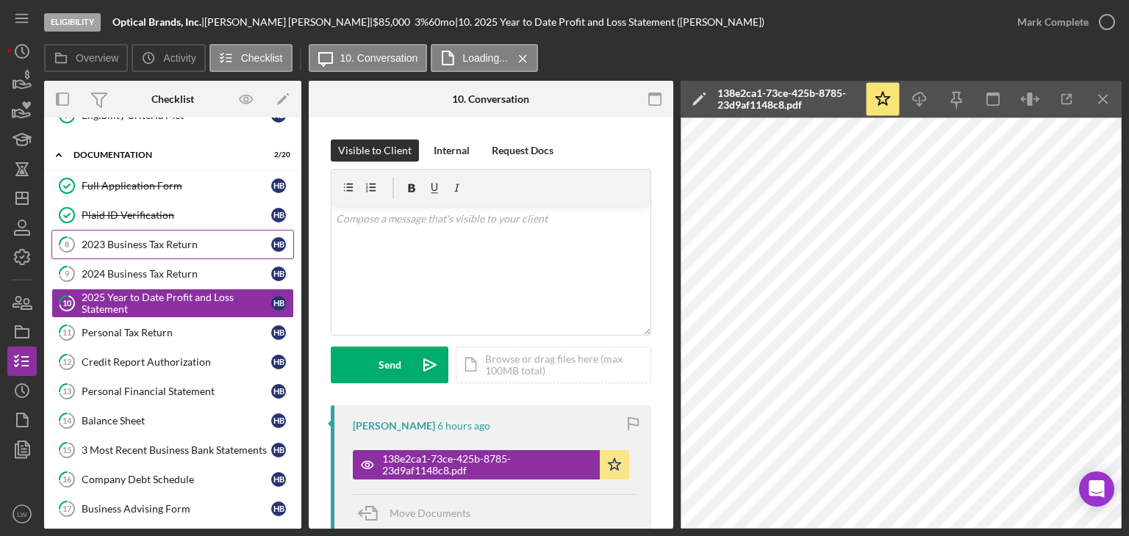
scroll to position [239, 0]
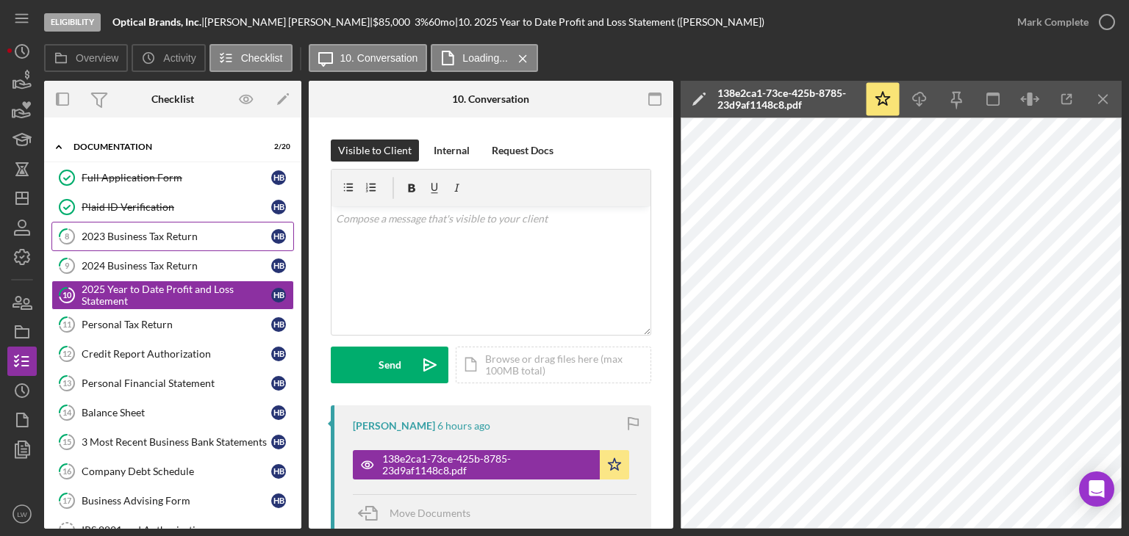
click at [144, 226] on link "8 2023 Business Tax Return H B" at bounding box center [172, 236] width 243 height 29
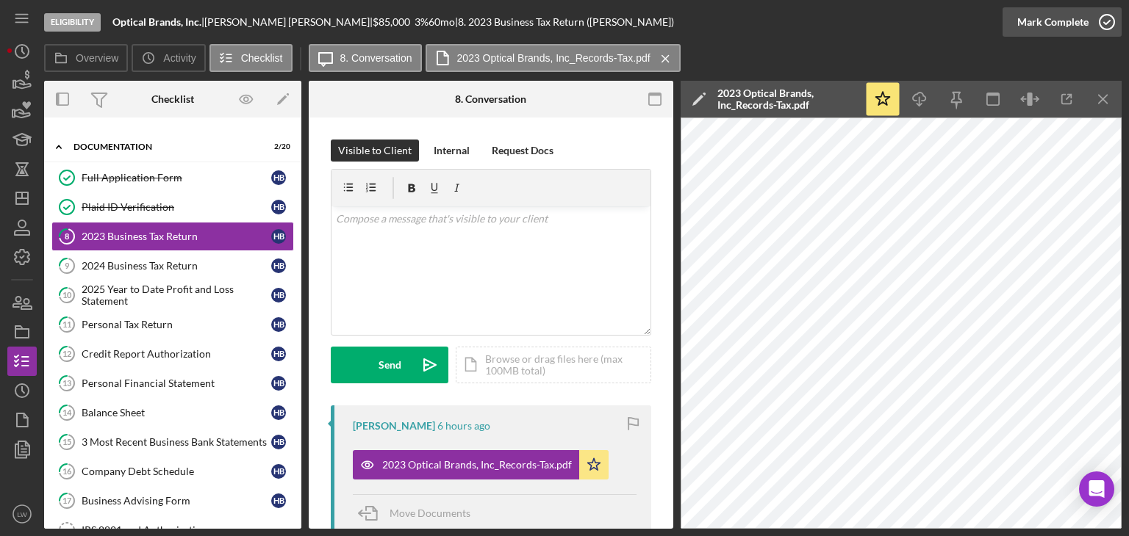
click at [1076, 24] on div "Mark Complete" at bounding box center [1052, 21] width 71 height 29
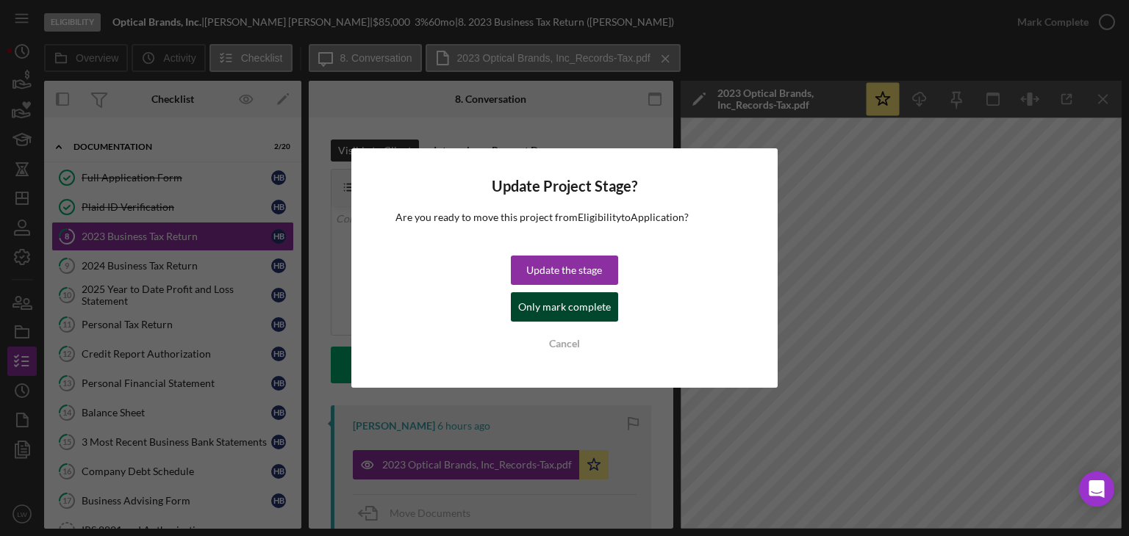
click at [595, 306] on div "Only mark complete" at bounding box center [564, 306] width 93 height 29
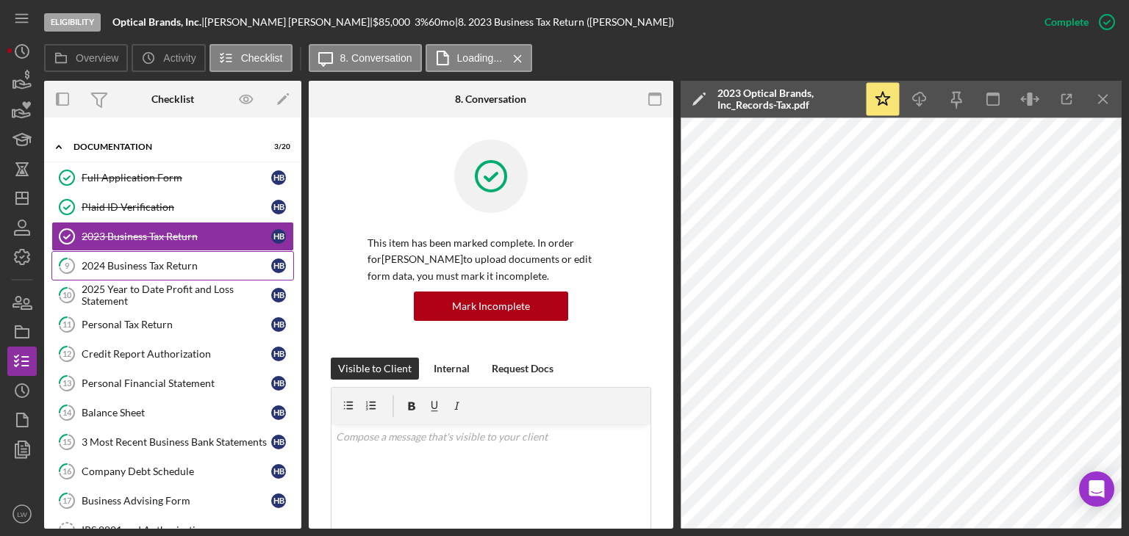
click at [206, 260] on div "2024 Business Tax Return" at bounding box center [177, 266] width 190 height 12
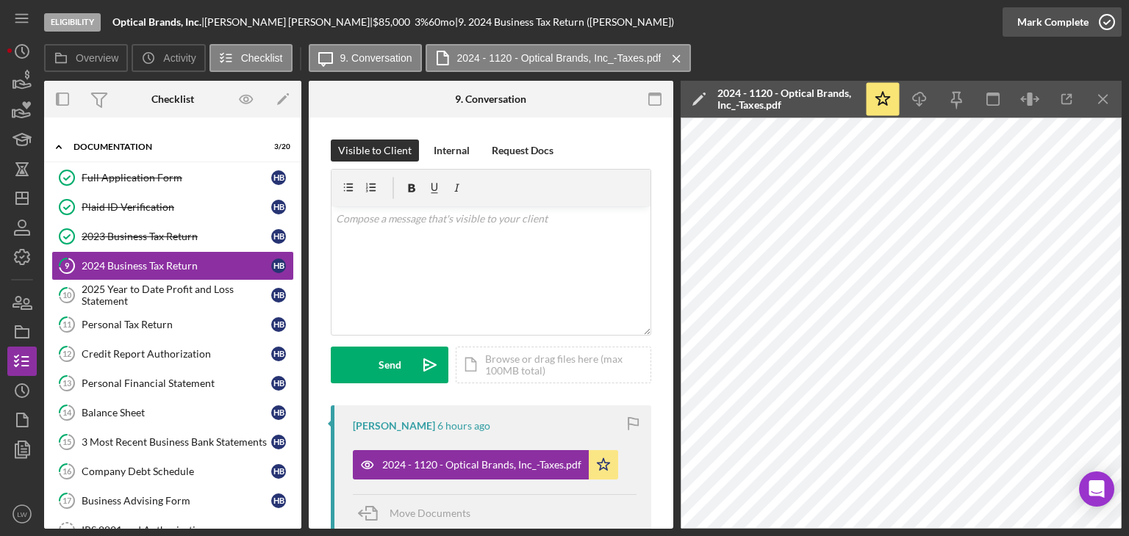
click at [1102, 27] on icon "button" at bounding box center [1106, 22] width 37 height 37
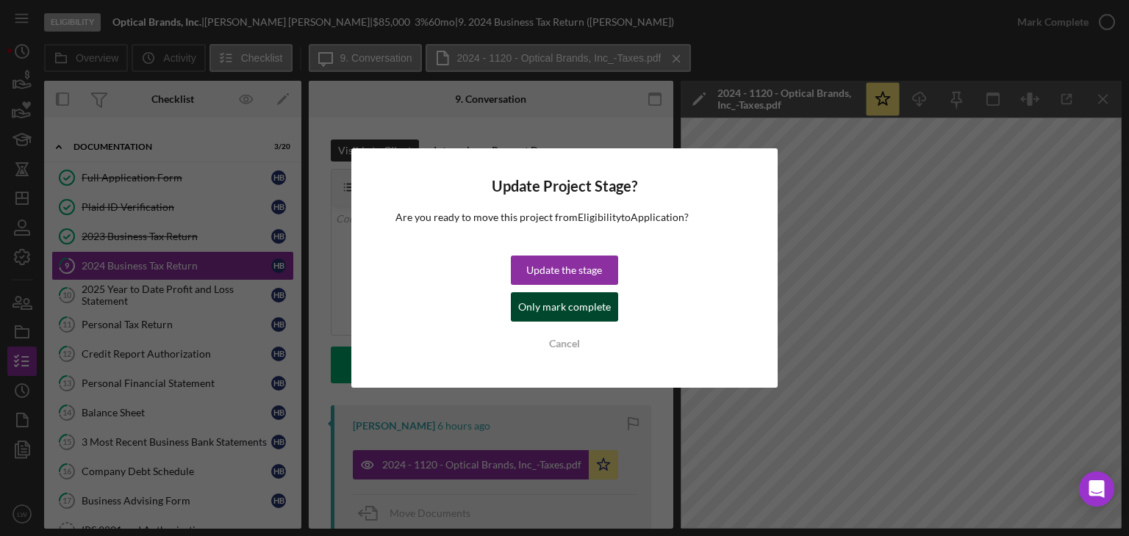
click at [589, 306] on div "Only mark complete" at bounding box center [564, 306] width 93 height 29
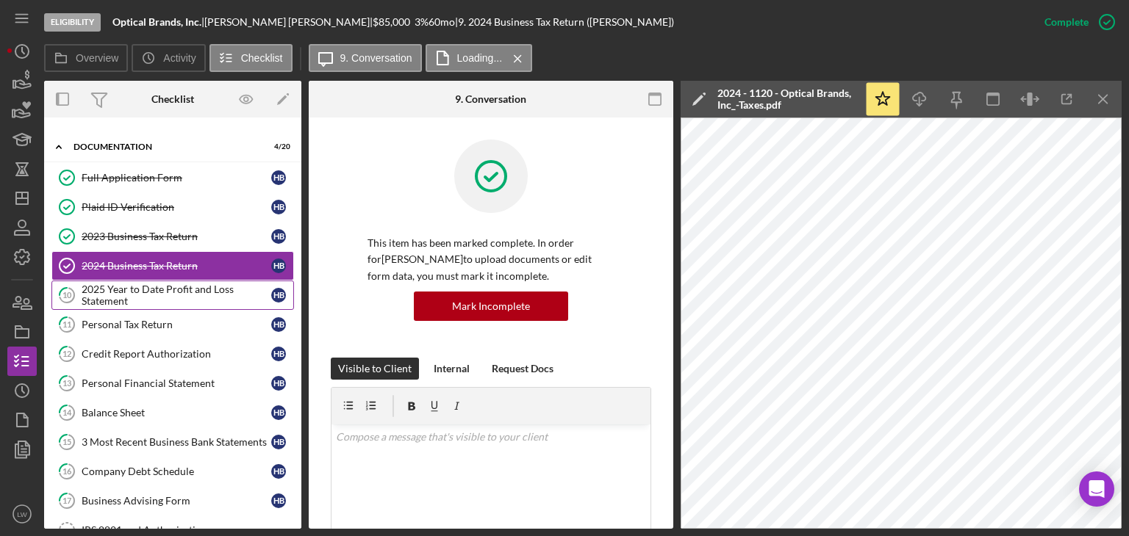
click at [172, 284] on div "2025 Year to Date Profit and Loss Statement" at bounding box center [177, 296] width 190 height 24
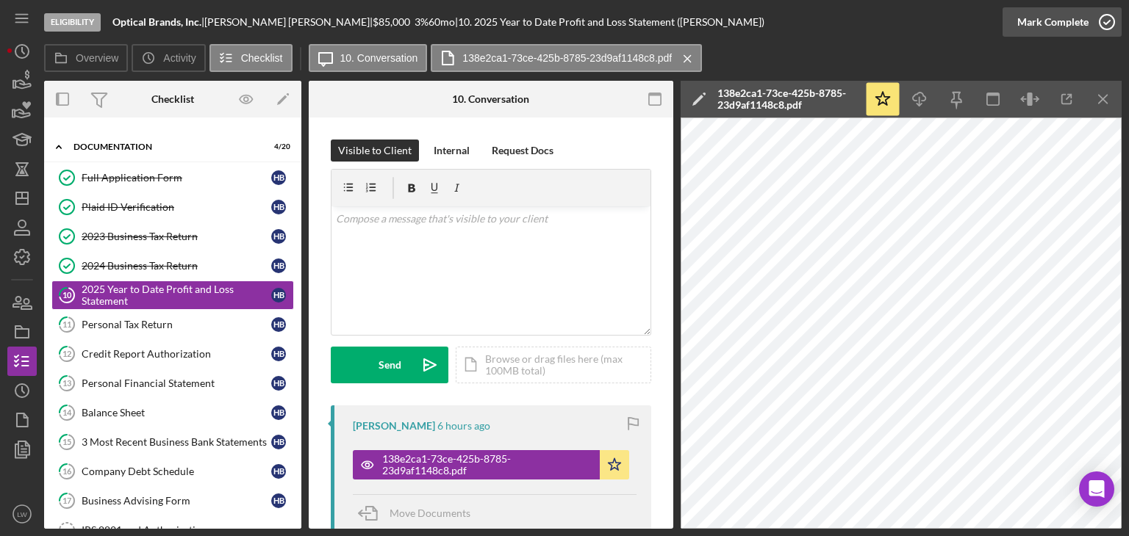
click at [1043, 21] on div "Mark Complete" at bounding box center [1052, 21] width 71 height 29
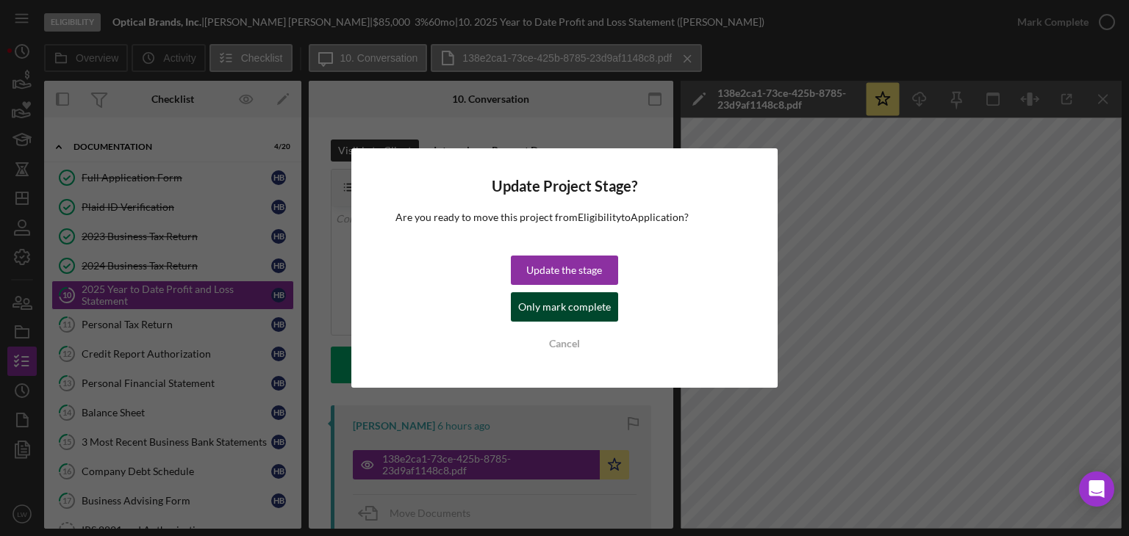
click at [587, 308] on div "Only mark complete" at bounding box center [564, 306] width 93 height 29
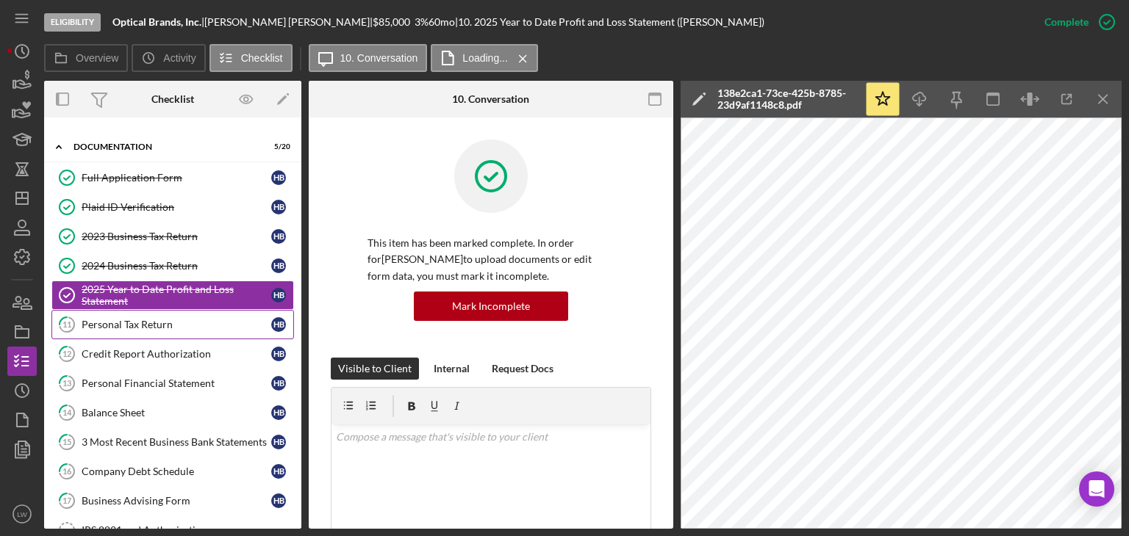
click at [195, 320] on div "Personal Tax Return" at bounding box center [177, 325] width 190 height 12
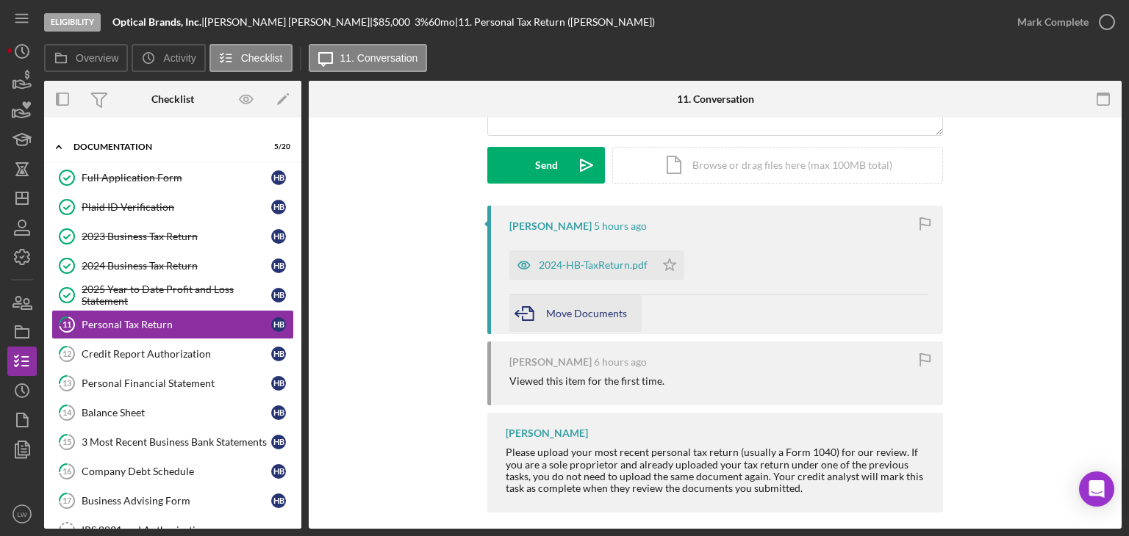
scroll to position [212, 0]
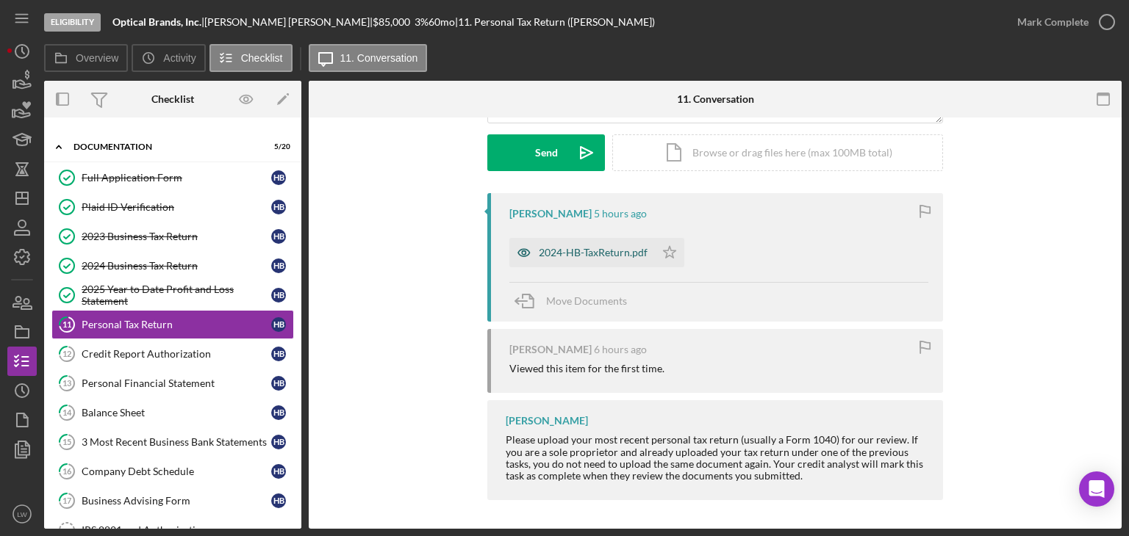
click at [584, 248] on div "2024-HB-TaxReturn.pdf" at bounding box center [593, 253] width 109 height 12
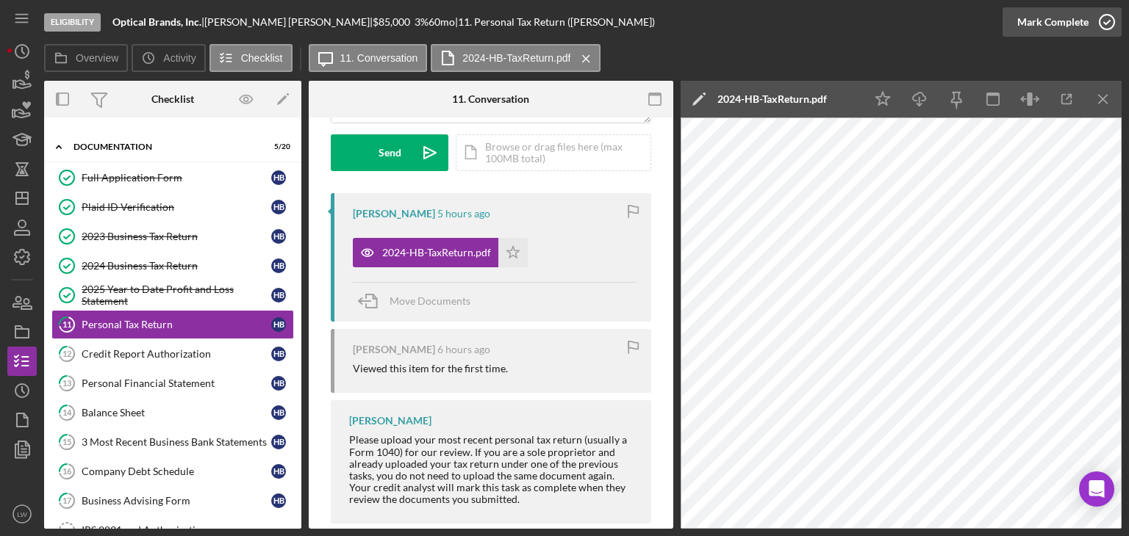
click at [1055, 19] on div "Mark Complete" at bounding box center [1052, 21] width 71 height 29
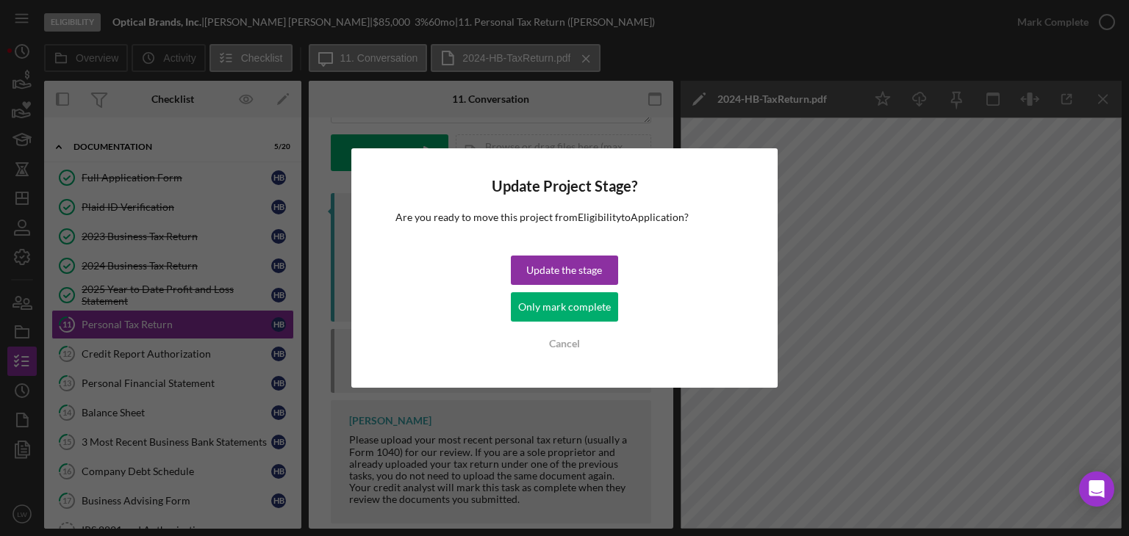
click at [579, 310] on div "Only mark complete" at bounding box center [564, 306] width 93 height 29
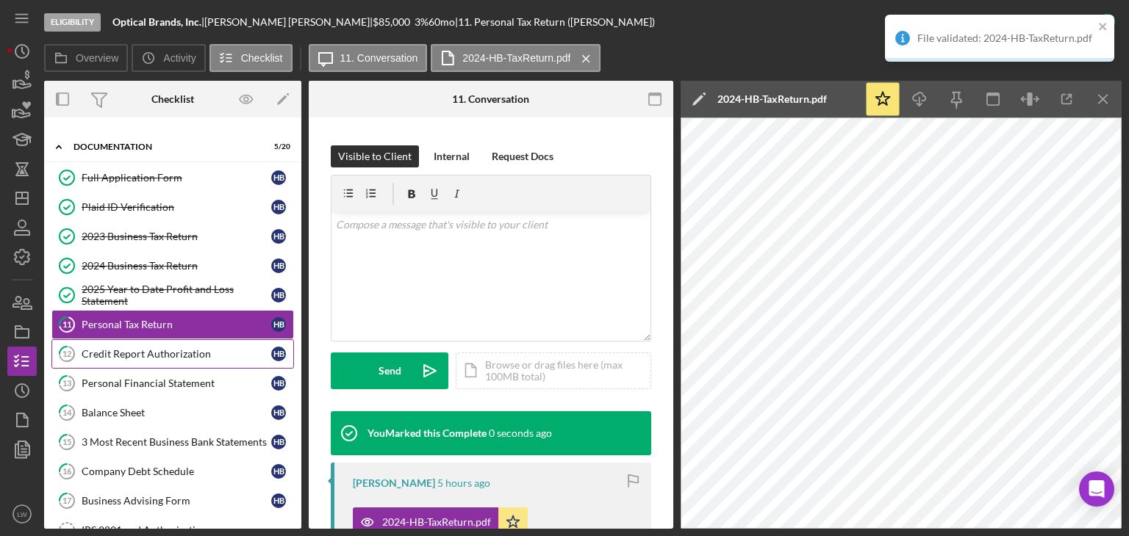
scroll to position [431, 0]
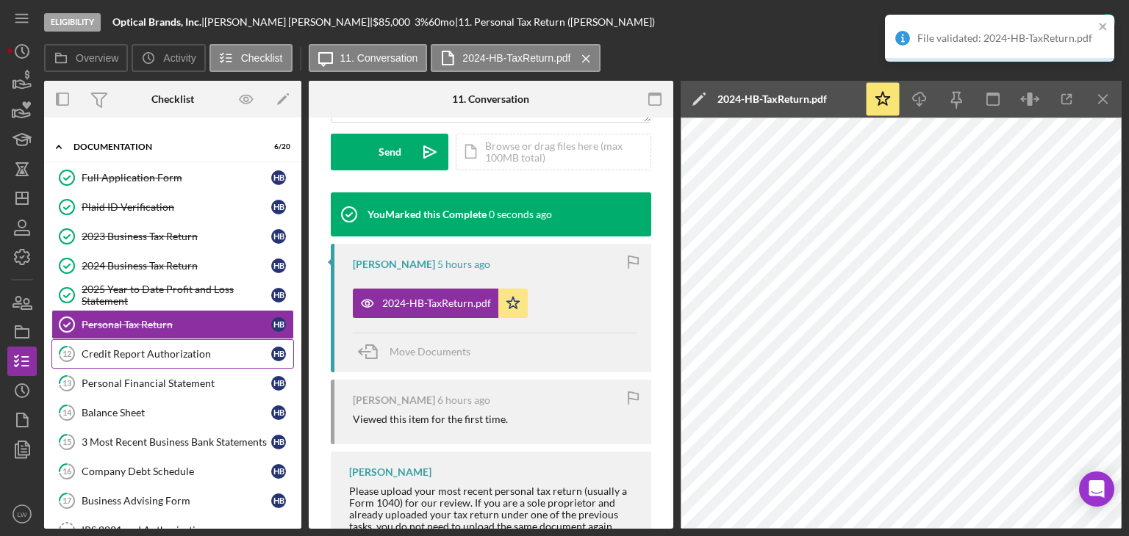
click at [196, 351] on div "Credit Report Authorization" at bounding box center [177, 354] width 190 height 12
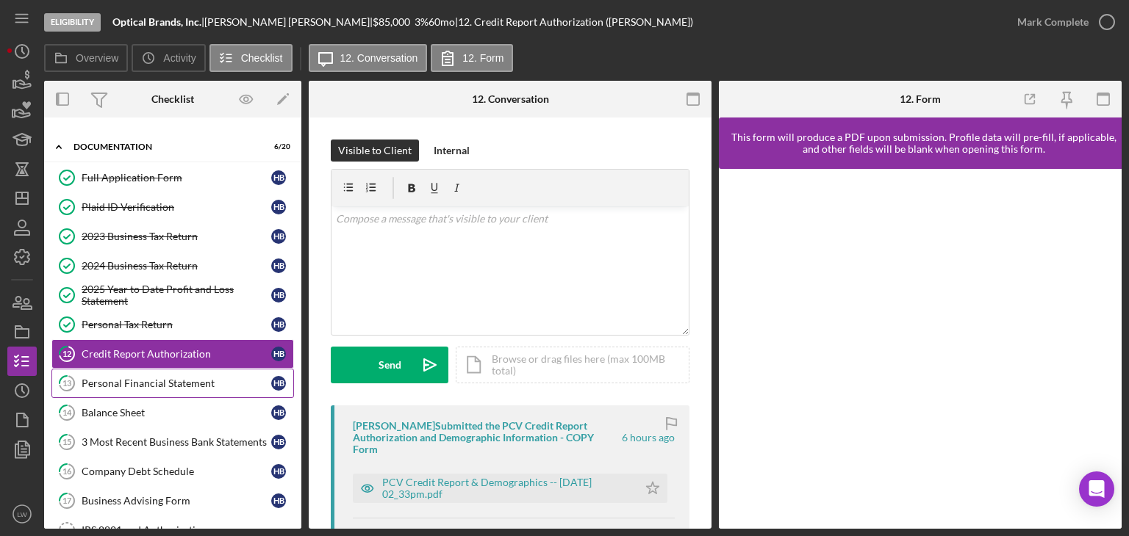
click at [209, 381] on div "Personal Financial Statement" at bounding box center [177, 384] width 190 height 12
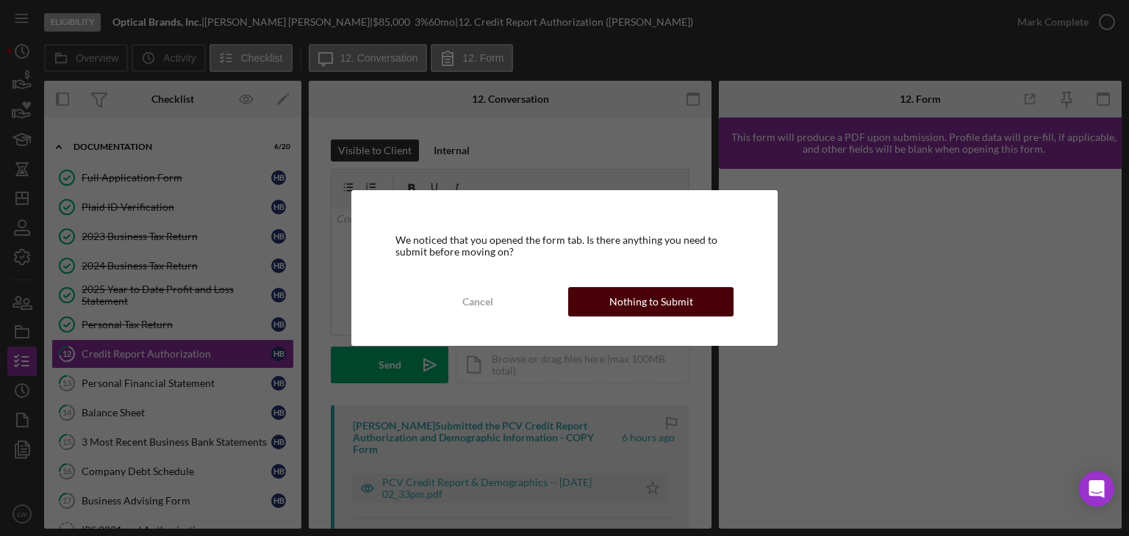
click at [634, 312] on div "Nothing to Submit" at bounding box center [651, 301] width 84 height 29
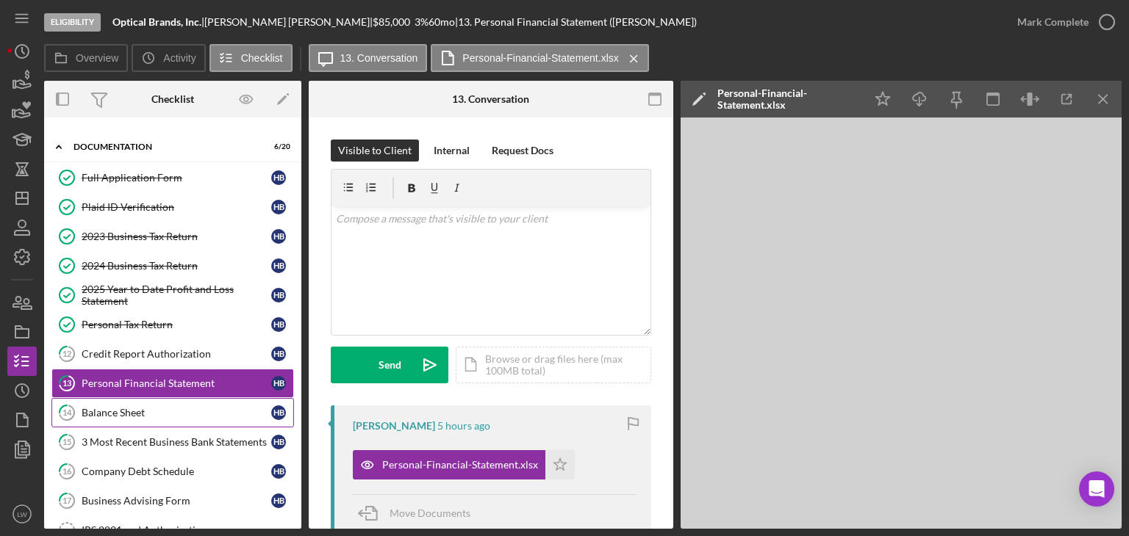
click at [176, 408] on div "Balance Sheet" at bounding box center [177, 413] width 190 height 12
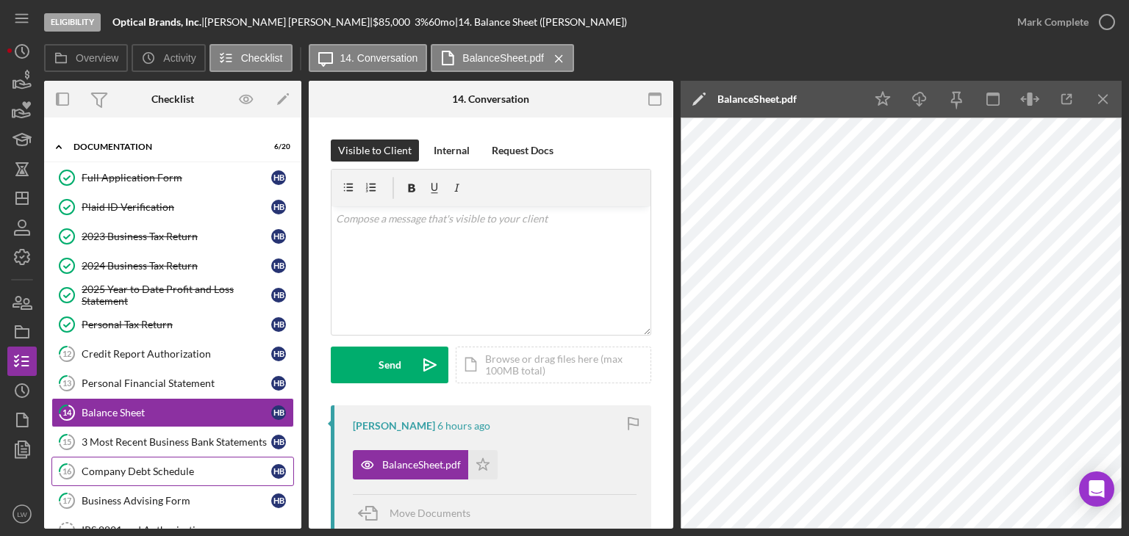
click at [194, 466] on div "Company Debt Schedule" at bounding box center [177, 472] width 190 height 12
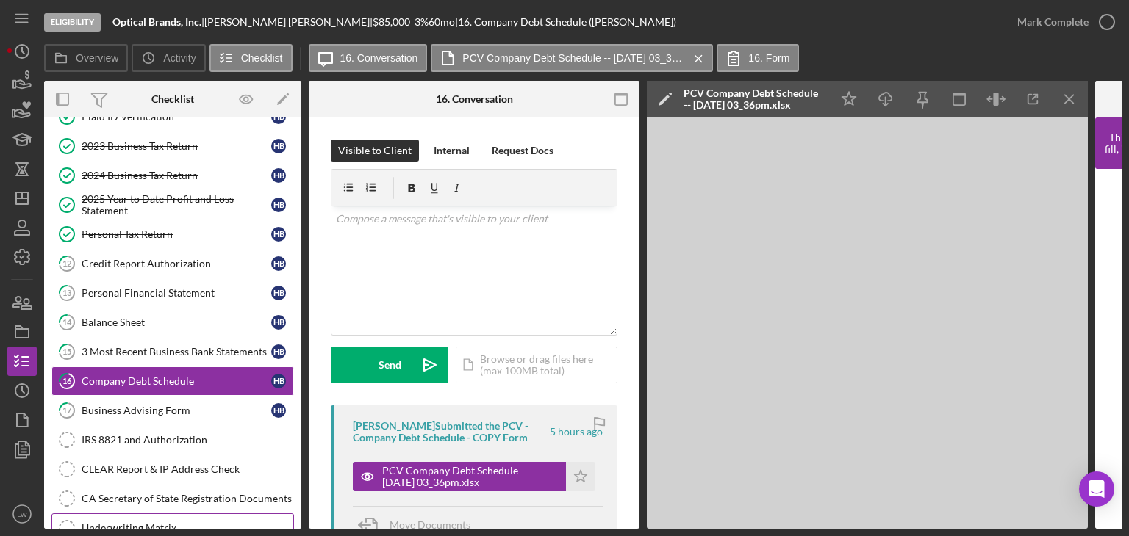
scroll to position [317, 0]
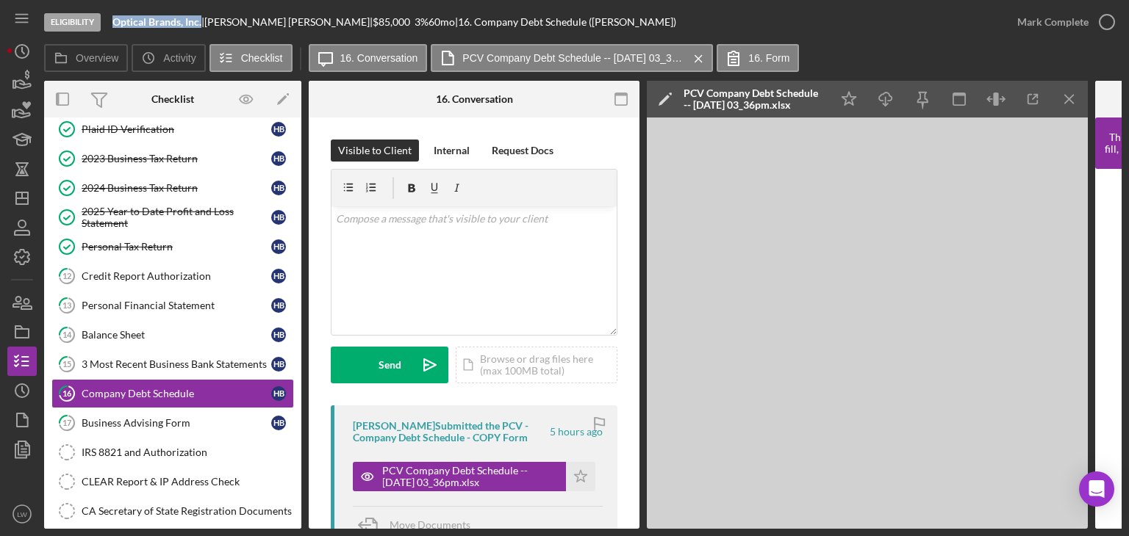
drag, startPoint x: 118, startPoint y: 19, endPoint x: 206, endPoint y: 24, distance: 88.3
click at [202, 24] on div "Eligibility Optical Brands, Inc. | Hector Barrera | $85,000 $17,000 3 % 60 mo |…" at bounding box center [523, 22] width 958 height 44
drag, startPoint x: 202, startPoint y: 23, endPoint x: 169, endPoint y: 20, distance: 33.2
copy b "Optical Brands, Inc."
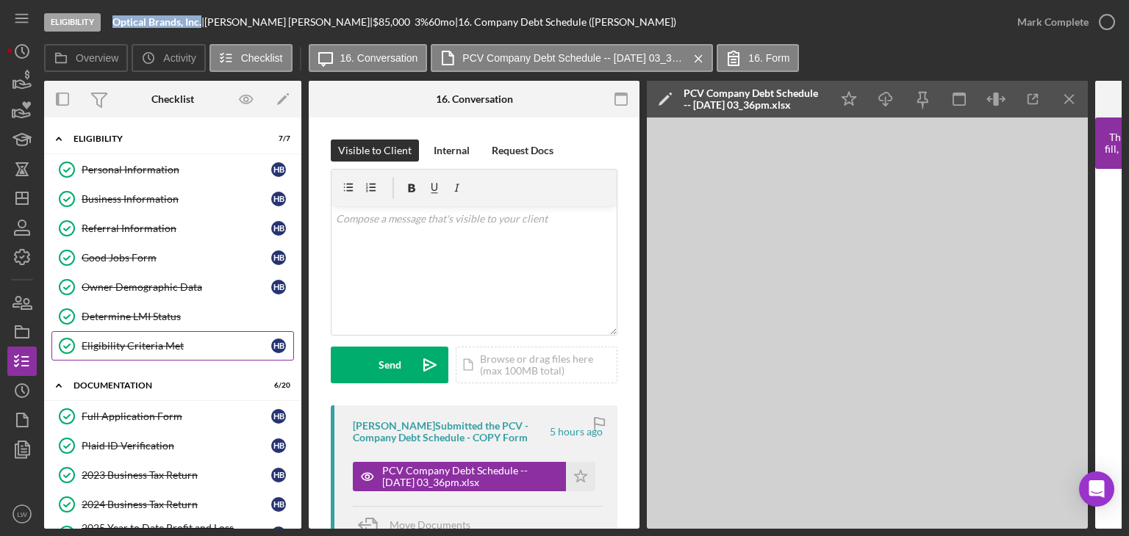
scroll to position [147, 0]
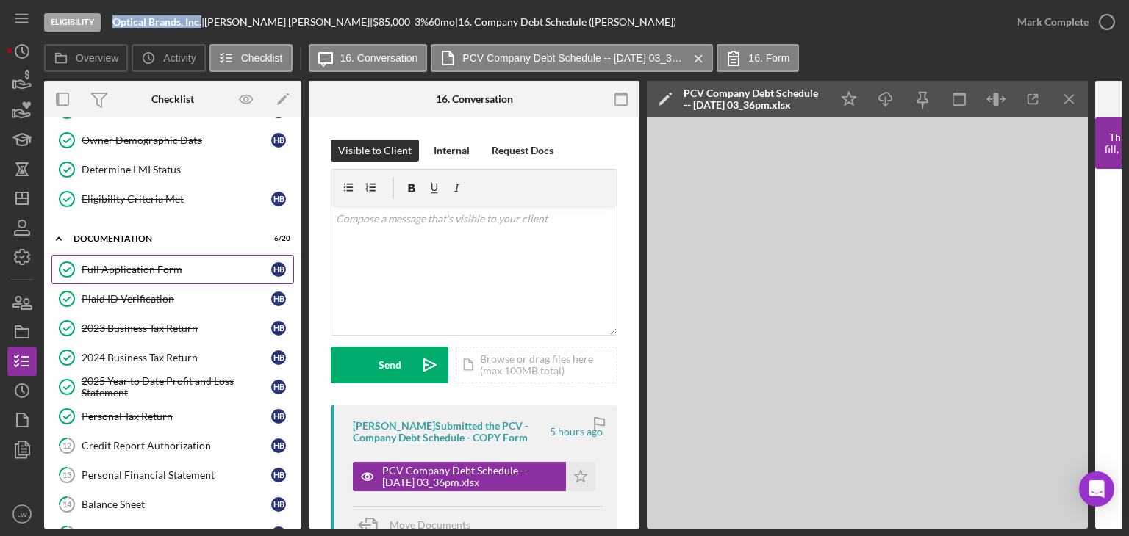
click at [153, 265] on div "Full Application Form" at bounding box center [177, 270] width 190 height 12
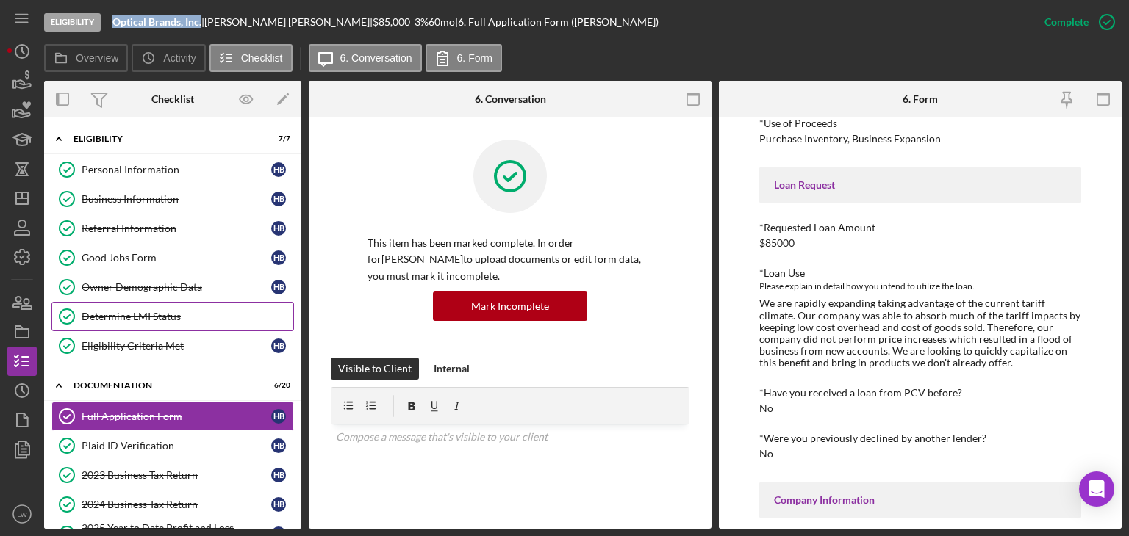
click at [178, 315] on div "Determine LMI Status" at bounding box center [188, 317] width 212 height 12
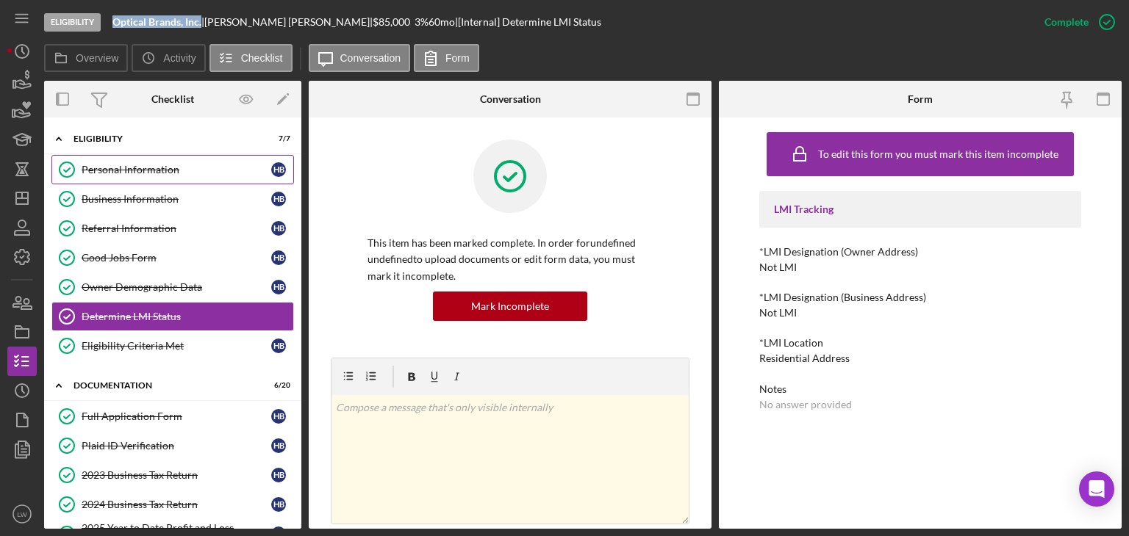
click at [129, 165] on div "Personal Information" at bounding box center [177, 170] width 190 height 12
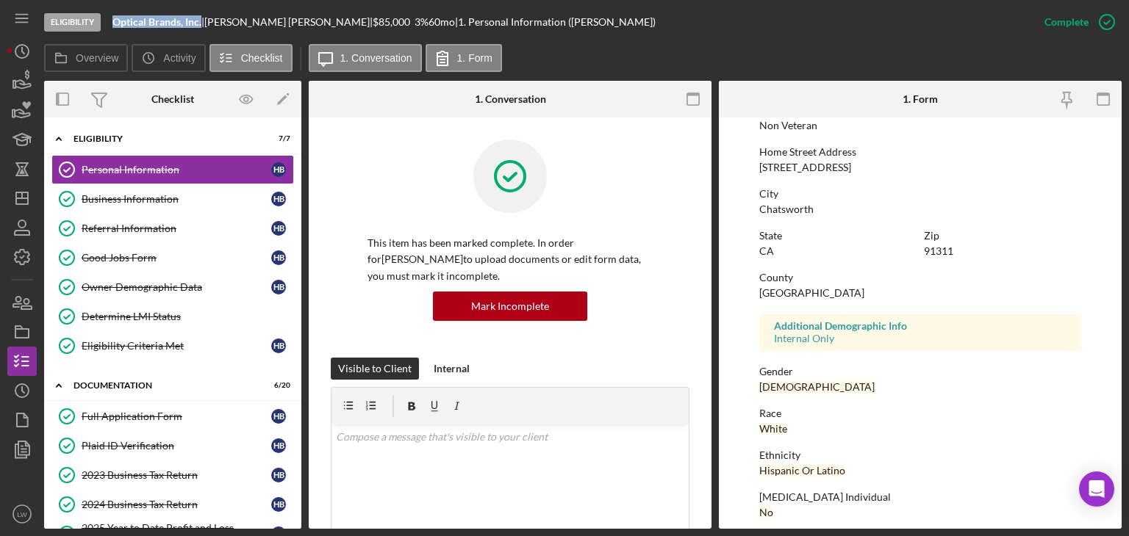
scroll to position [274, 0]
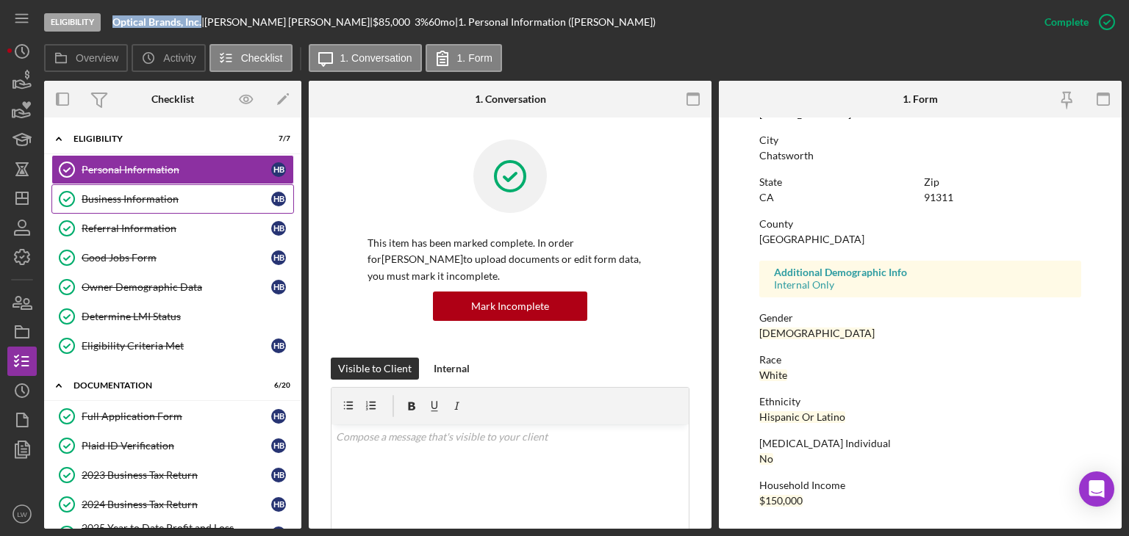
click at [142, 201] on div "Business Information" at bounding box center [177, 199] width 190 height 12
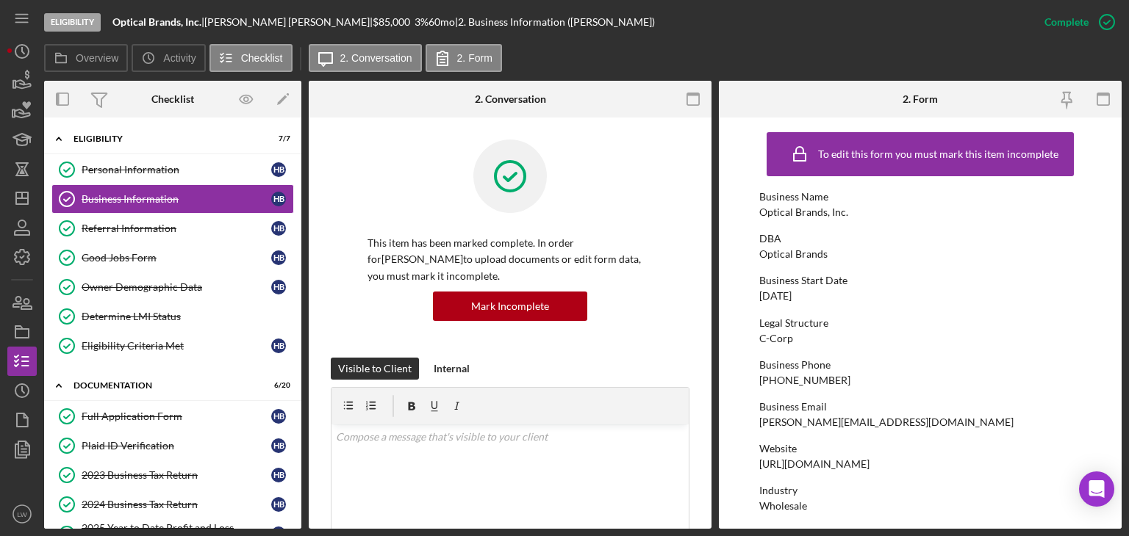
click at [819, 297] on div "Business Start Date 05/20/2019" at bounding box center [920, 288] width 322 height 27
click at [1038, 0] on html "Eligibility Optical Brands, Inc. | Hector Barrera | $85,000 $17,000 3 % 60 mo |…" at bounding box center [564, 268] width 1129 height 536
click at [154, 256] on div "Good Jobs Form" at bounding box center [177, 258] width 190 height 12
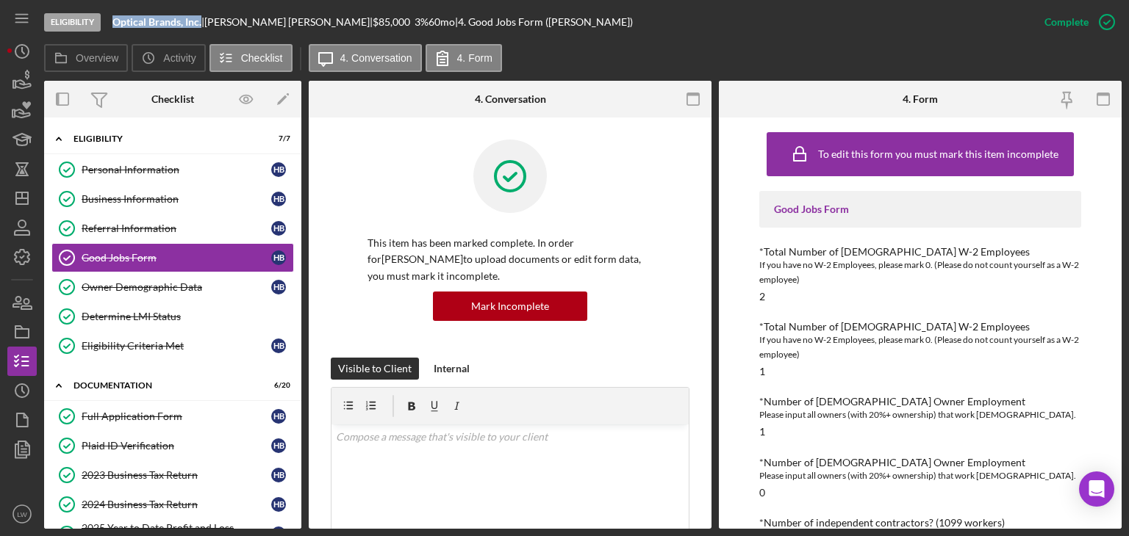
drag, startPoint x: 202, startPoint y: 22, endPoint x: 116, endPoint y: 21, distance: 86.0
click at [116, 21] on div "Optical Brands, Inc. |" at bounding box center [158, 22] width 92 height 12
copy b "Optical Brands, Inc."
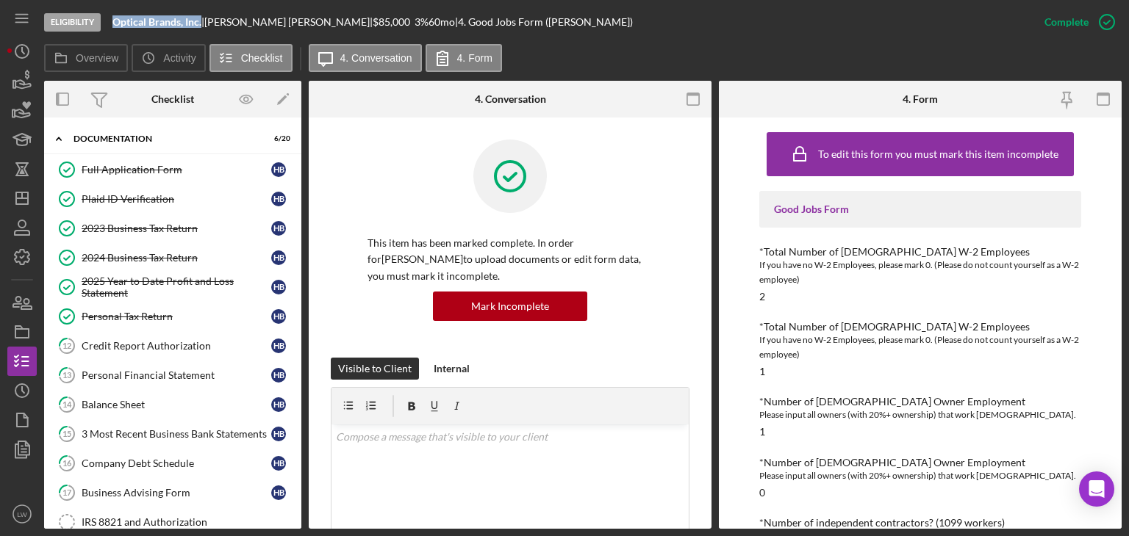
scroll to position [294, 0]
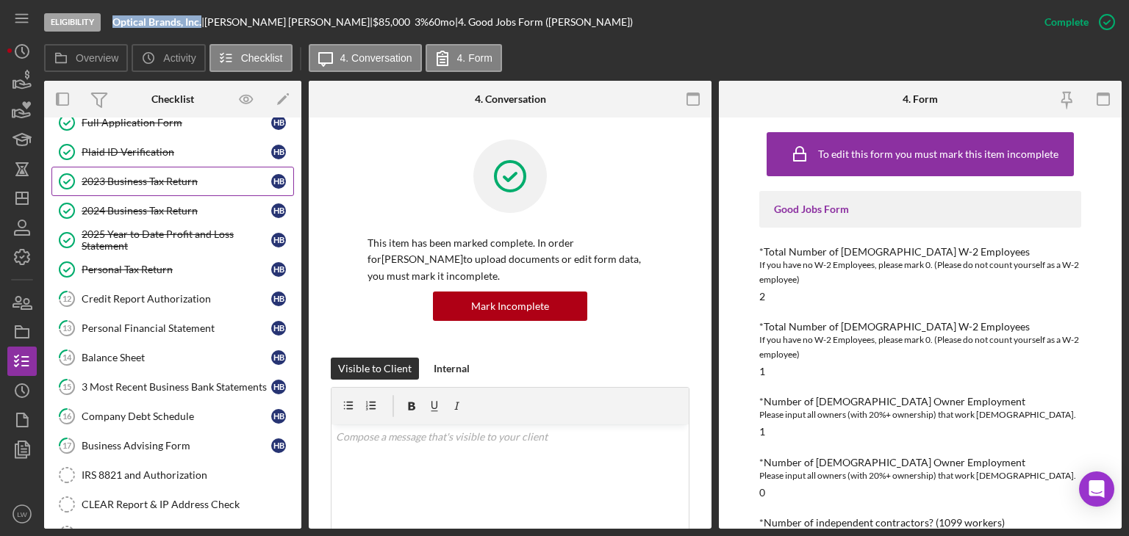
click at [129, 180] on div "2023 Business Tax Return" at bounding box center [177, 182] width 190 height 12
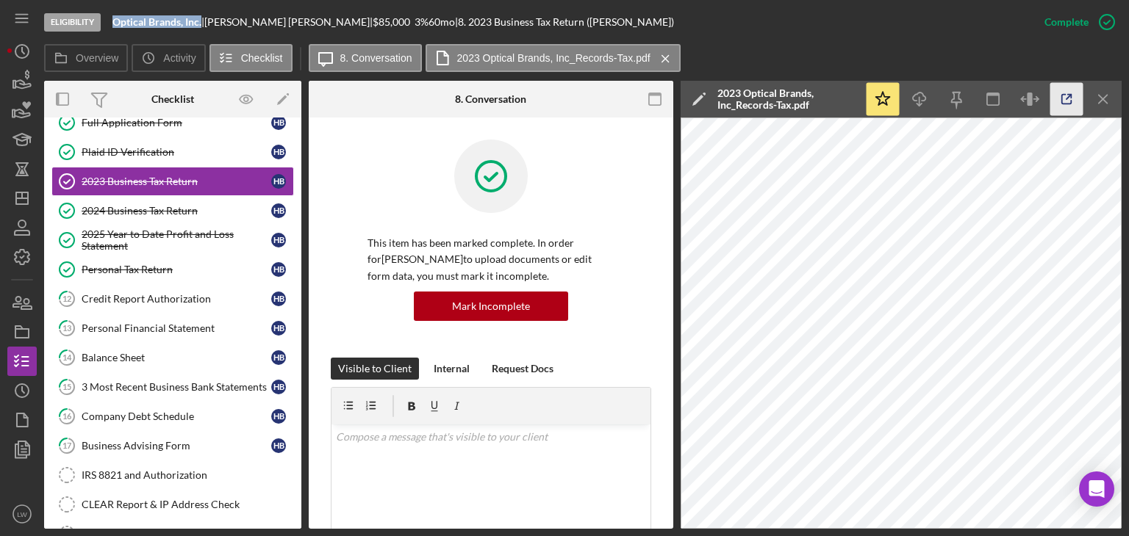
click at [1071, 103] on icon "button" at bounding box center [1067, 100] width 10 height 10
click at [168, 176] on div "2023 Business Tax Return" at bounding box center [177, 182] width 190 height 12
click at [1074, 107] on icon "button" at bounding box center [1066, 99] width 33 height 33
click at [31, 80] on icon "button" at bounding box center [22, 80] width 37 height 37
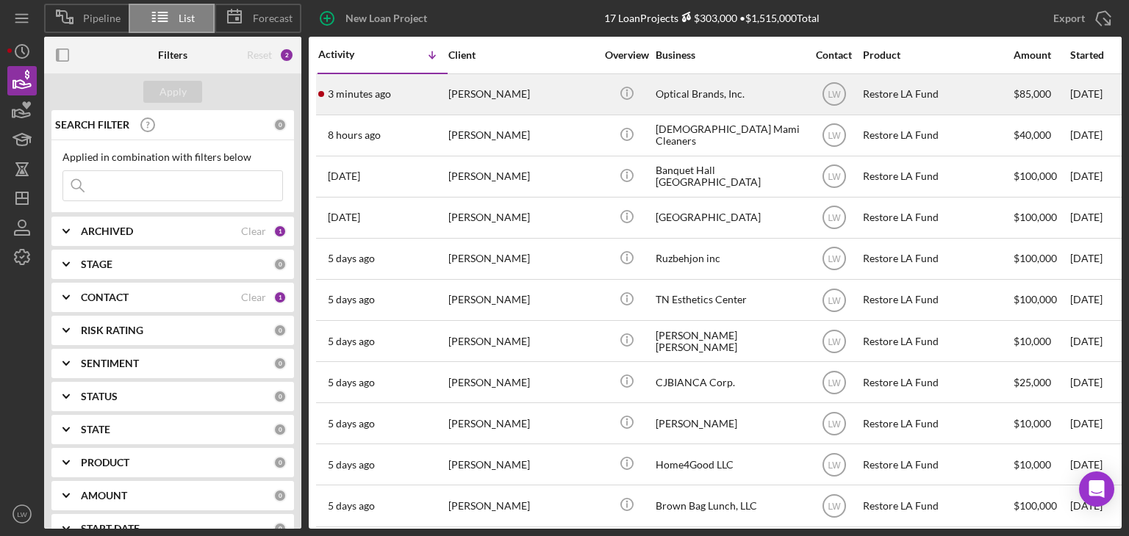
click at [512, 101] on div "Hector Barrera" at bounding box center [521, 94] width 147 height 39
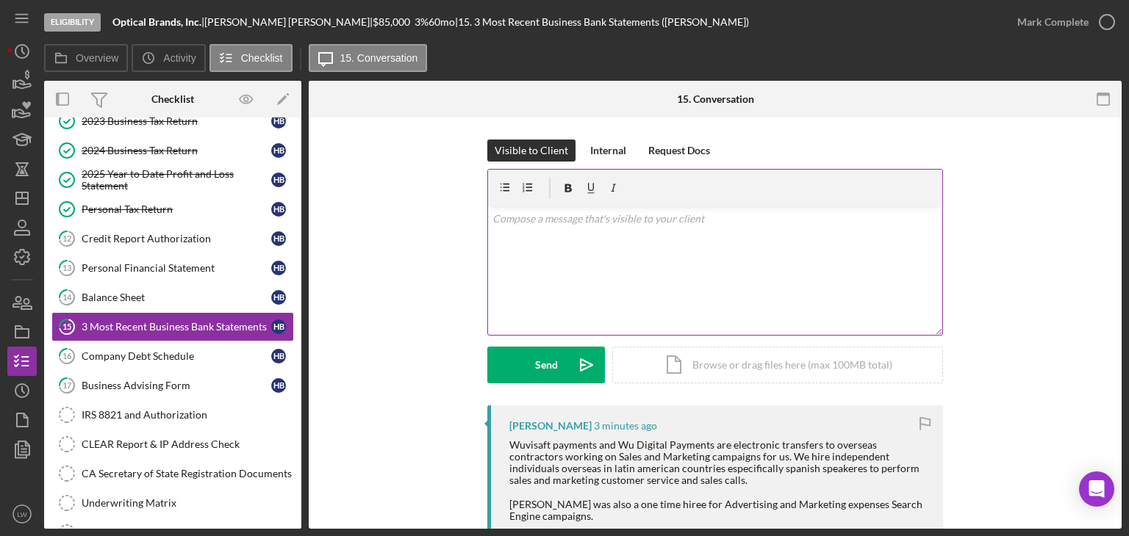
click at [776, 278] on div "v Color teal Color pink Remove color Add row above Add row below Add column bef…" at bounding box center [715, 271] width 454 height 129
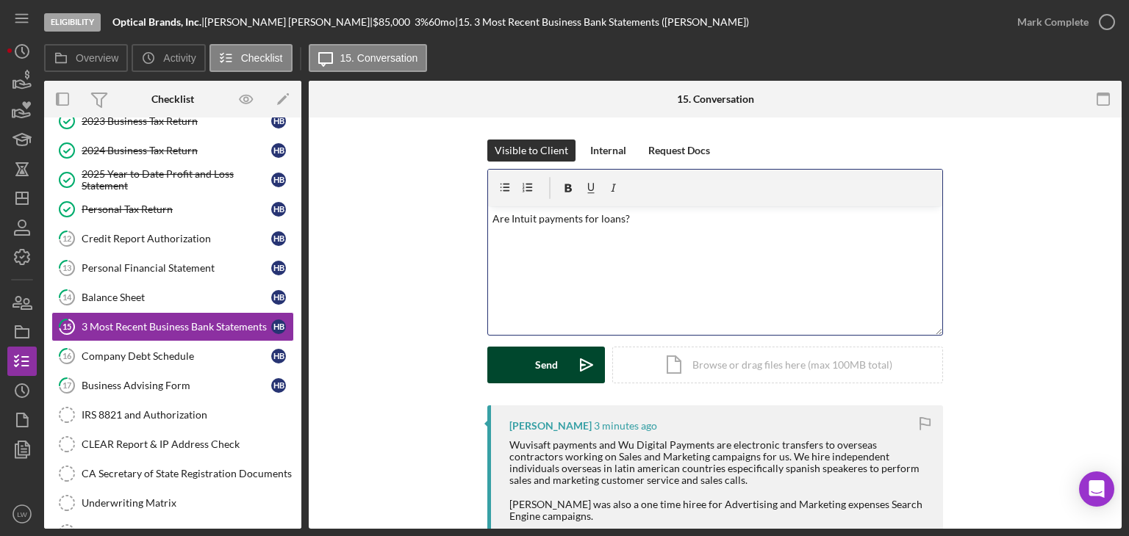
click at [552, 367] on div "Send" at bounding box center [546, 365] width 23 height 37
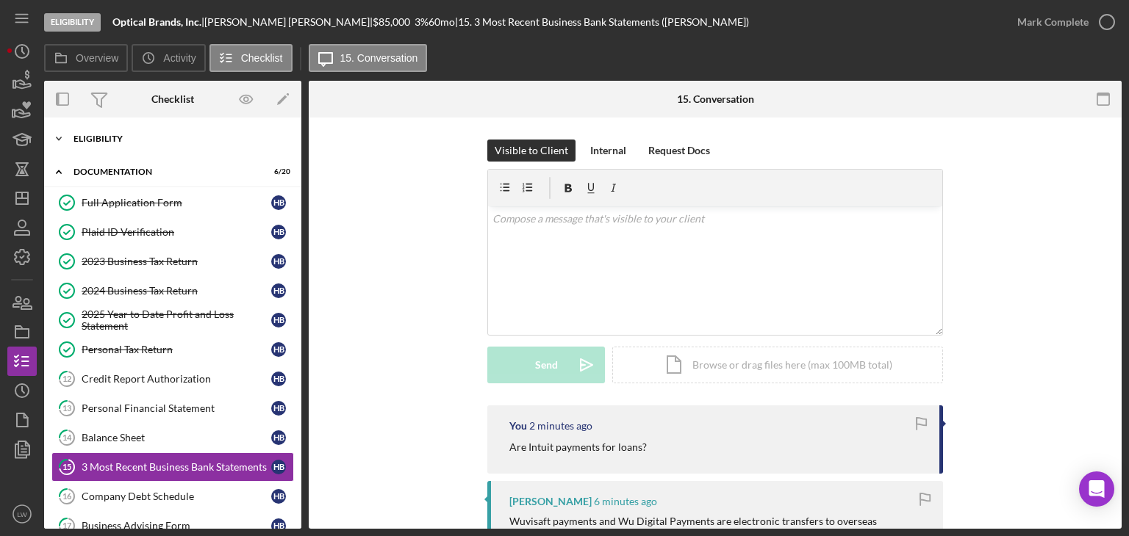
click at [128, 137] on div "Eligibility" at bounding box center [177, 138] width 209 height 9
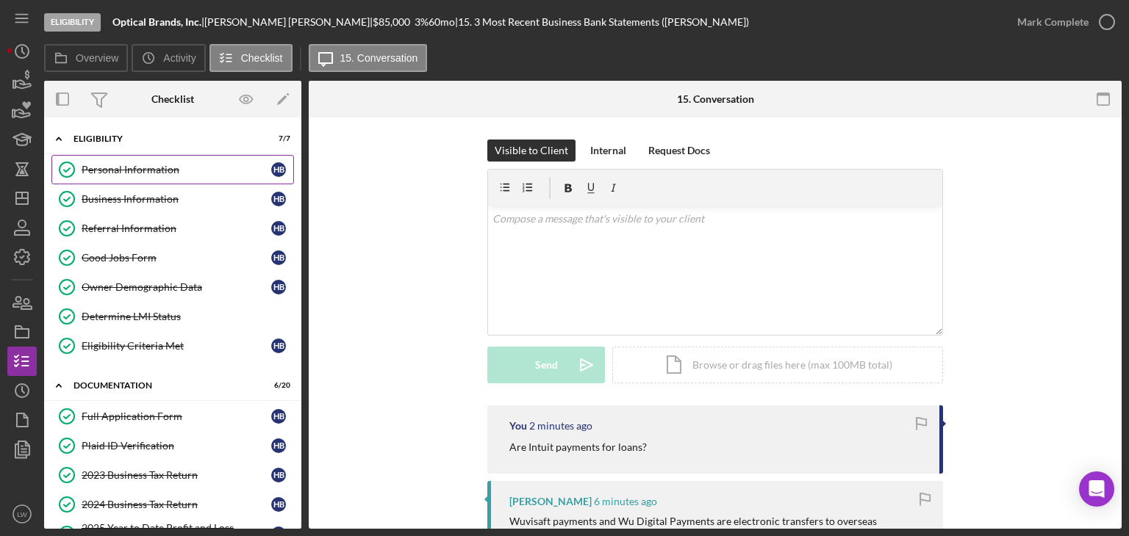
click at [122, 165] on div "Personal Information" at bounding box center [177, 170] width 190 height 12
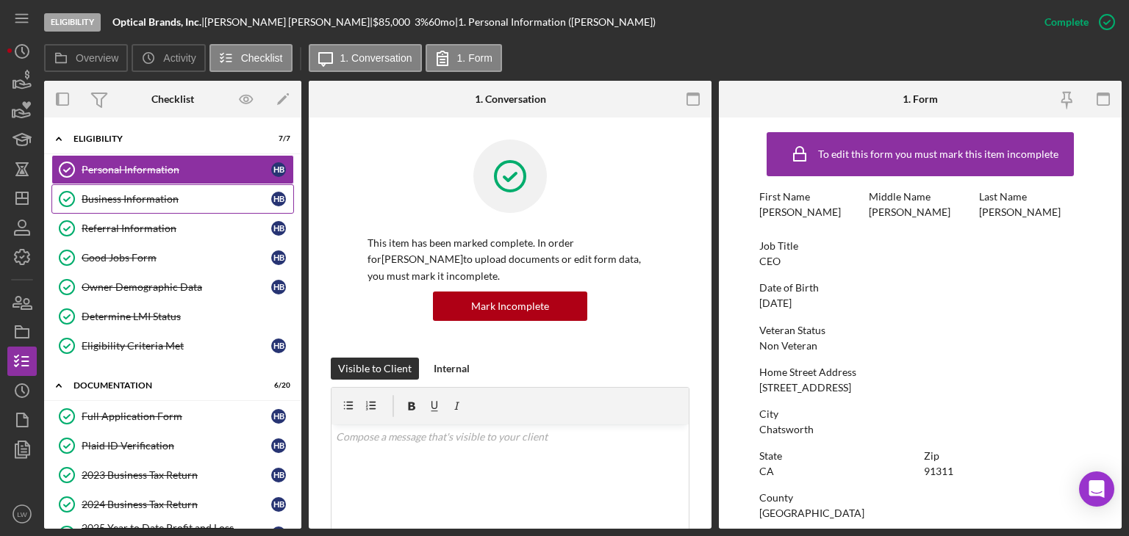
click at [150, 196] on div "Business Information" at bounding box center [177, 199] width 190 height 12
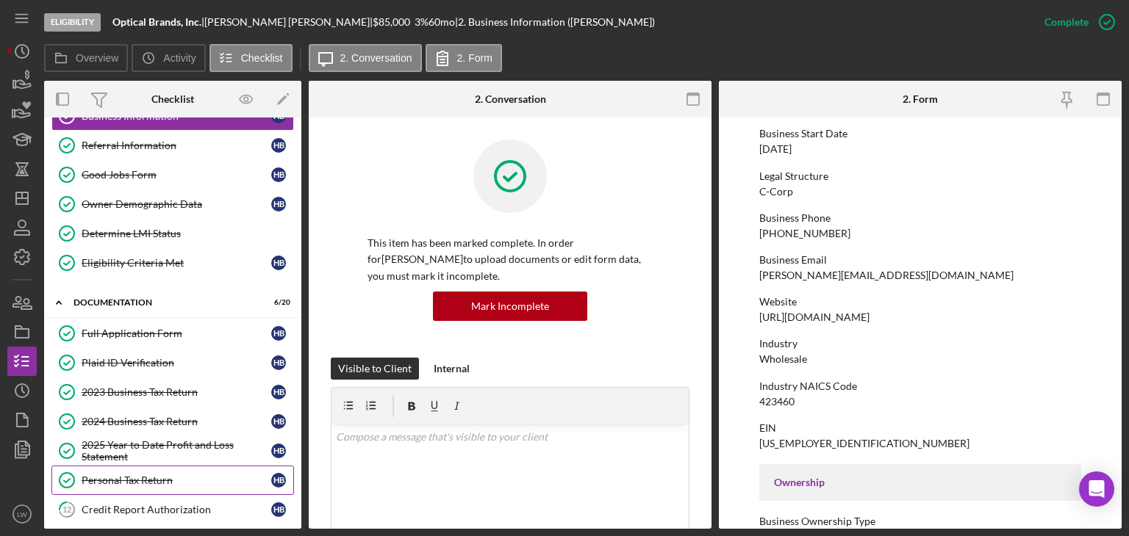
scroll to position [147, 0]
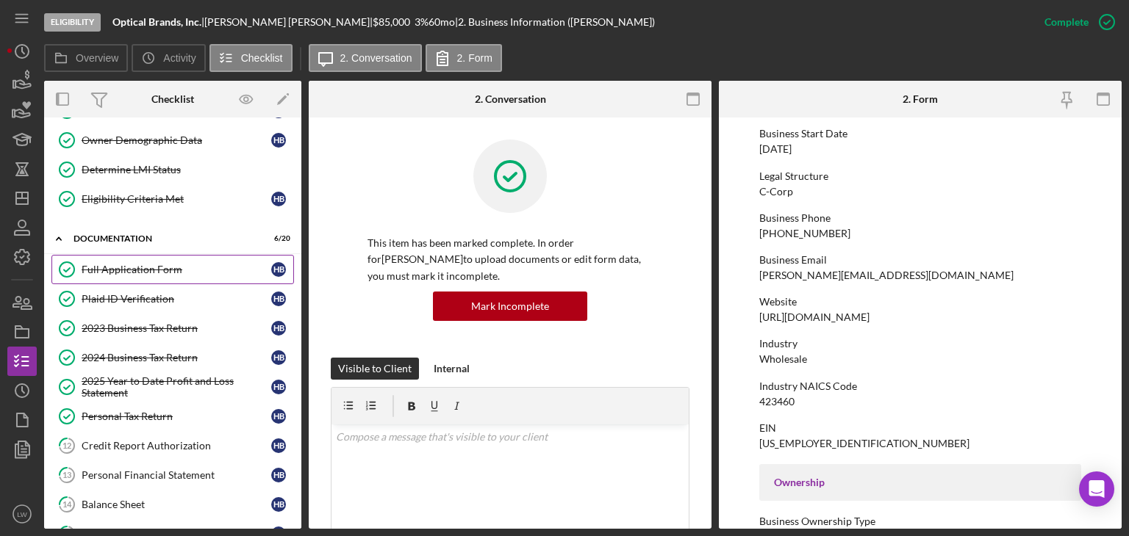
click at [145, 267] on div "Full Application Form" at bounding box center [177, 270] width 190 height 12
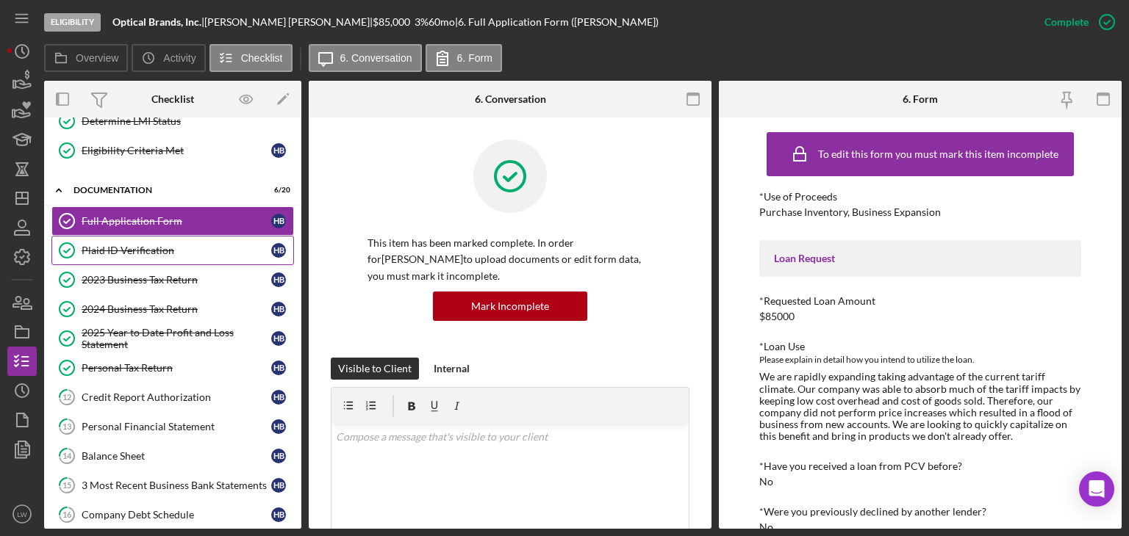
scroll to position [220, 0]
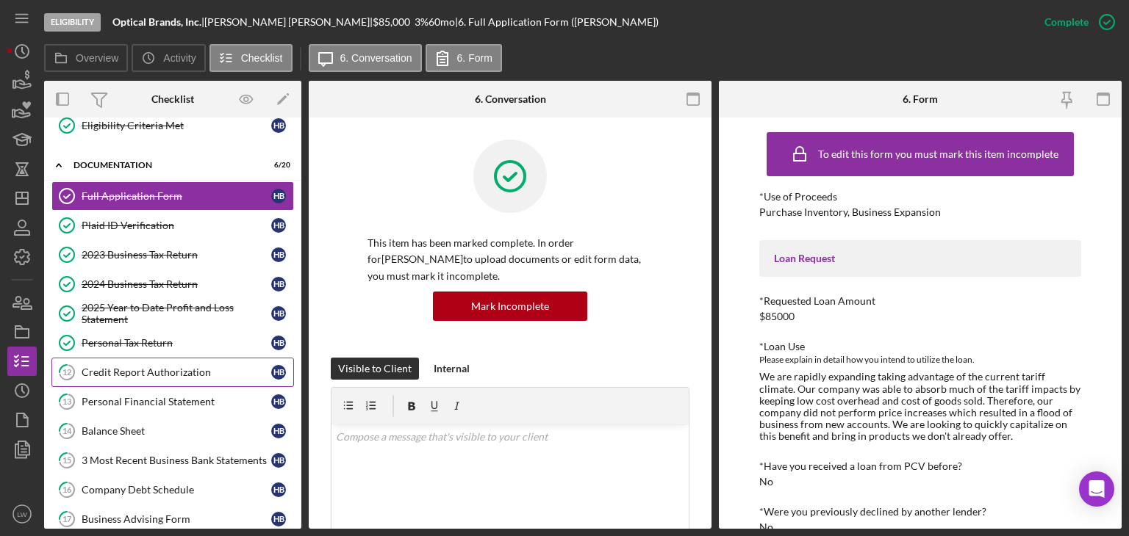
click at [179, 367] on div "Credit Report Authorization" at bounding box center [177, 373] width 190 height 12
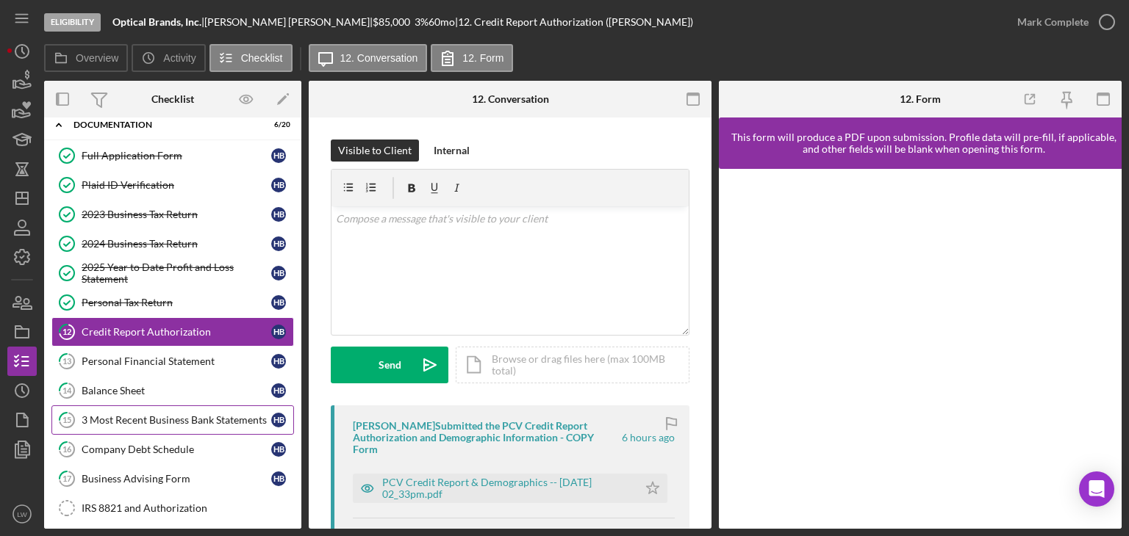
scroll to position [294, 0]
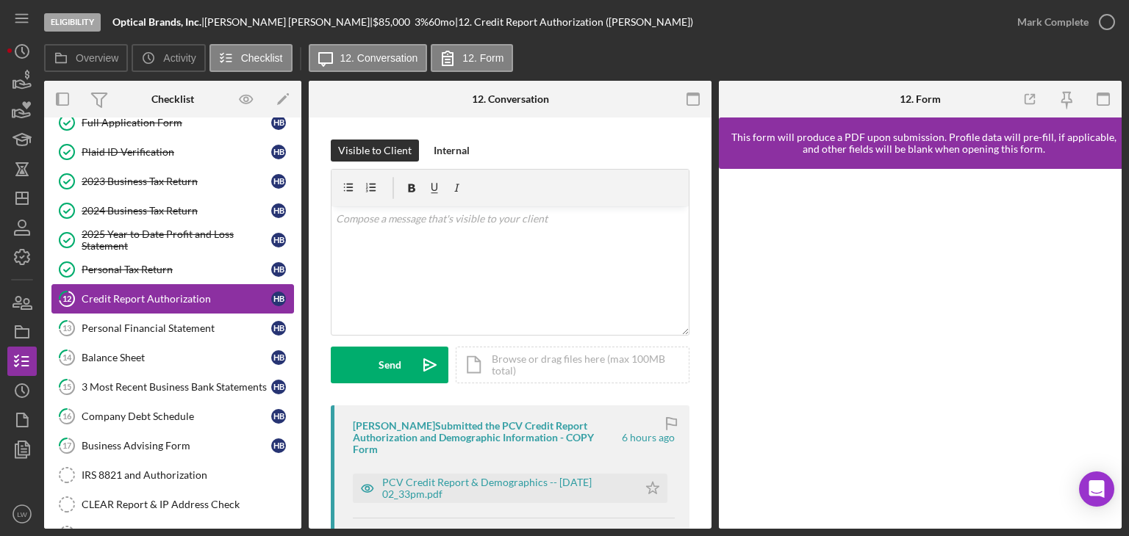
click at [148, 308] on link "12 Credit Report Authorization H B" at bounding box center [172, 298] width 243 height 29
click at [147, 323] on div "Personal Financial Statement" at bounding box center [177, 329] width 190 height 12
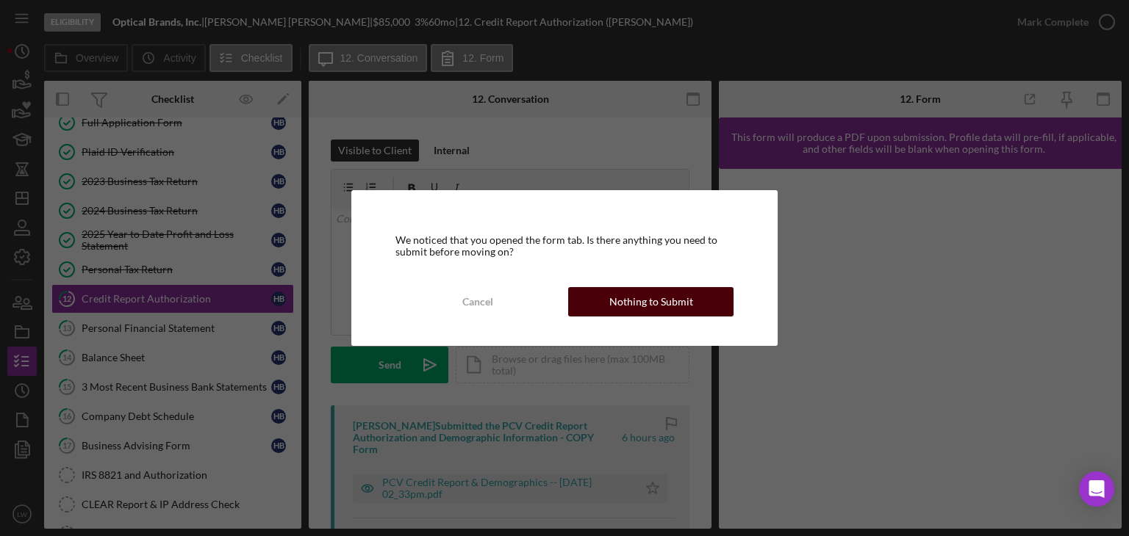
click at [721, 298] on button "Nothing to Submit" at bounding box center [650, 301] width 165 height 29
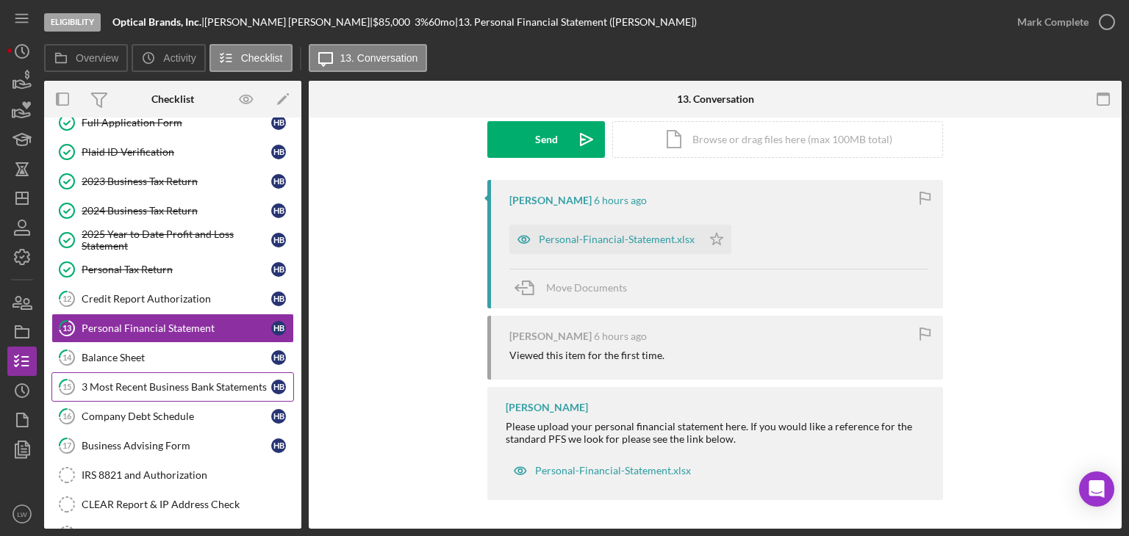
scroll to position [533, 0]
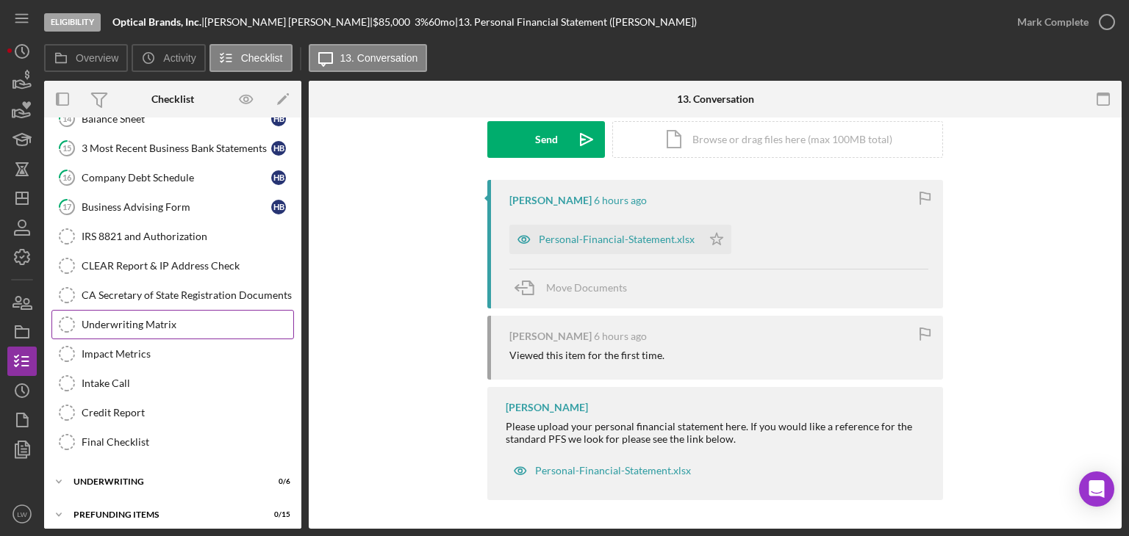
click at [159, 323] on link "Underwriting Matrix Underwriting Matrix" at bounding box center [172, 324] width 243 height 29
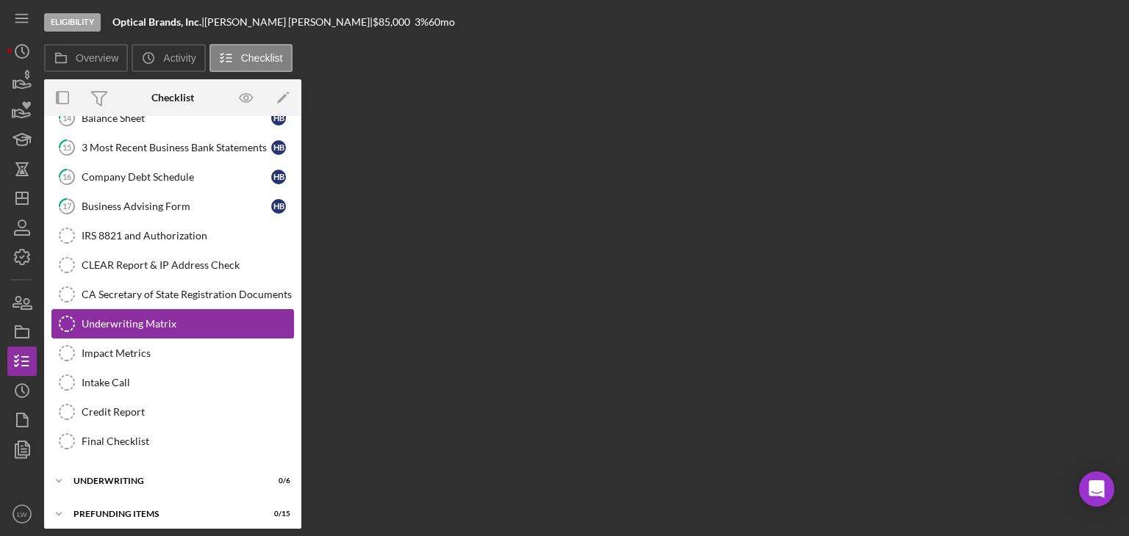
scroll to position [533, 0]
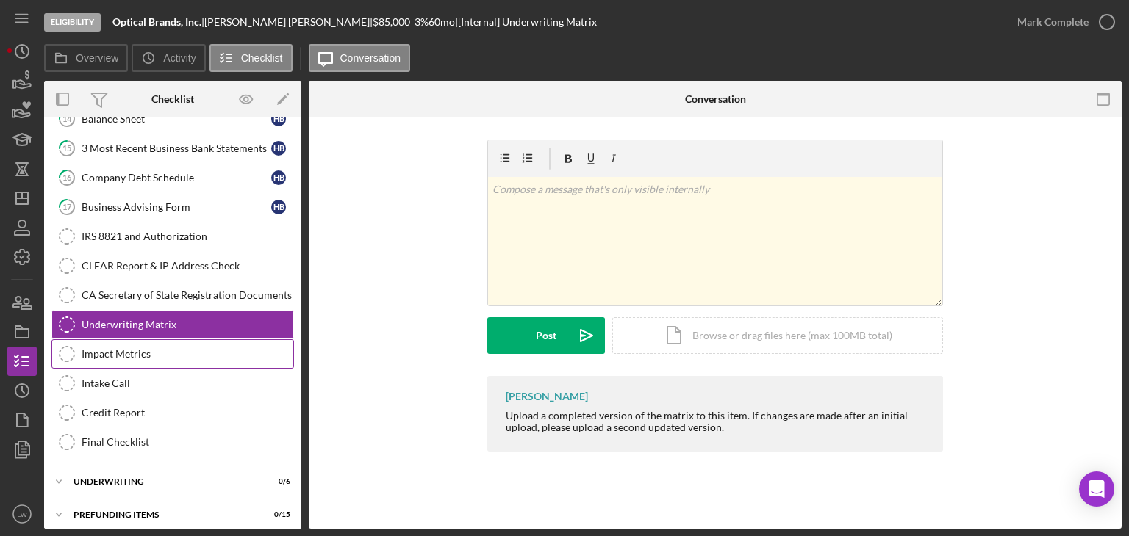
click at [165, 351] on div "Impact Metrics" at bounding box center [188, 354] width 212 height 12
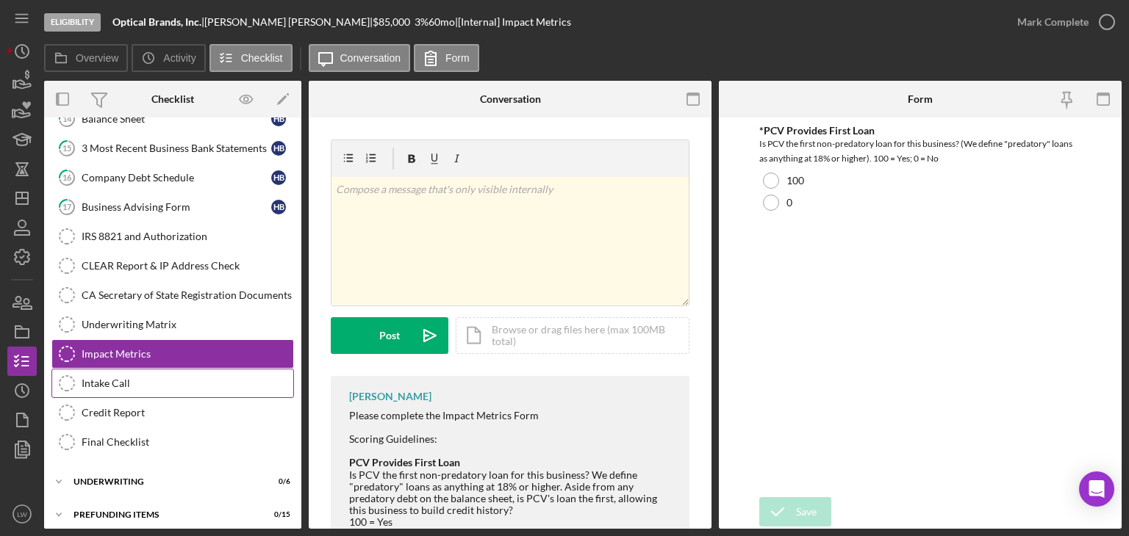
click at [171, 381] on div "Intake Call" at bounding box center [188, 384] width 212 height 12
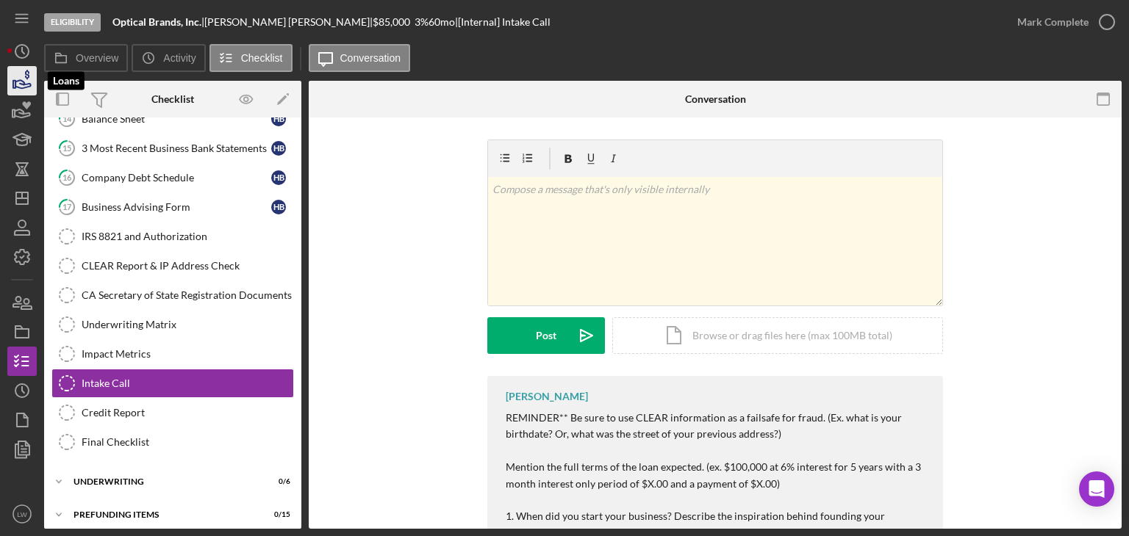
click at [12, 80] on icon "button" at bounding box center [22, 80] width 37 height 37
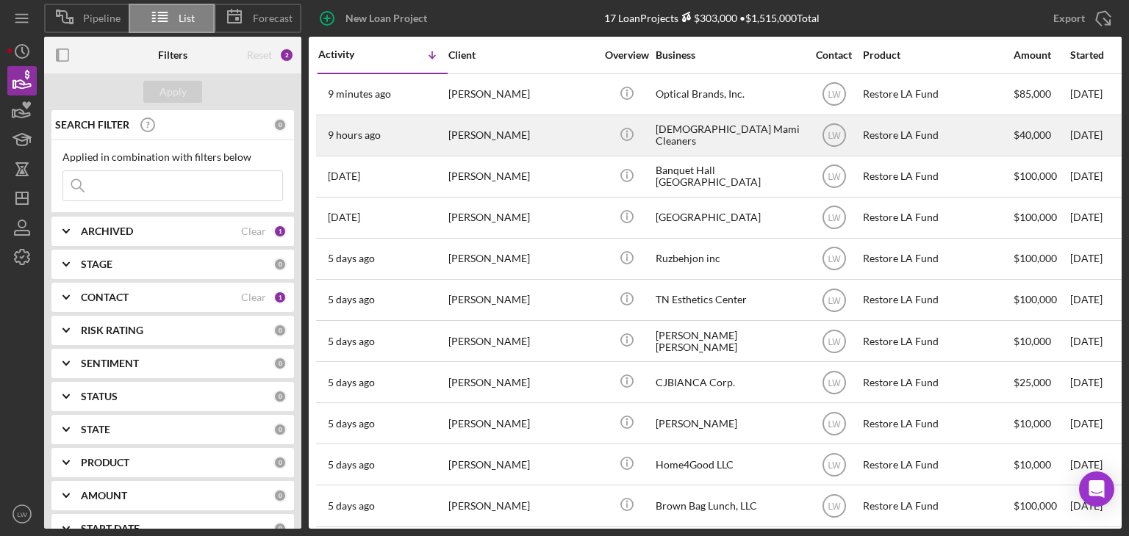
click at [487, 133] on div "[PERSON_NAME]" at bounding box center [521, 135] width 147 height 39
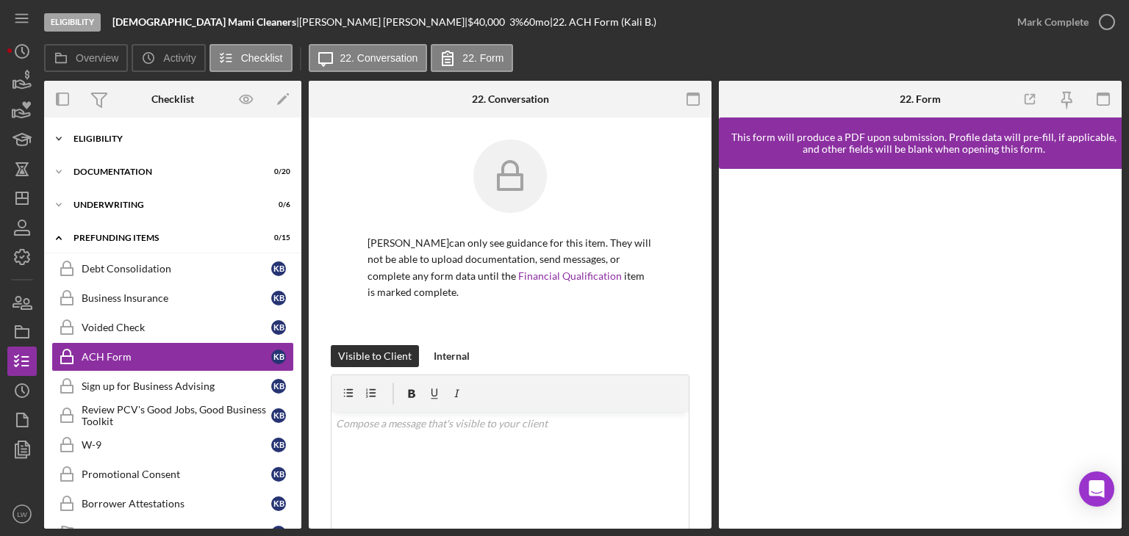
click at [148, 130] on div "Icon/Expander Eligibility 7 / 7" at bounding box center [172, 138] width 257 height 29
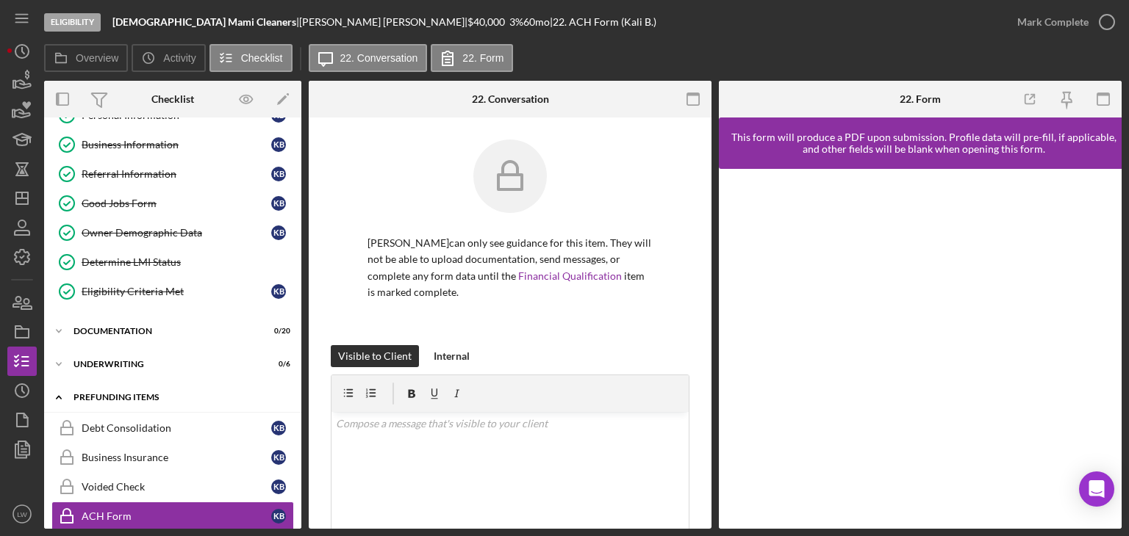
scroll to position [147, 0]
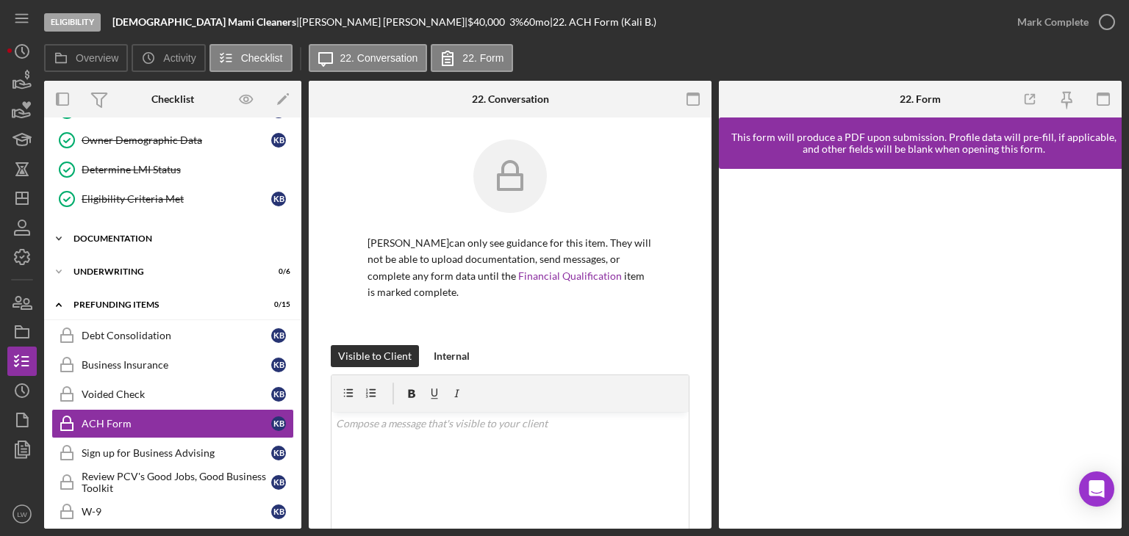
click at [114, 238] on div "Documentation" at bounding box center [177, 238] width 209 height 9
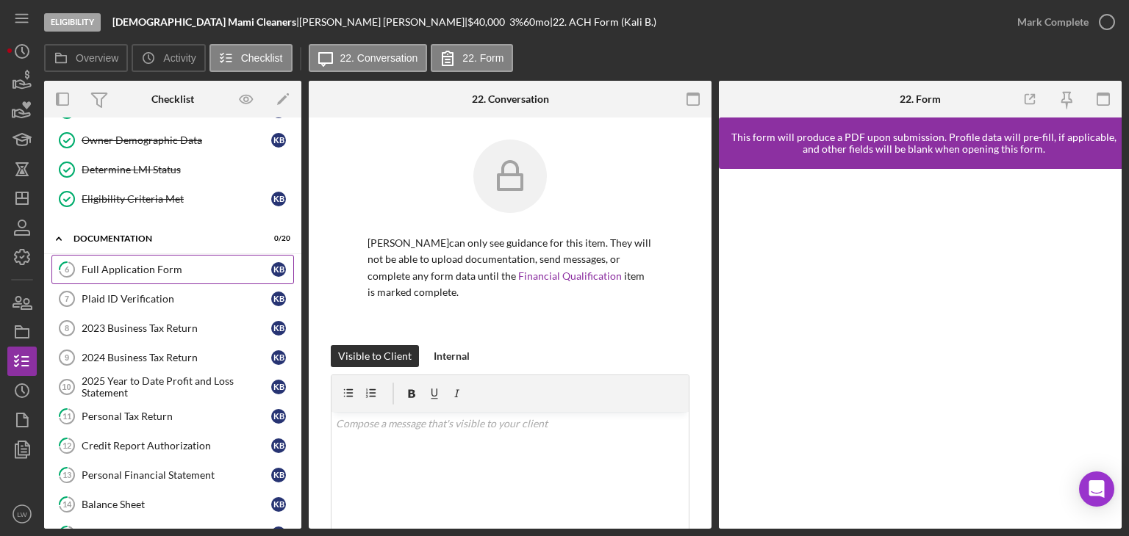
click at [149, 273] on div "Full Application Form" at bounding box center [177, 270] width 190 height 12
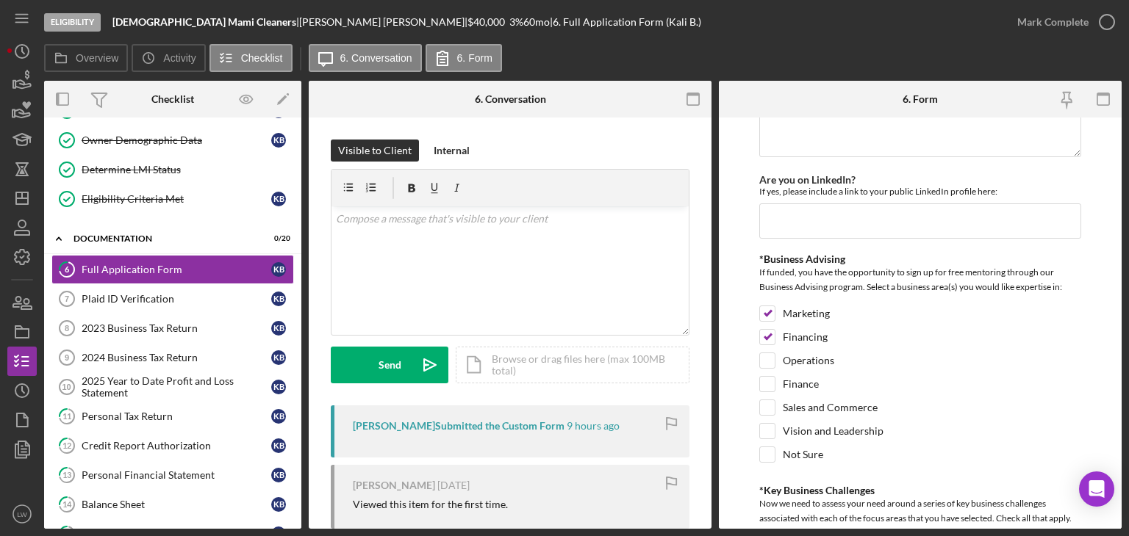
scroll to position [2940, 0]
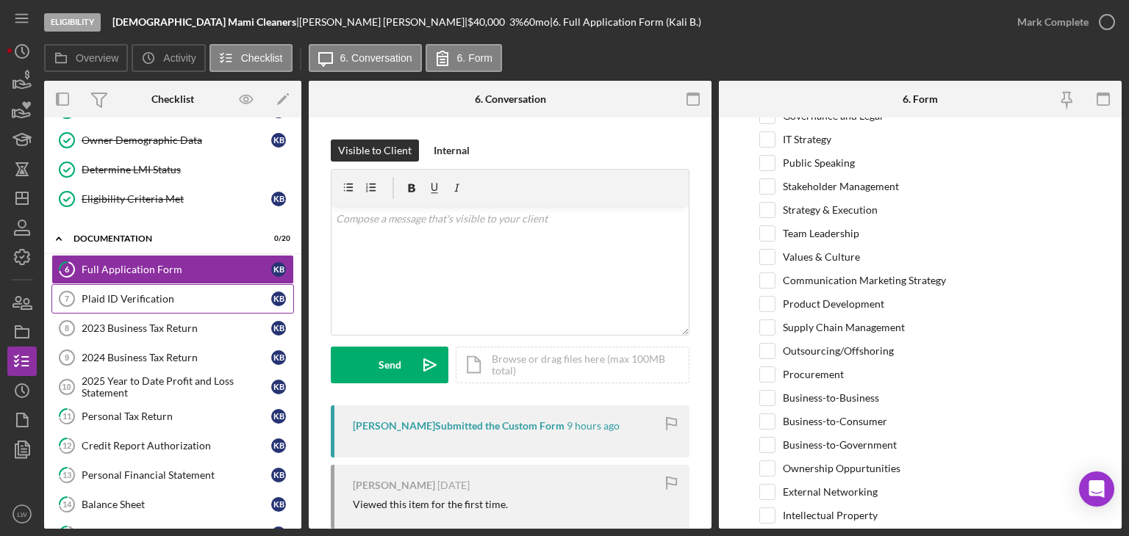
click at [168, 289] on link "Plaid ID Verification 7 Plaid ID Verification K B" at bounding box center [172, 298] width 243 height 29
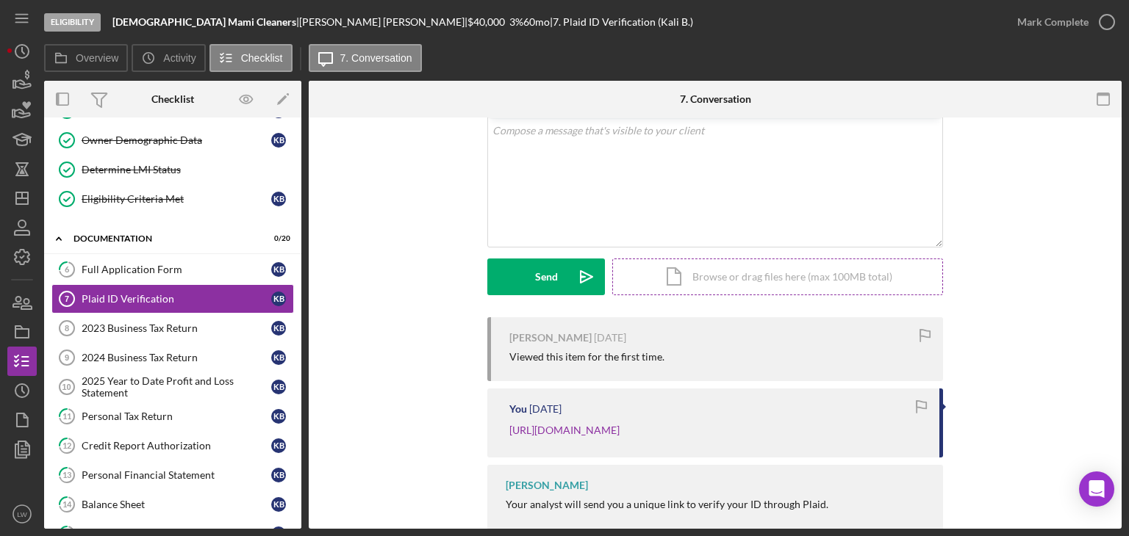
scroll to position [143, 0]
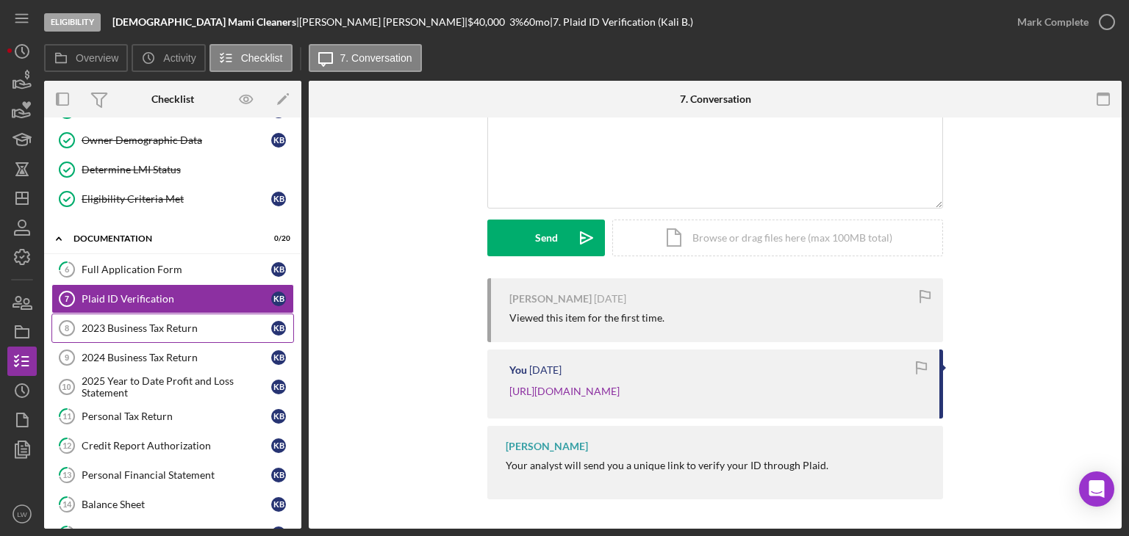
click at [163, 325] on div "2023 Business Tax Return" at bounding box center [177, 329] width 190 height 12
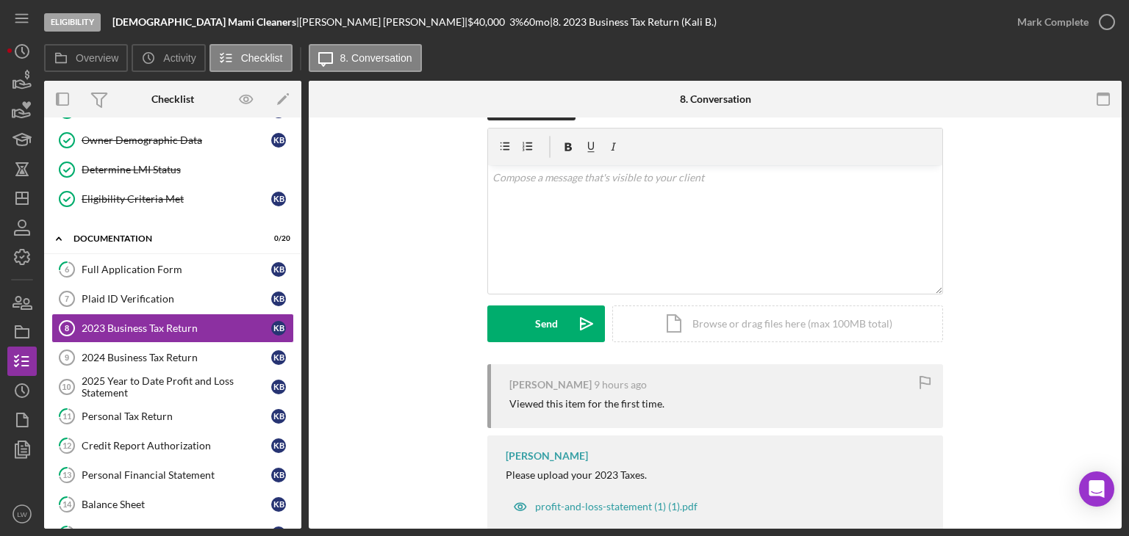
scroll to position [78, 0]
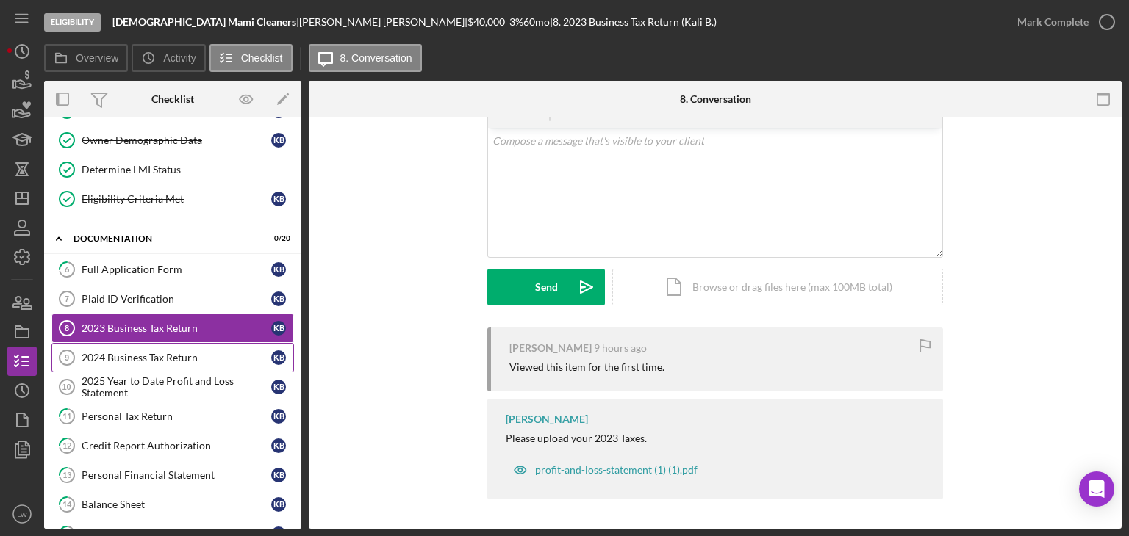
click at [190, 356] on div "2024 Business Tax Return" at bounding box center [177, 358] width 190 height 12
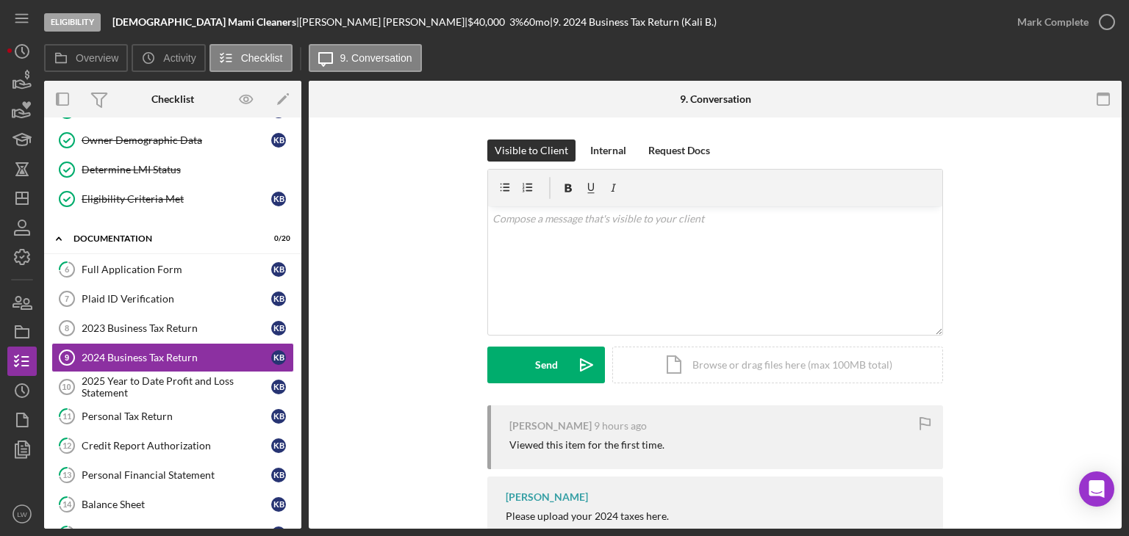
scroll to position [78, 0]
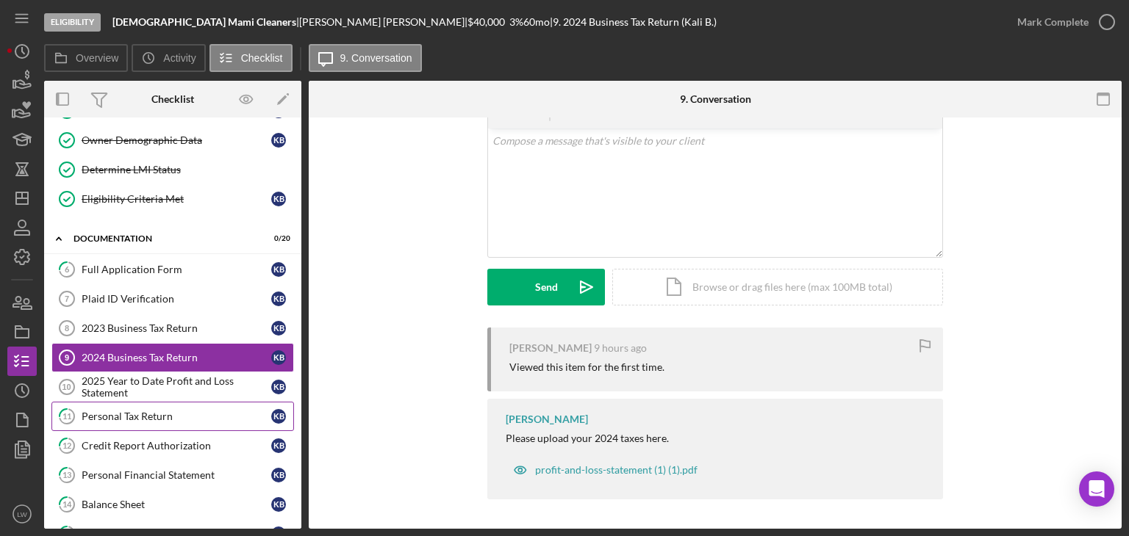
click at [181, 411] on div "Personal Tax Return" at bounding box center [177, 417] width 190 height 12
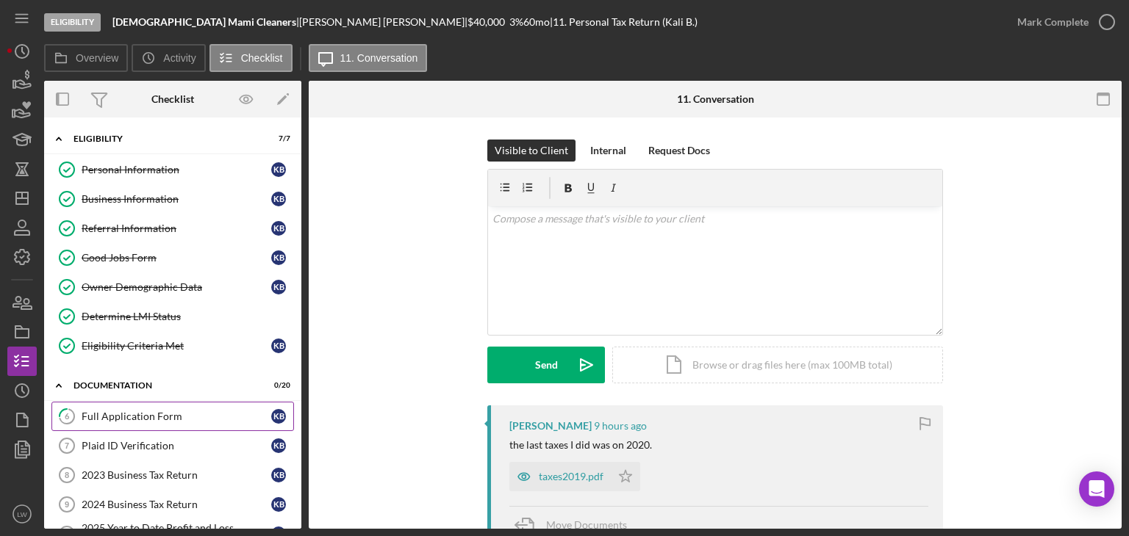
click at [158, 412] on div "Full Application Form" at bounding box center [177, 417] width 190 height 12
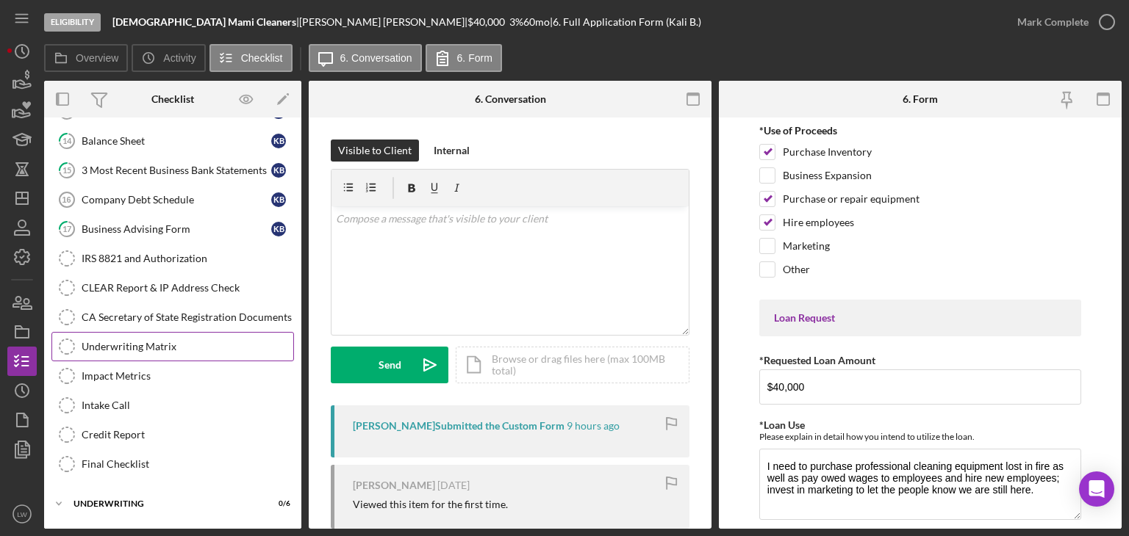
scroll to position [514, 0]
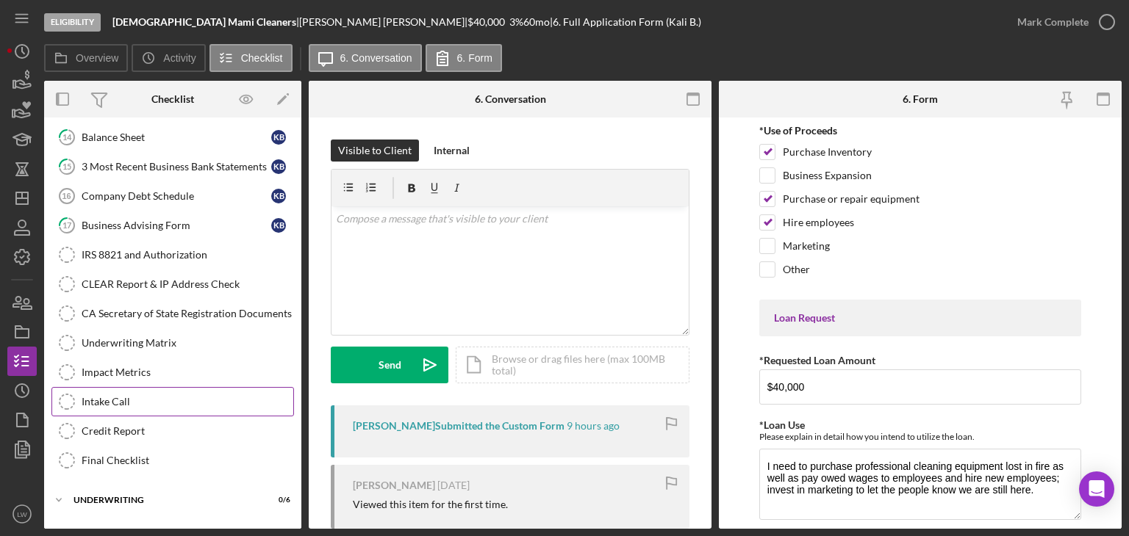
click at [118, 396] on div "Intake Call" at bounding box center [188, 402] width 212 height 12
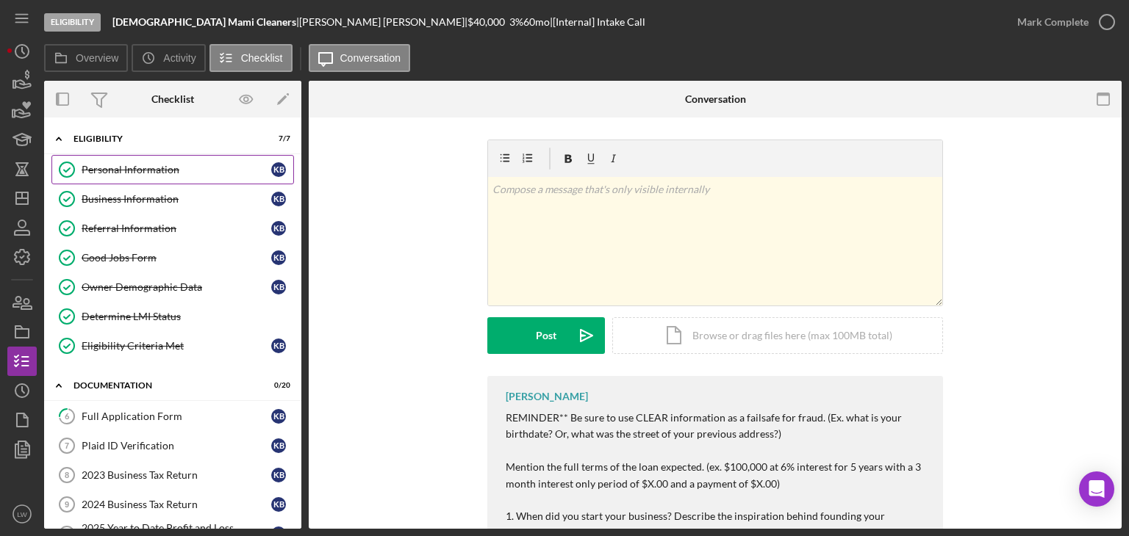
click at [126, 173] on div "Personal Information" at bounding box center [177, 170] width 190 height 12
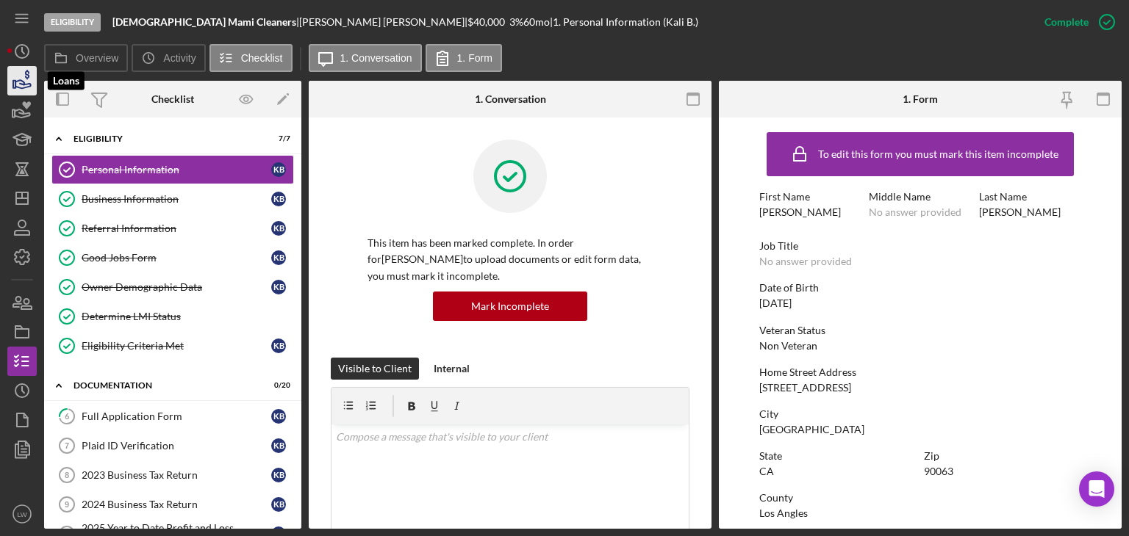
click at [12, 88] on icon "button" at bounding box center [22, 80] width 37 height 37
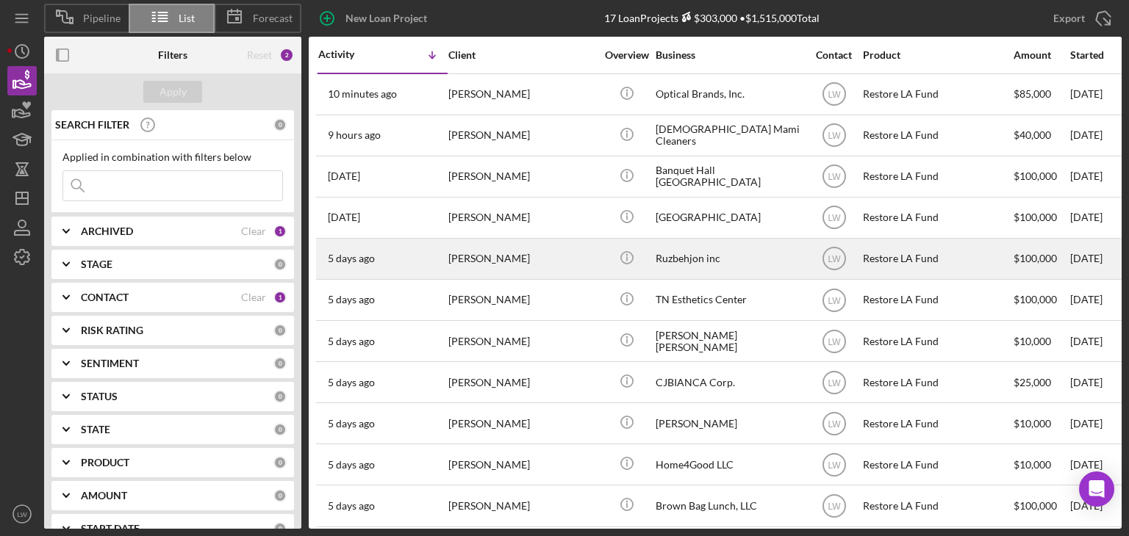
click at [520, 262] on div "Roozbeh Farahanipour" at bounding box center [521, 259] width 147 height 39
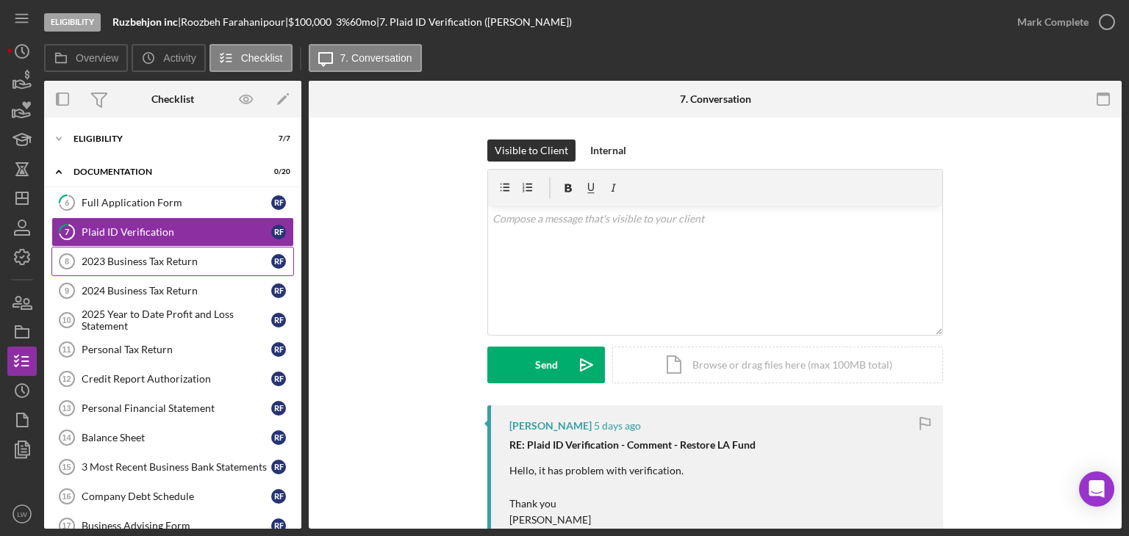
click at [179, 256] on div "2023 Business Tax Return" at bounding box center [177, 262] width 190 height 12
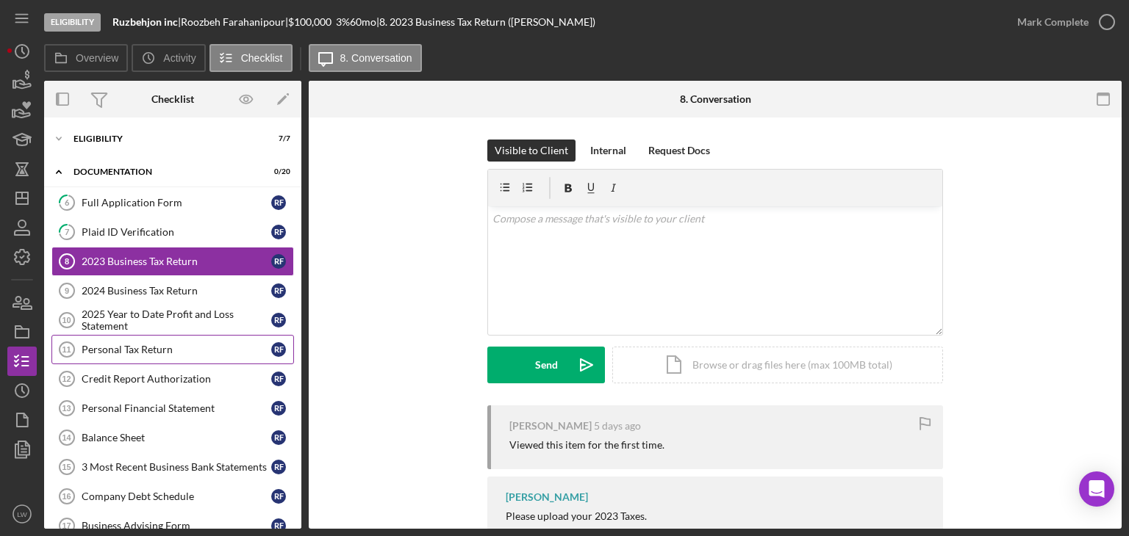
click at [168, 351] on div "Personal Tax Return" at bounding box center [177, 350] width 190 height 12
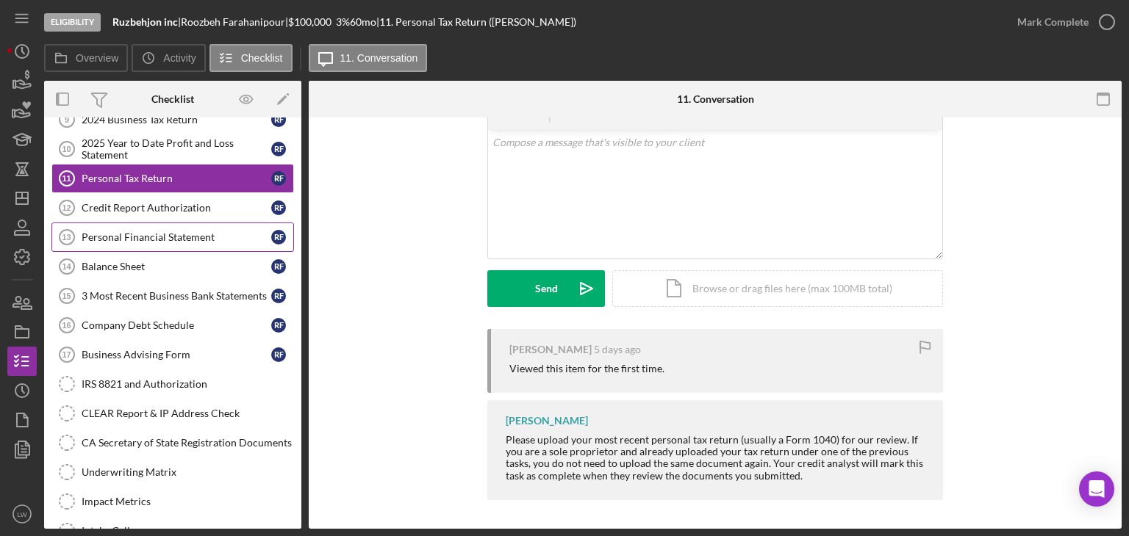
scroll to position [147, 0]
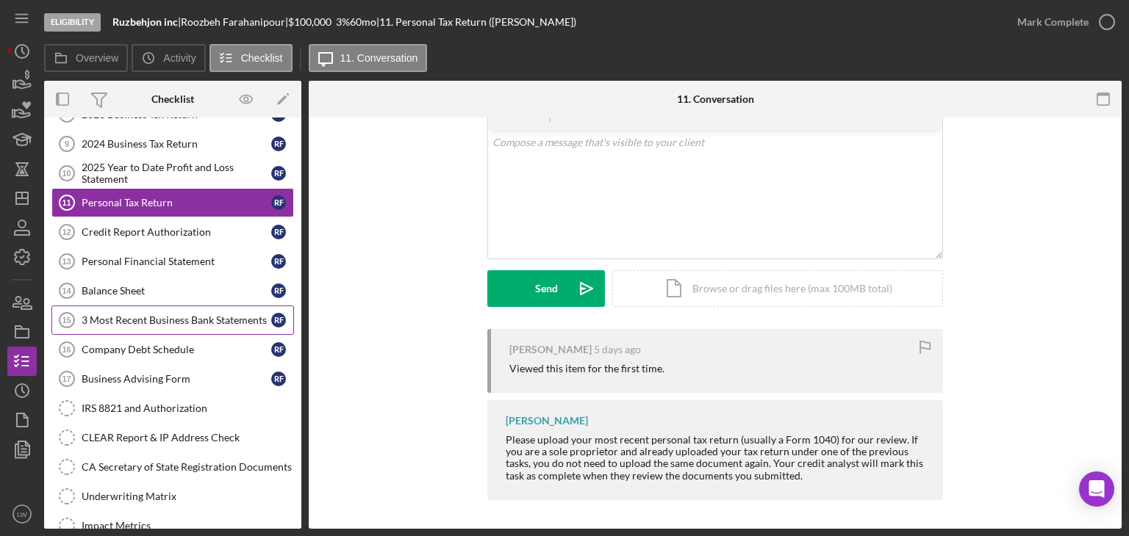
click at [115, 315] on div "3 Most Recent Business Bank Statements" at bounding box center [177, 321] width 190 height 12
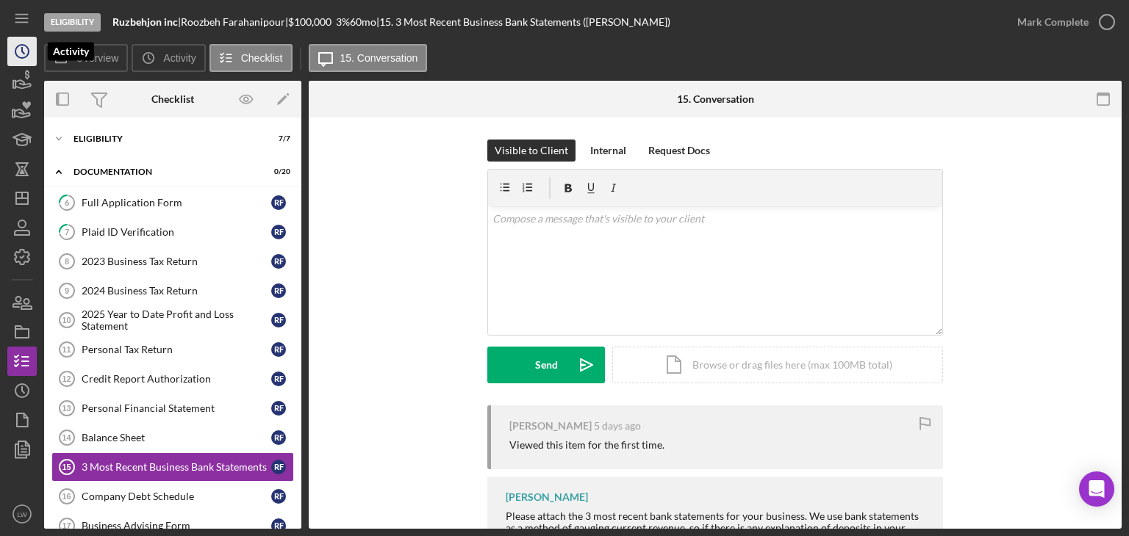
click at [24, 52] on polyline "button" at bounding box center [23, 51] width 2 height 6
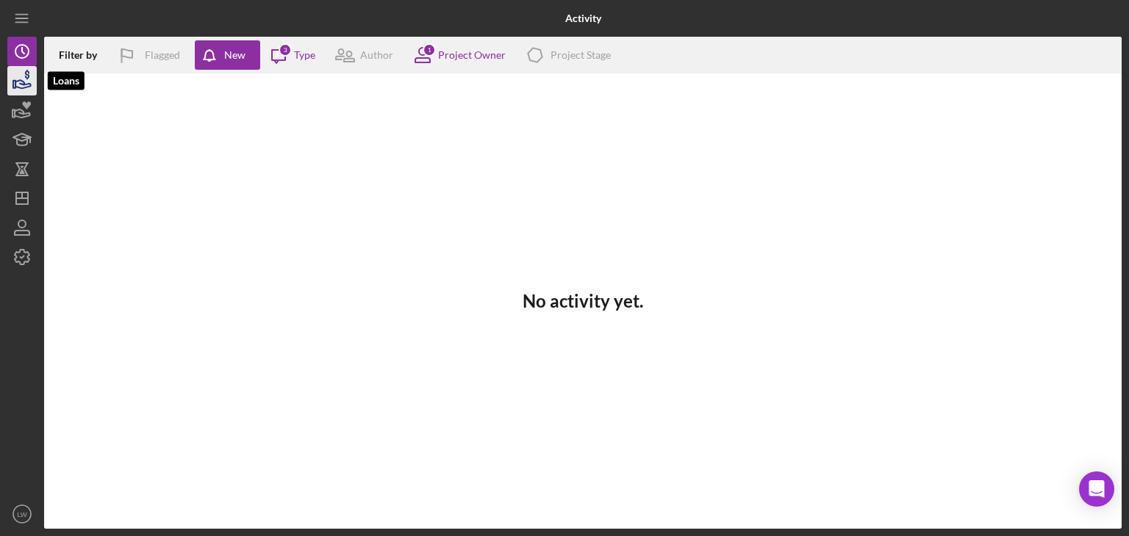
click at [18, 75] on icon "button" at bounding box center [22, 80] width 37 height 37
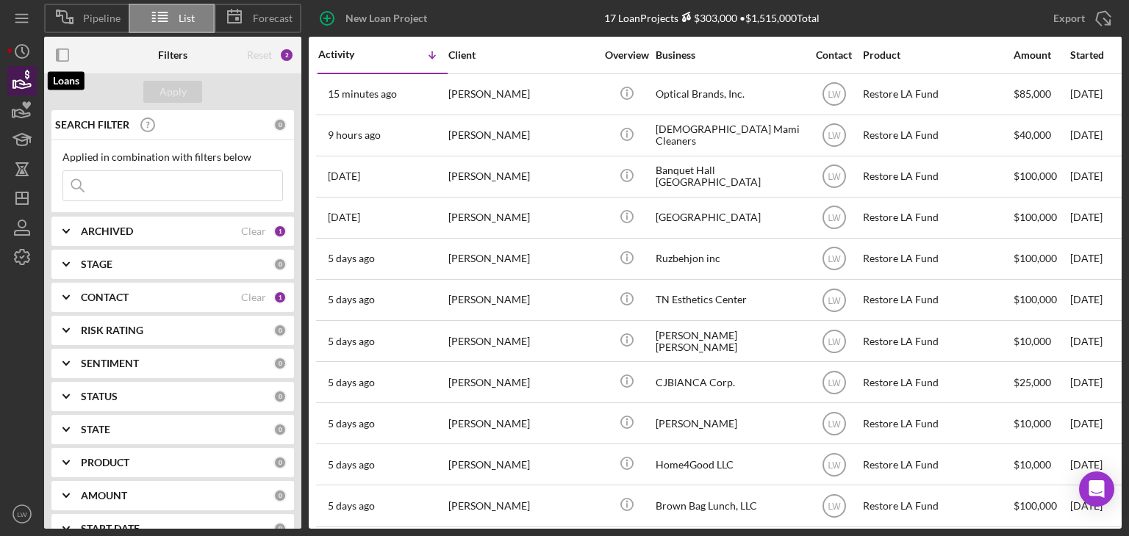
click at [35, 83] on icon "button" at bounding box center [22, 80] width 37 height 37
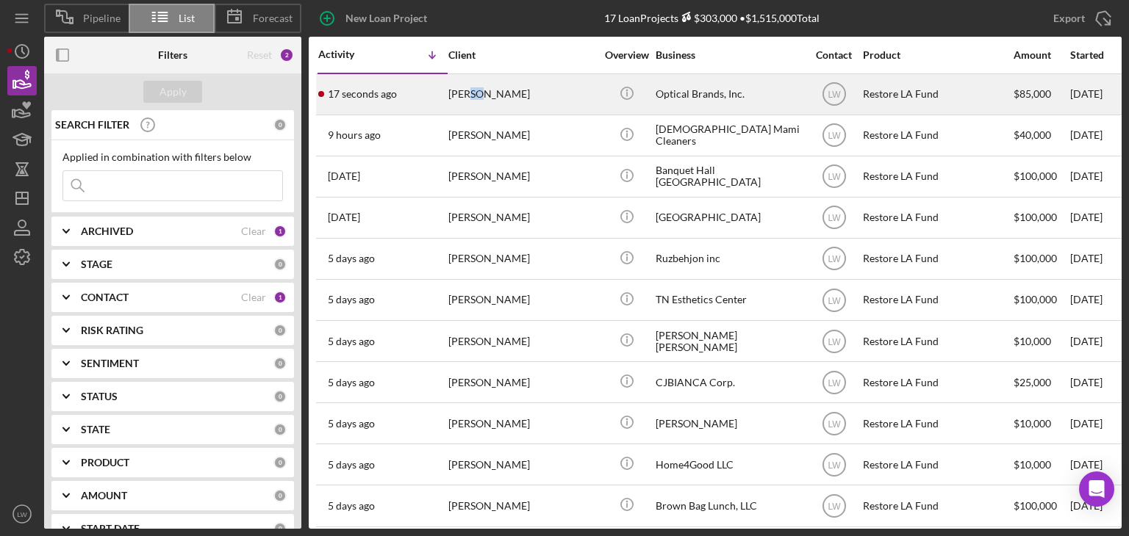
click at [470, 93] on div "Hector Barrera" at bounding box center [521, 94] width 147 height 39
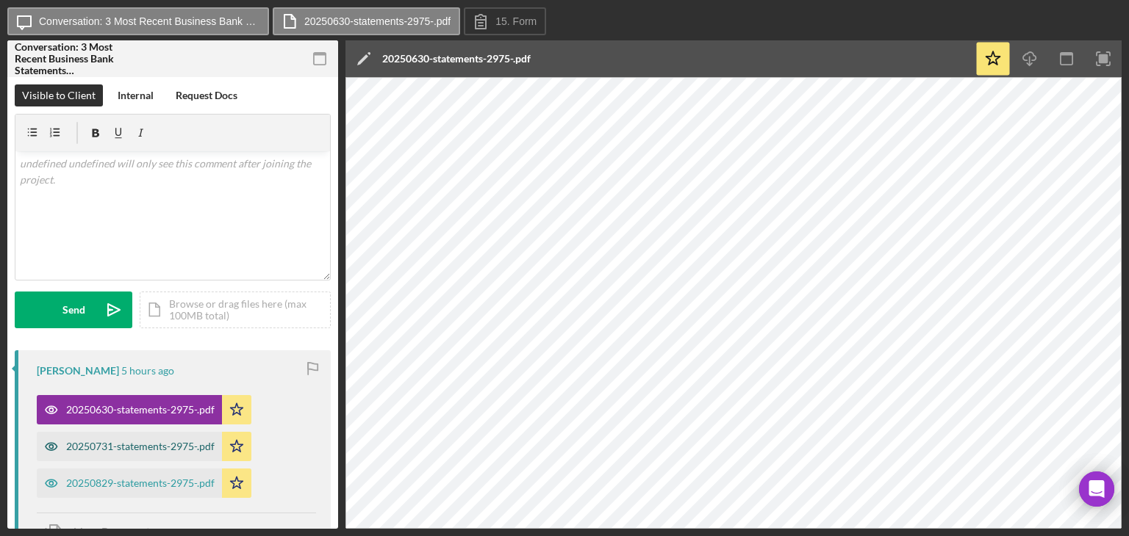
click at [168, 445] on div "20250731-statements-2975-.pdf" at bounding box center [140, 447] width 148 height 12
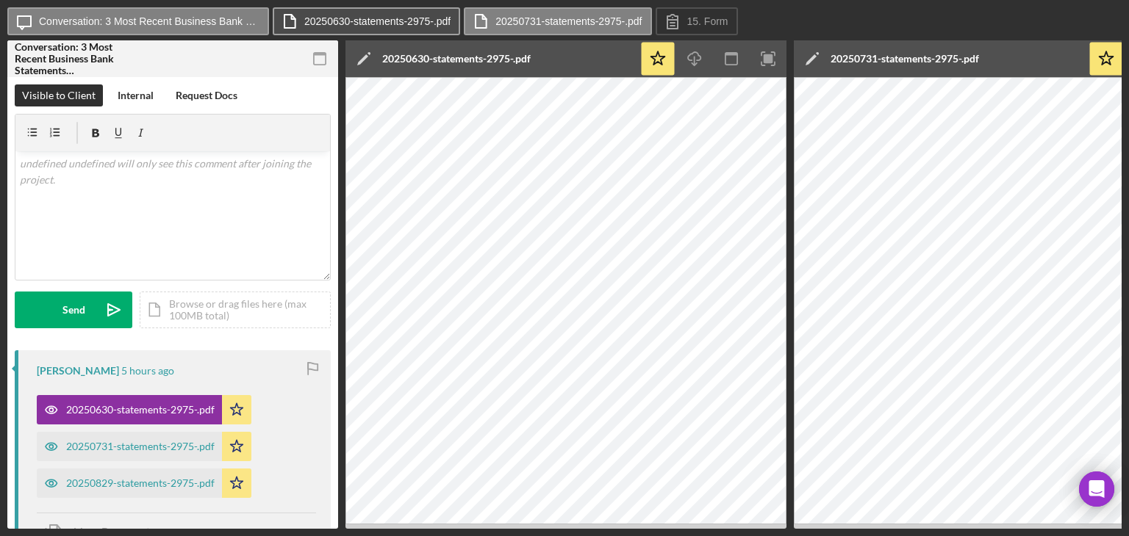
click at [421, 18] on label "20250630-statements-2975-.pdf" at bounding box center [377, 21] width 146 height 12
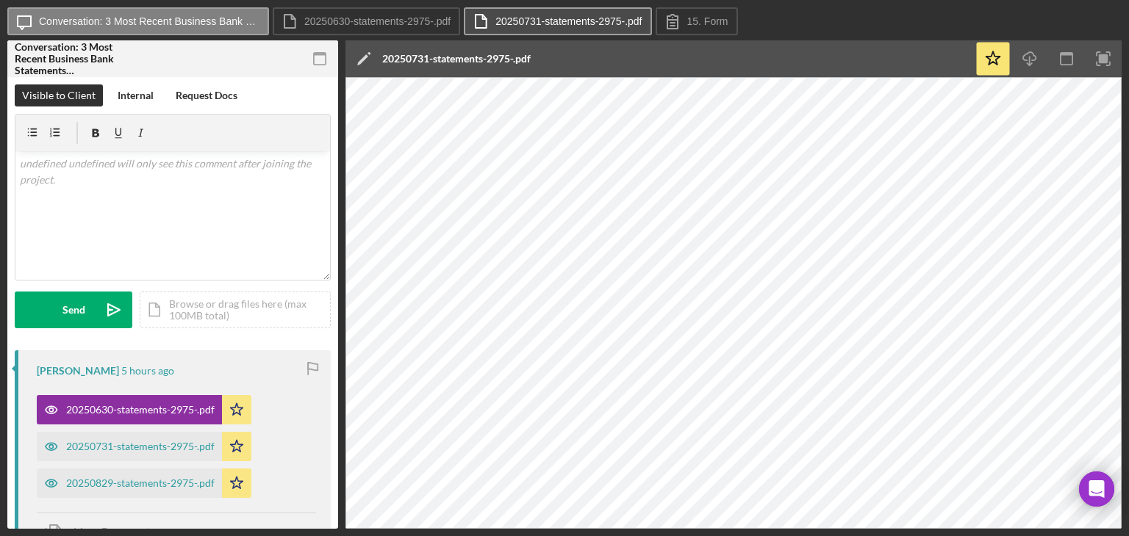
click at [561, 18] on label "20250731-statements-2975-.pdf" at bounding box center [568, 21] width 146 height 12
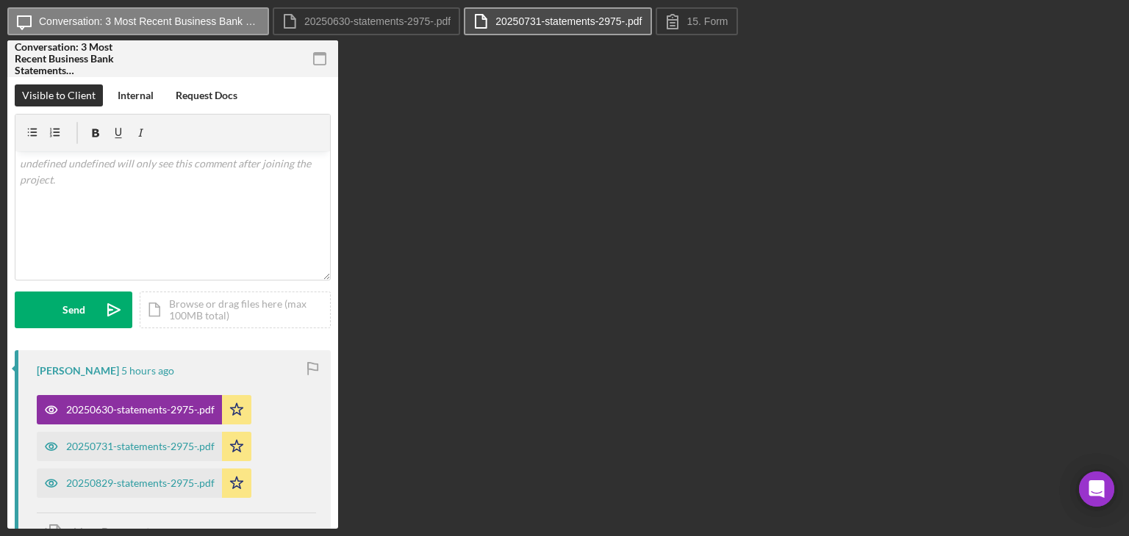
click at [606, 18] on label "20250731-statements-2975-.pdf" at bounding box center [568, 21] width 146 height 12
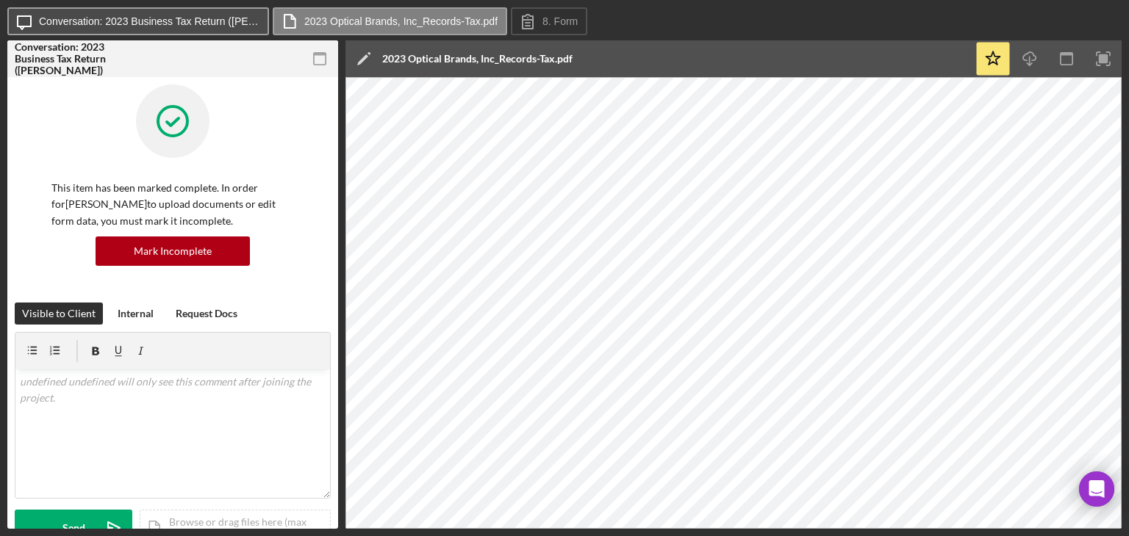
click at [195, 21] on label "Conversation: 2023 Business Tax Return ([PERSON_NAME])" at bounding box center [149, 21] width 220 height 12
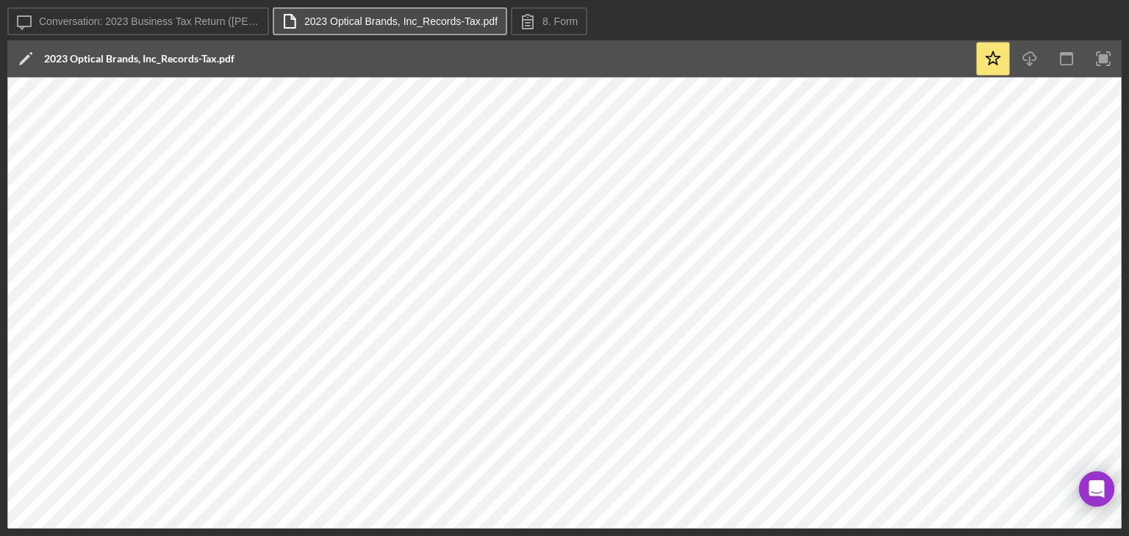
click at [448, 19] on label "2023 Optical Brands, Inc_Records-Tax.pdf" at bounding box center [400, 21] width 193 height 12
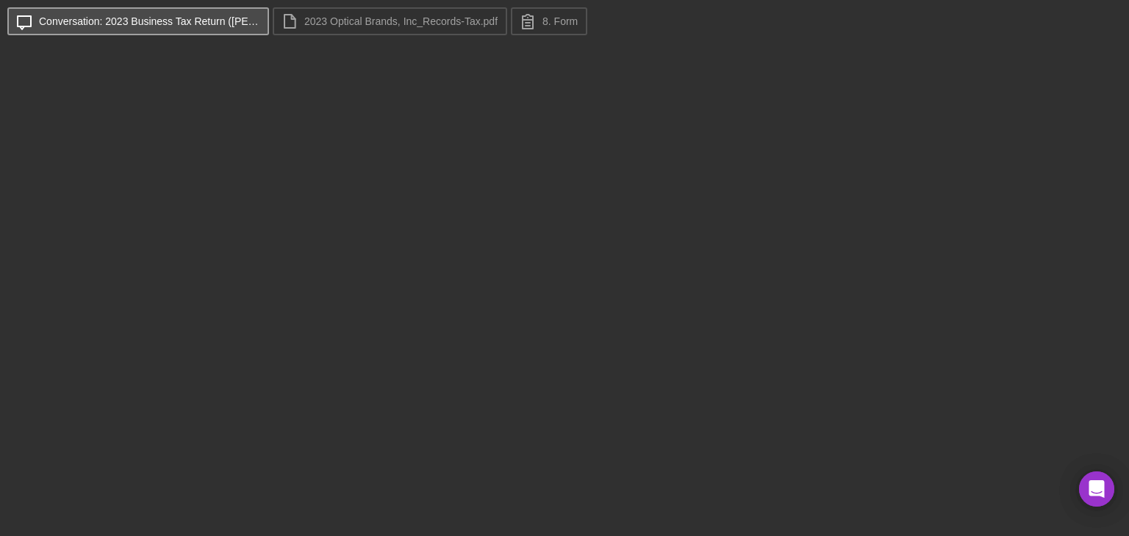
click at [153, 19] on label "Conversation: 2023 Business Tax Return (Hector B.)" at bounding box center [149, 21] width 220 height 12
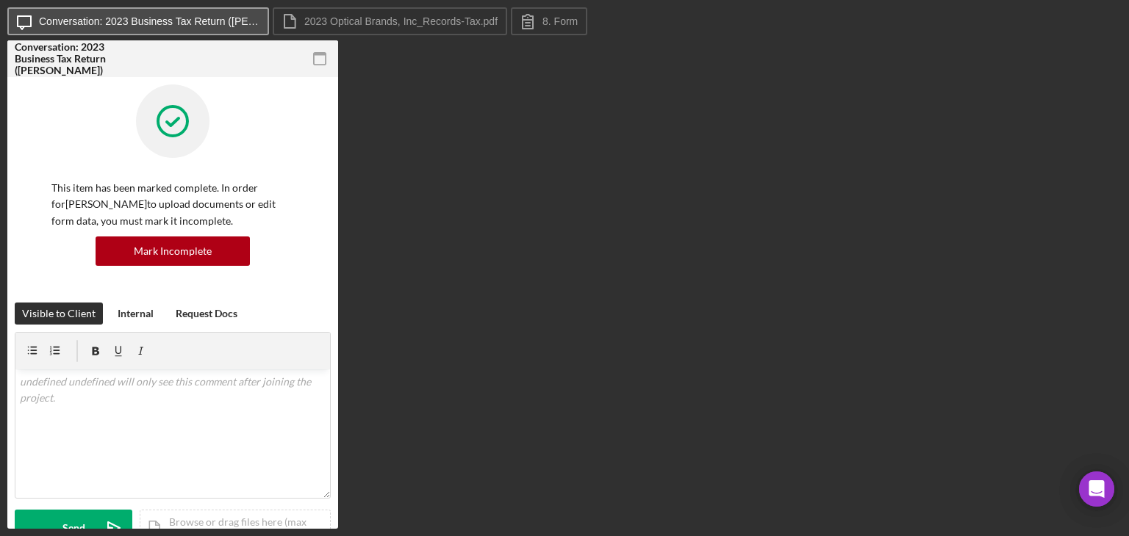
click at [215, 25] on label "Conversation: 2023 Business Tax Return (Hector B.)" at bounding box center [149, 21] width 220 height 12
